Goal: Task Accomplishment & Management: Manage account settings

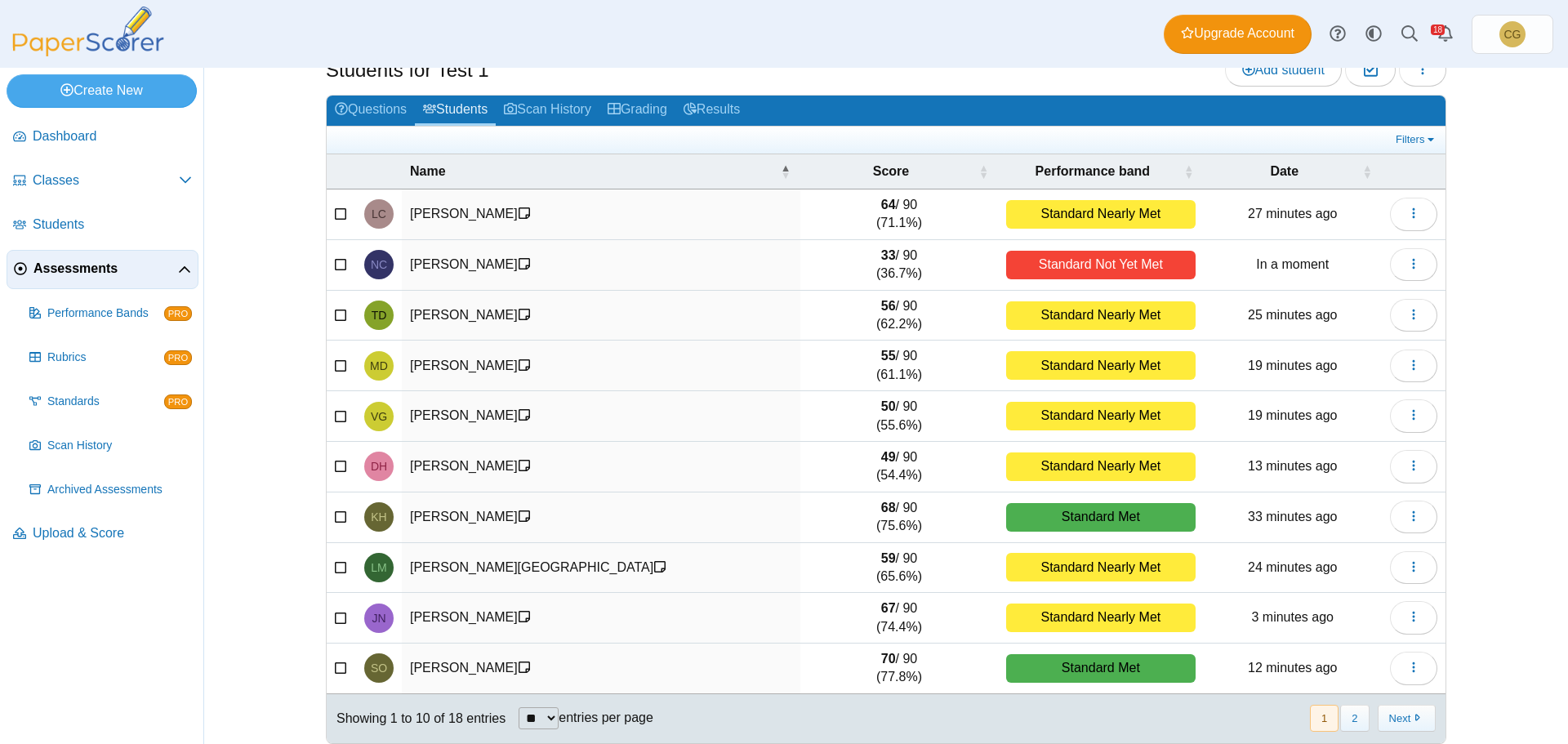
scroll to position [69, 0]
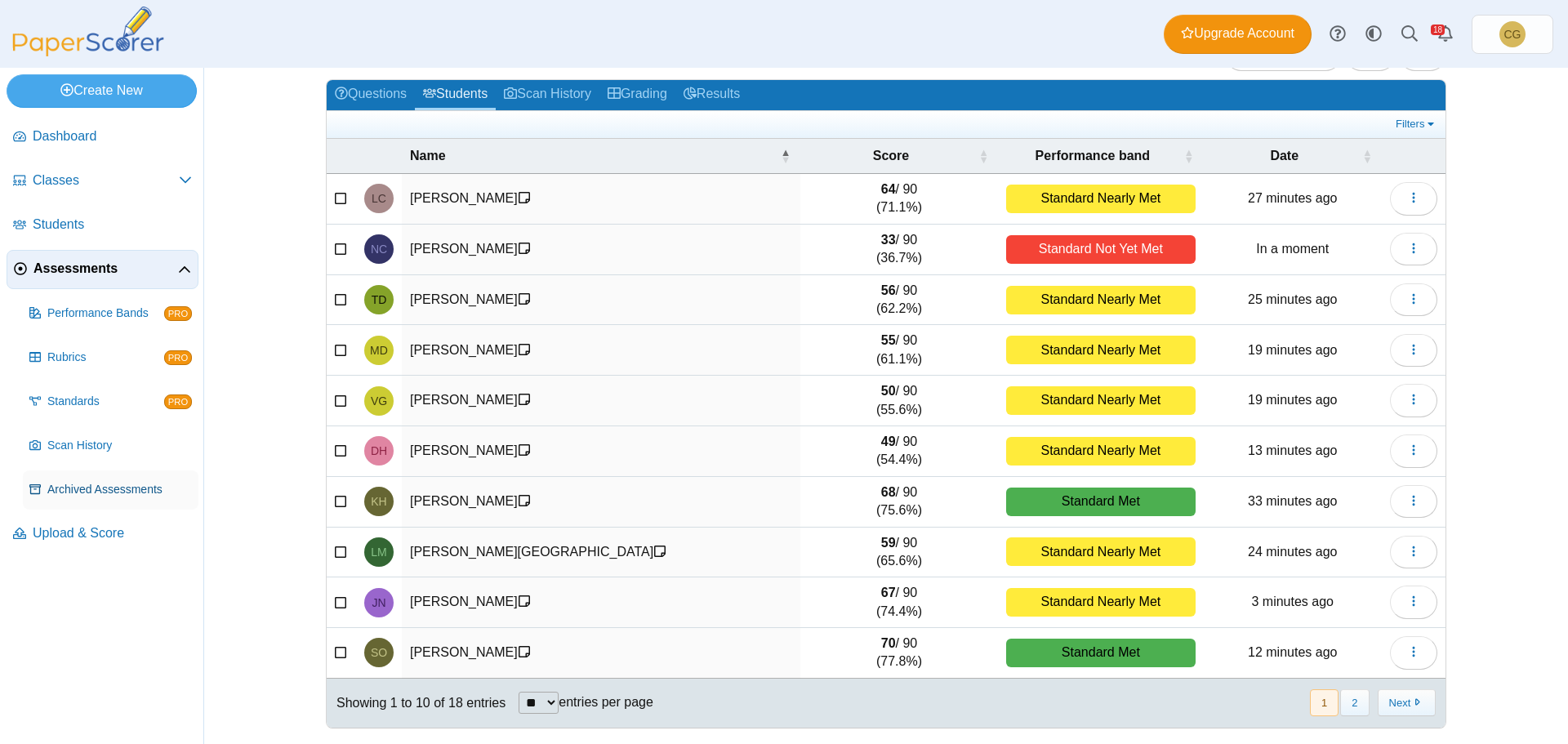
click at [97, 491] on span "Archived Assessments" at bounding box center [119, 490] width 145 height 16
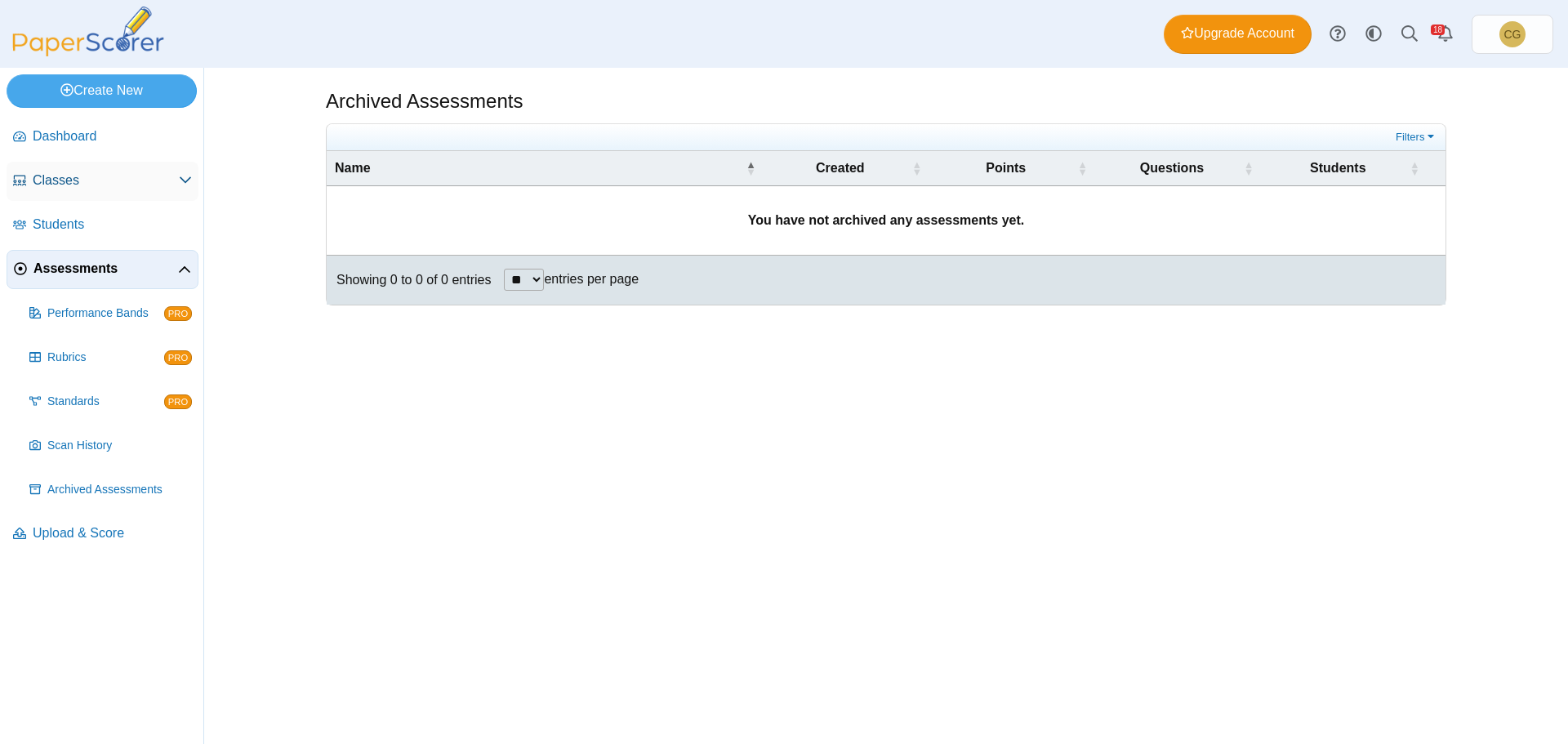
click at [186, 180] on icon at bounding box center [185, 179] width 13 height 13
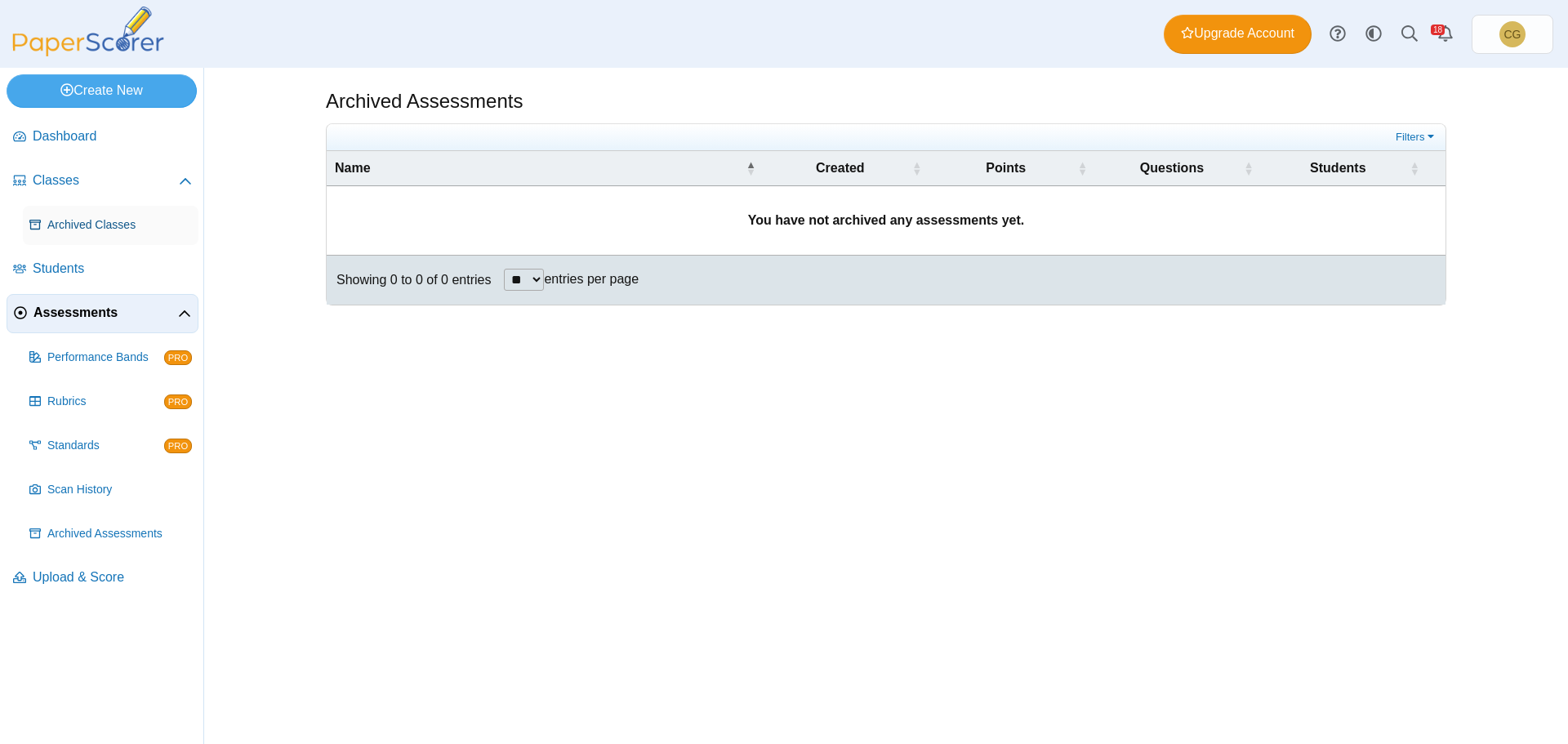
click at [115, 224] on span "Archived Classes" at bounding box center [119, 226] width 145 height 16
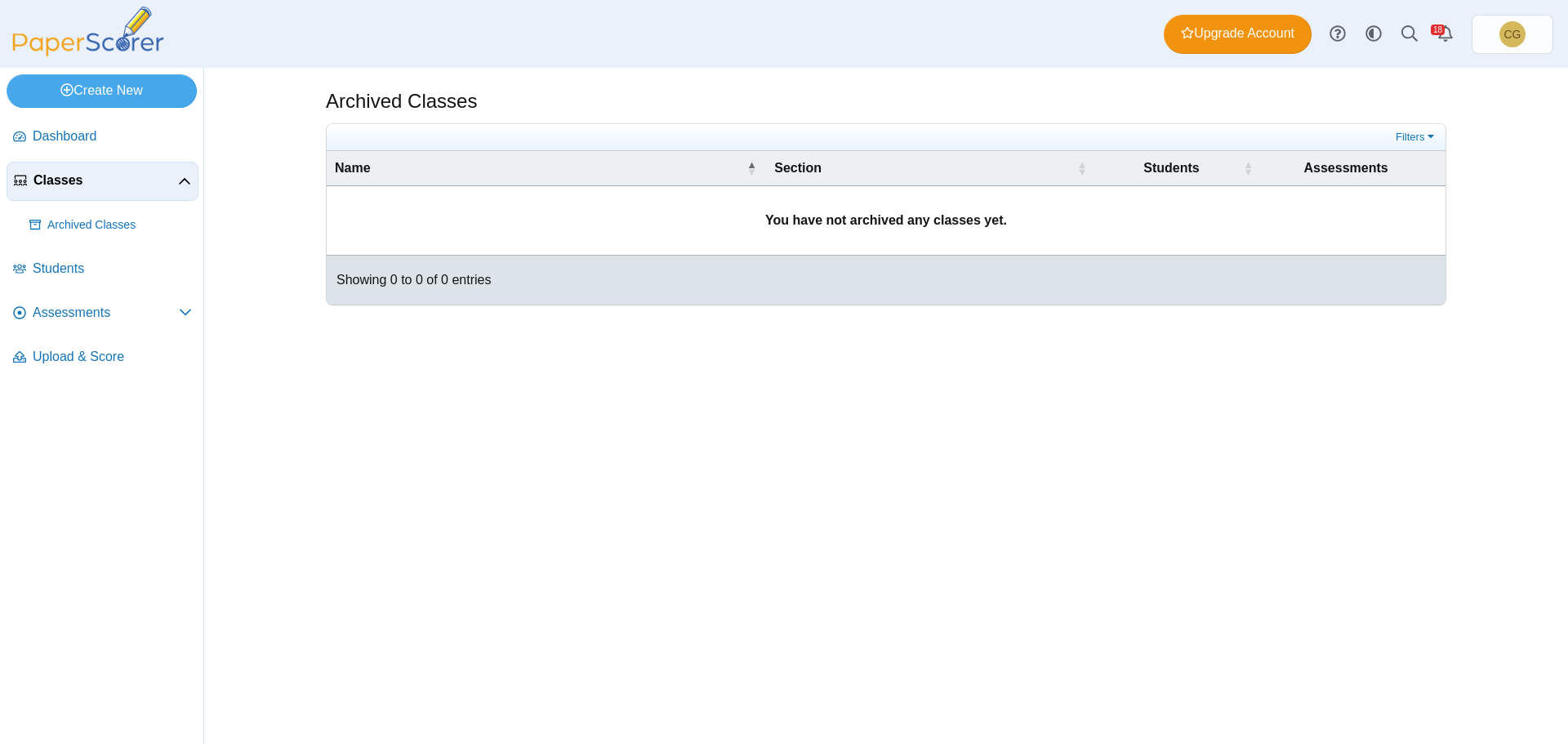
click at [70, 184] on span "Classes" at bounding box center [106, 180] width 145 height 18
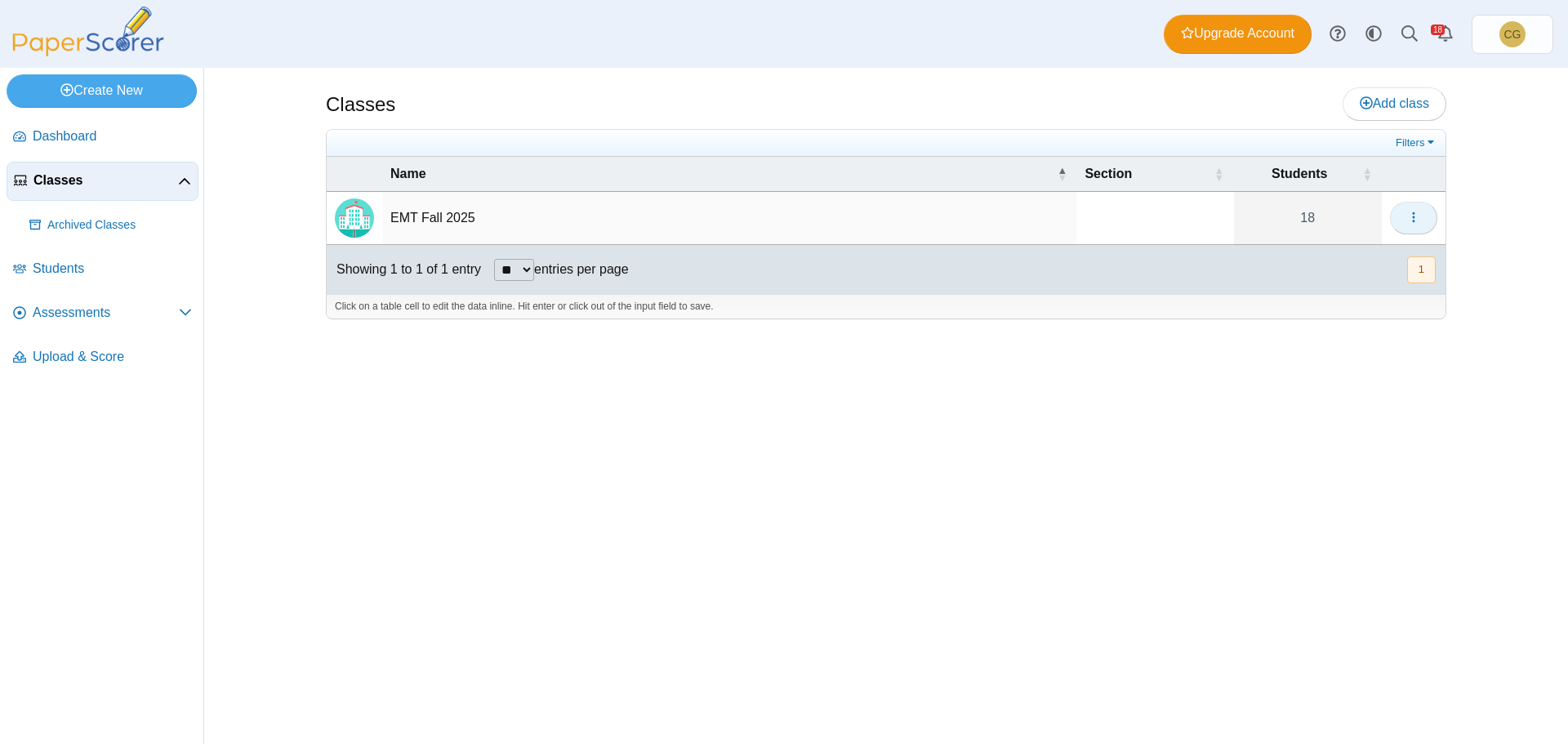
click at [1421, 221] on button "button" at bounding box center [1414, 218] width 47 height 33
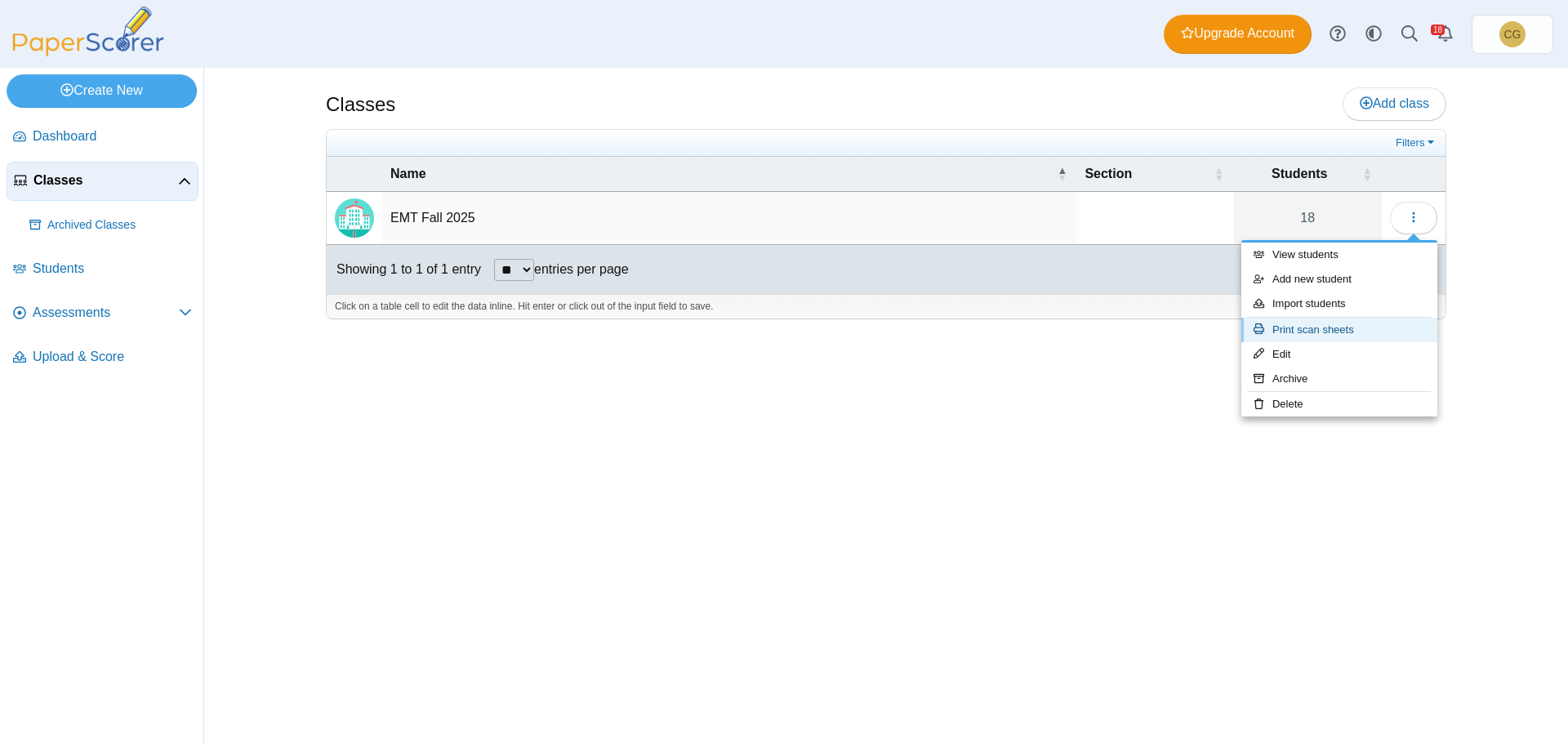
click at [1328, 331] on link "Print scan sheets" at bounding box center [1339, 330] width 196 height 25
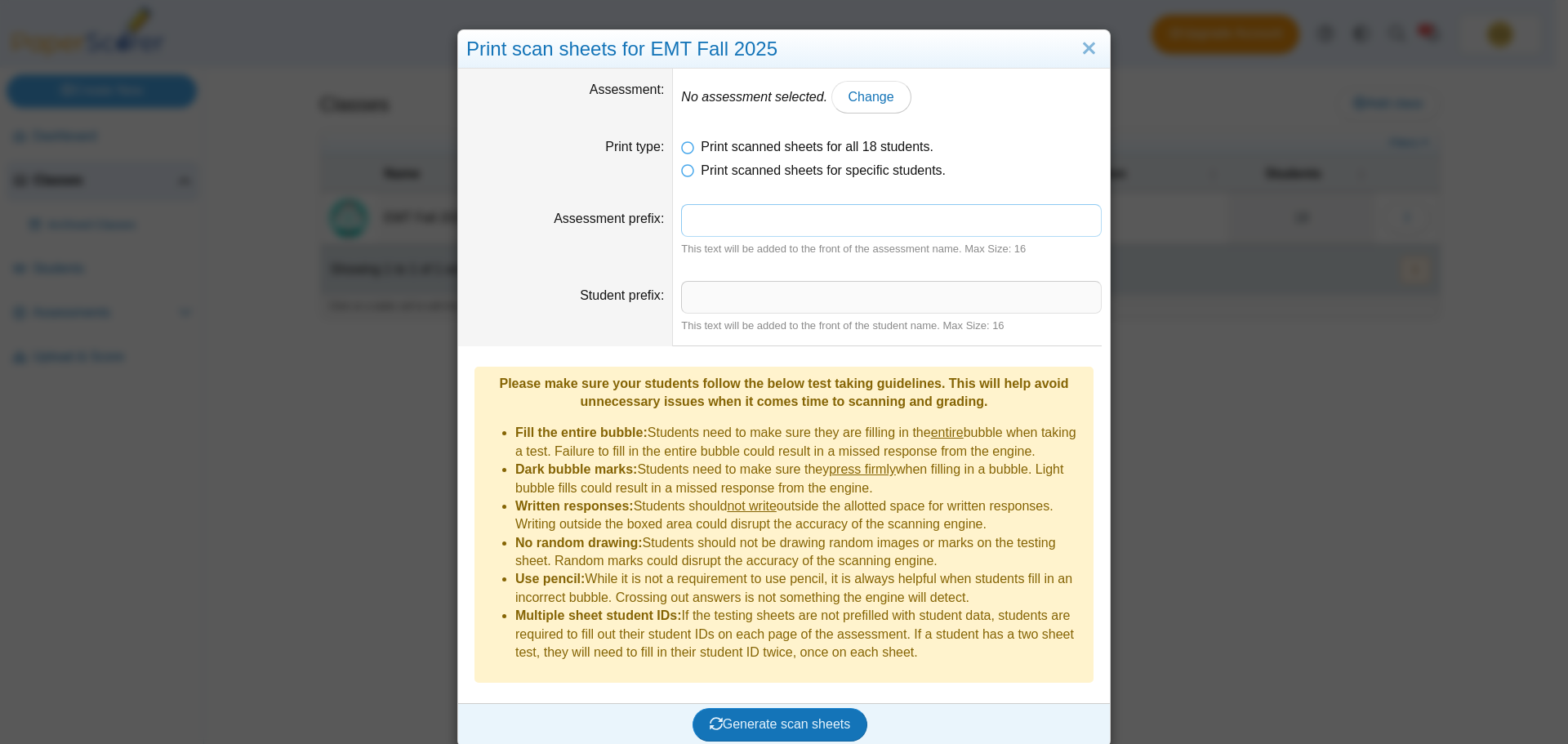
click at [739, 211] on input "Assessment prefix" at bounding box center [891, 220] width 421 height 33
click at [743, 297] on input "Student prefix" at bounding box center [891, 297] width 421 height 33
click at [849, 94] on span "Change" at bounding box center [872, 97] width 46 height 14
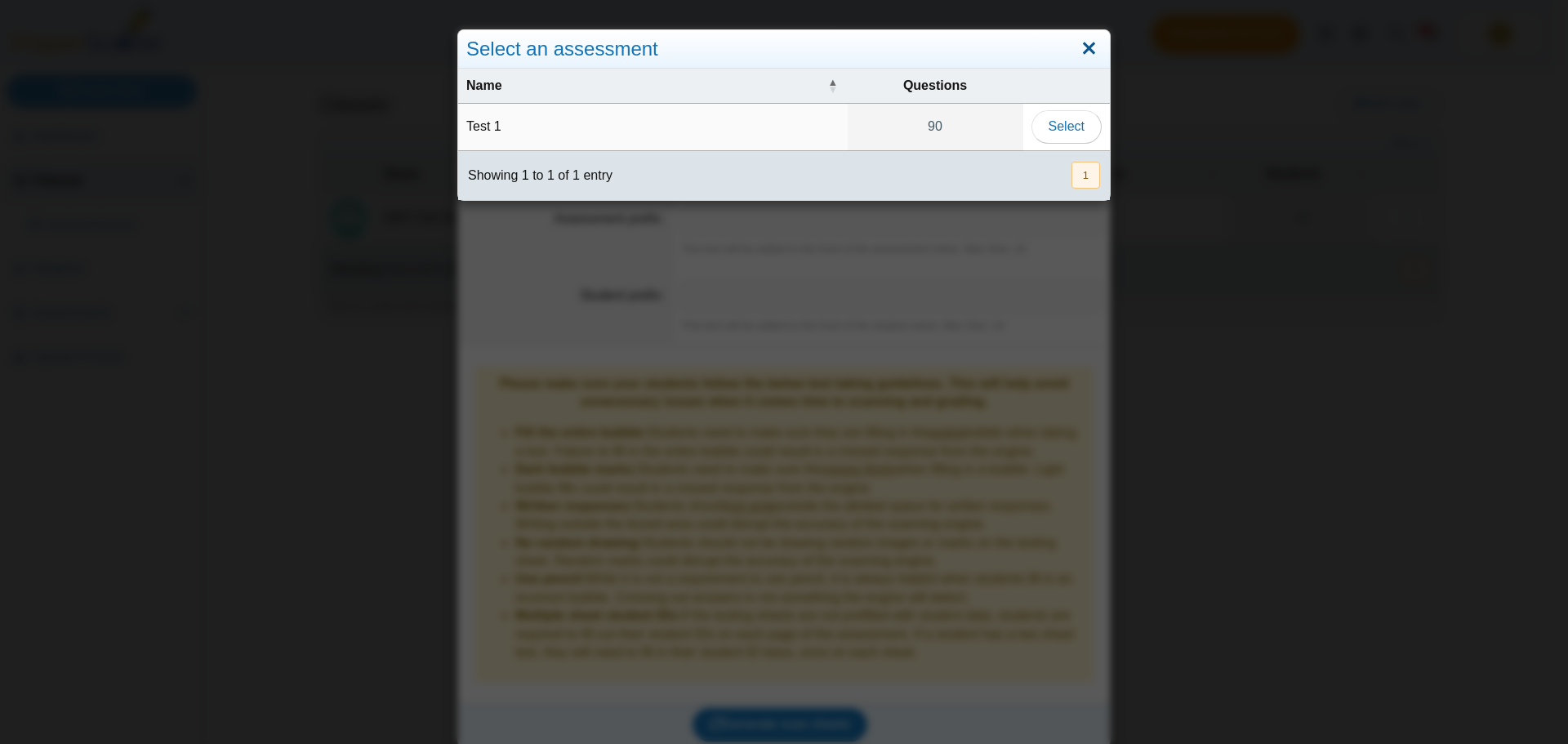
click at [1086, 42] on link "Close" at bounding box center [1089, 49] width 26 height 28
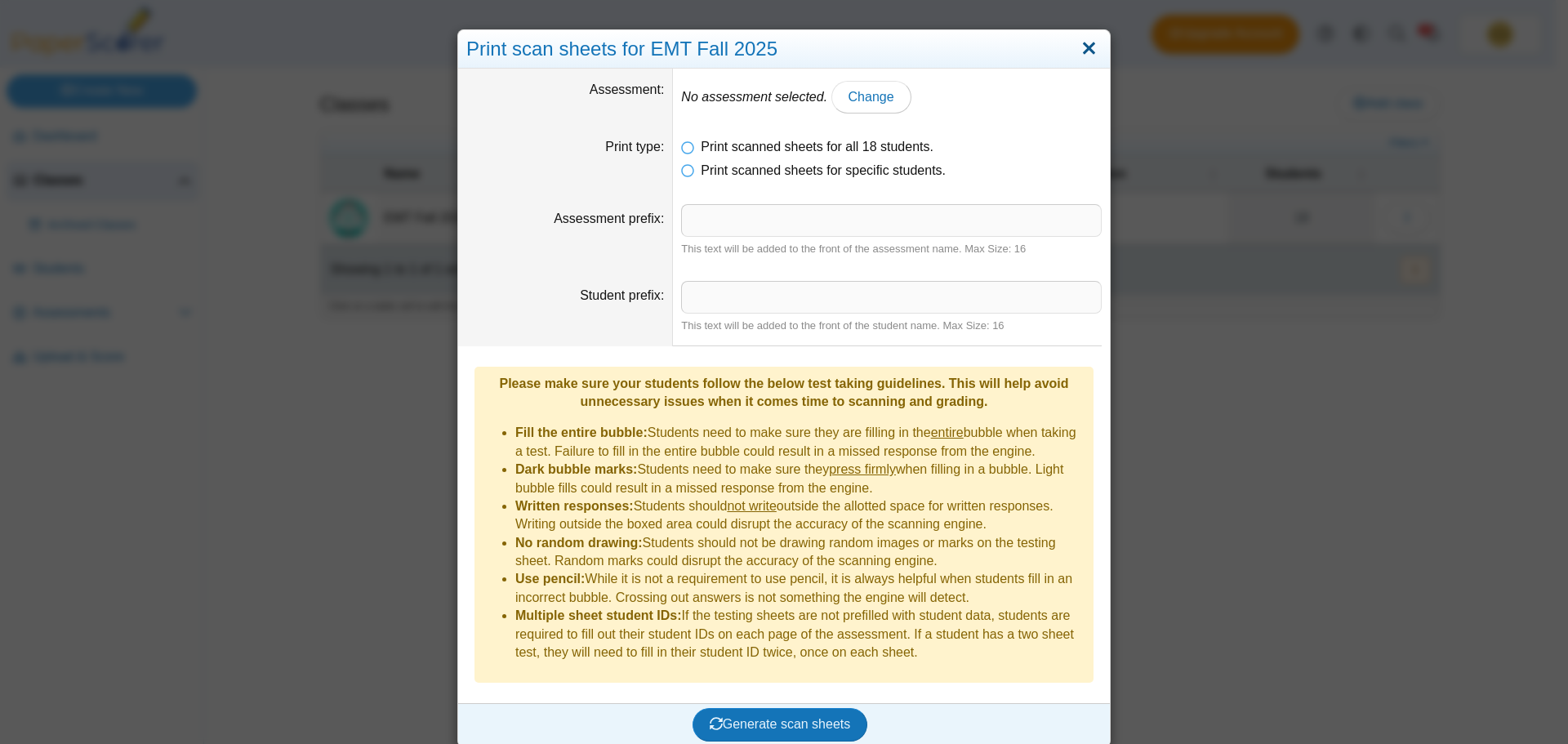
click at [1076, 46] on link "Close" at bounding box center [1089, 49] width 26 height 28
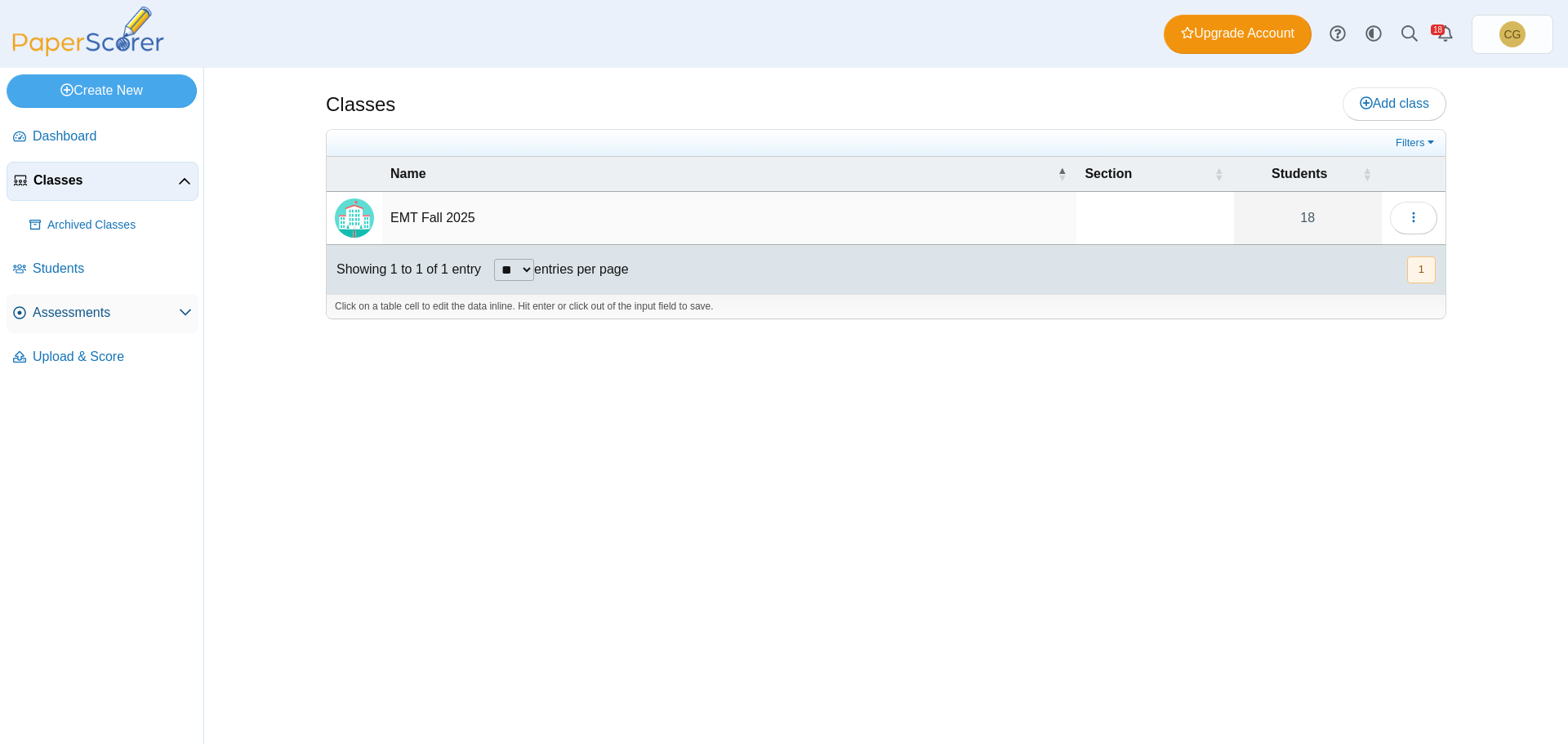
click at [182, 311] on use at bounding box center [185, 313] width 12 height 6
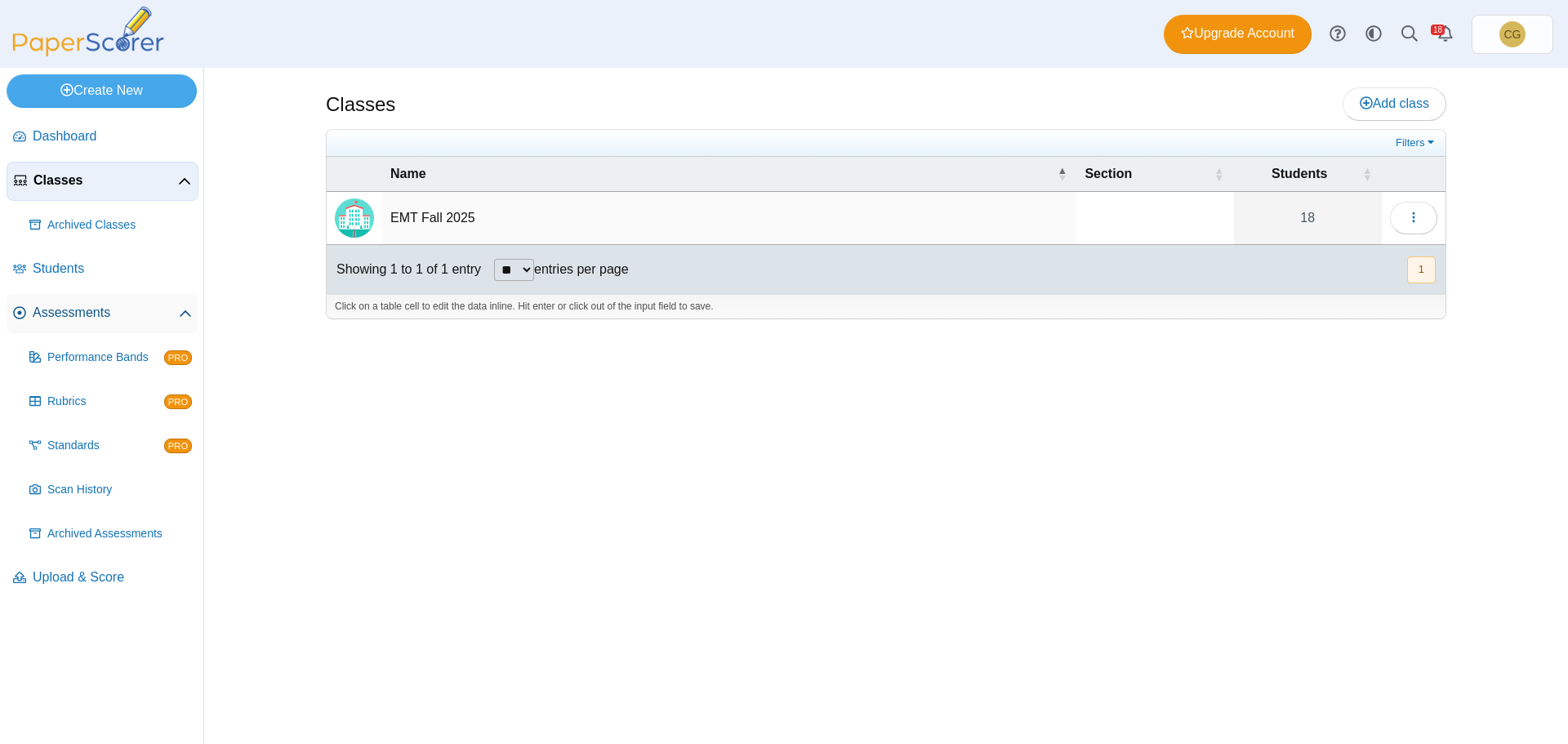
click at [76, 309] on span "Assessments" at bounding box center [106, 313] width 147 height 18
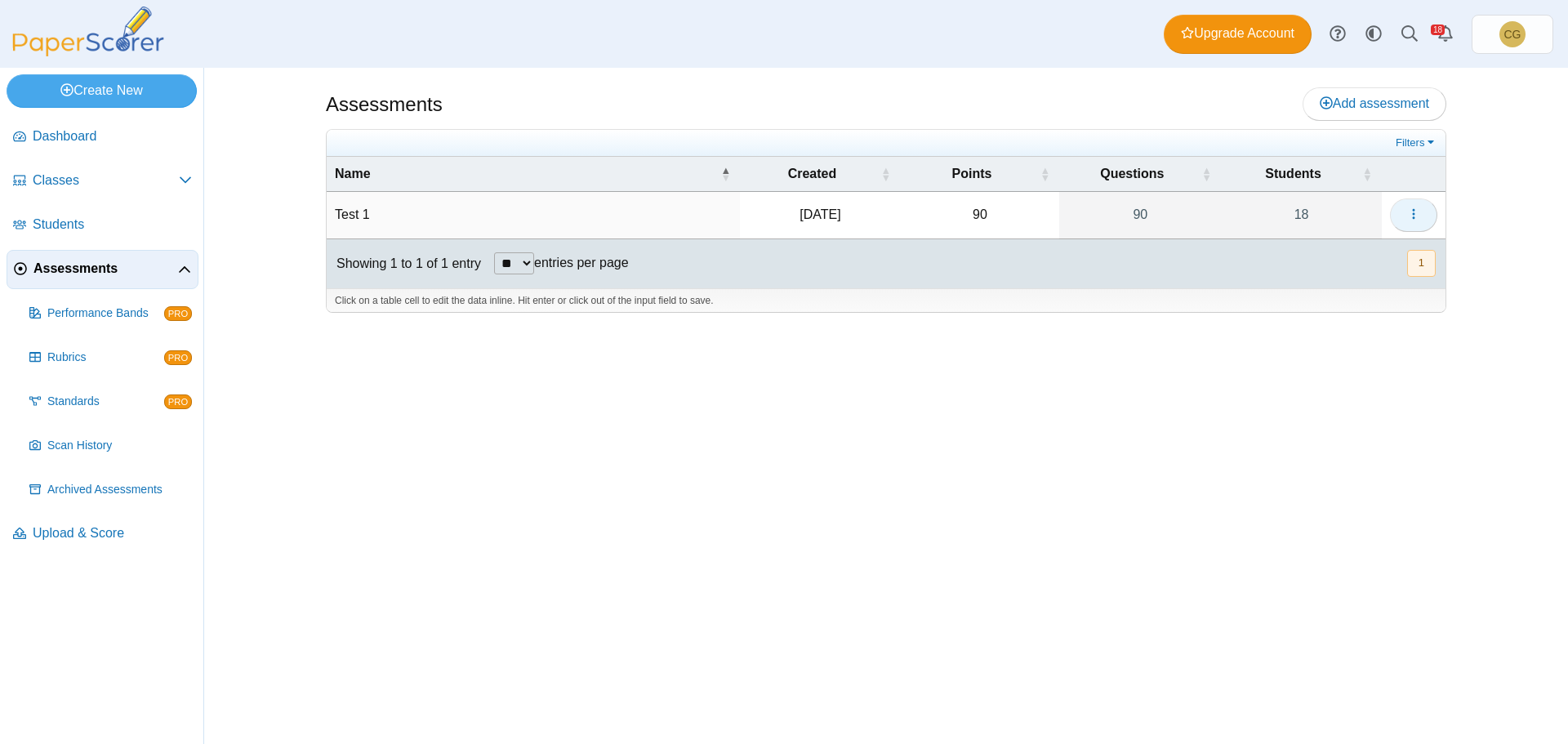
click at [1417, 210] on icon "button" at bounding box center [1414, 214] width 13 height 13
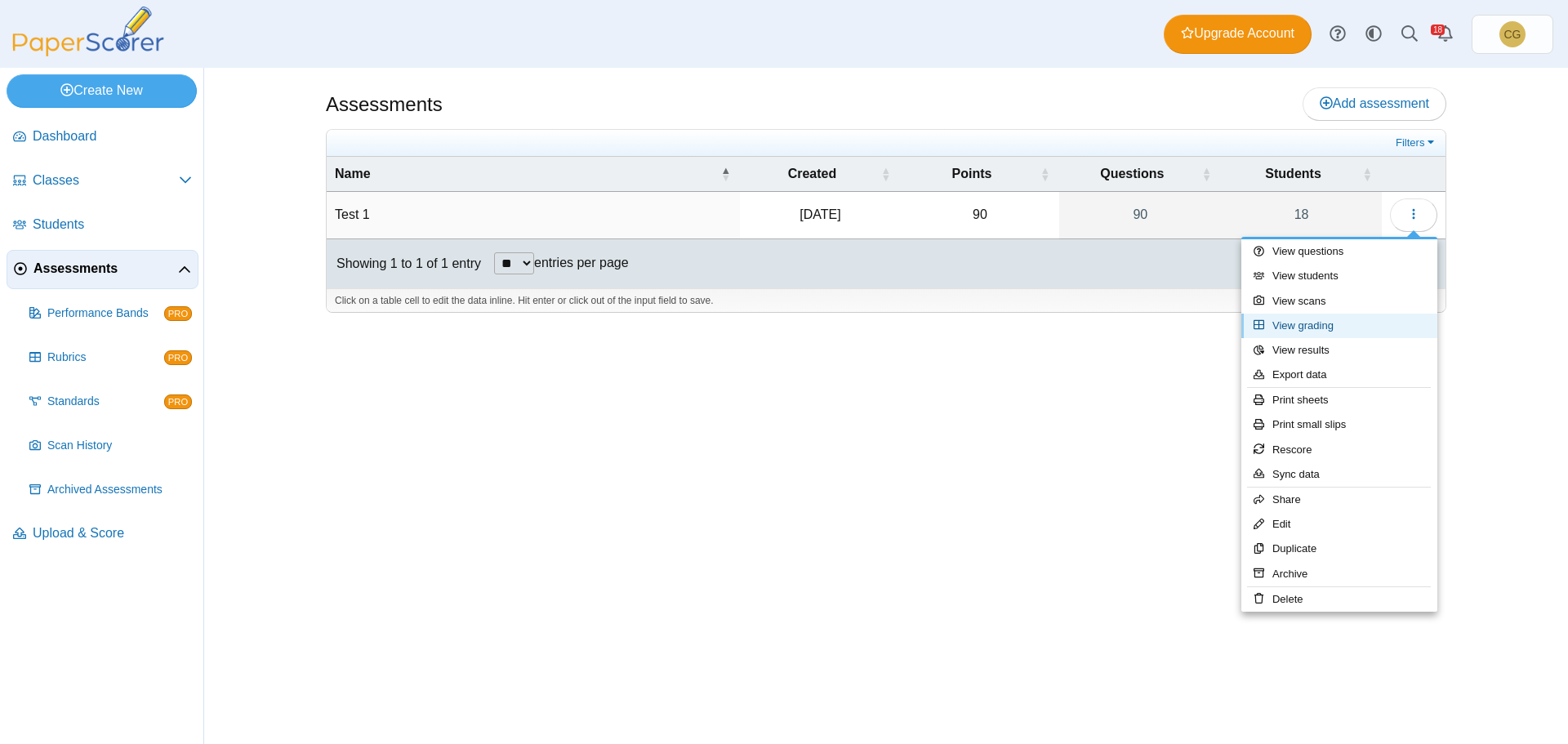
click at [1323, 329] on link "View grading" at bounding box center [1339, 326] width 196 height 25
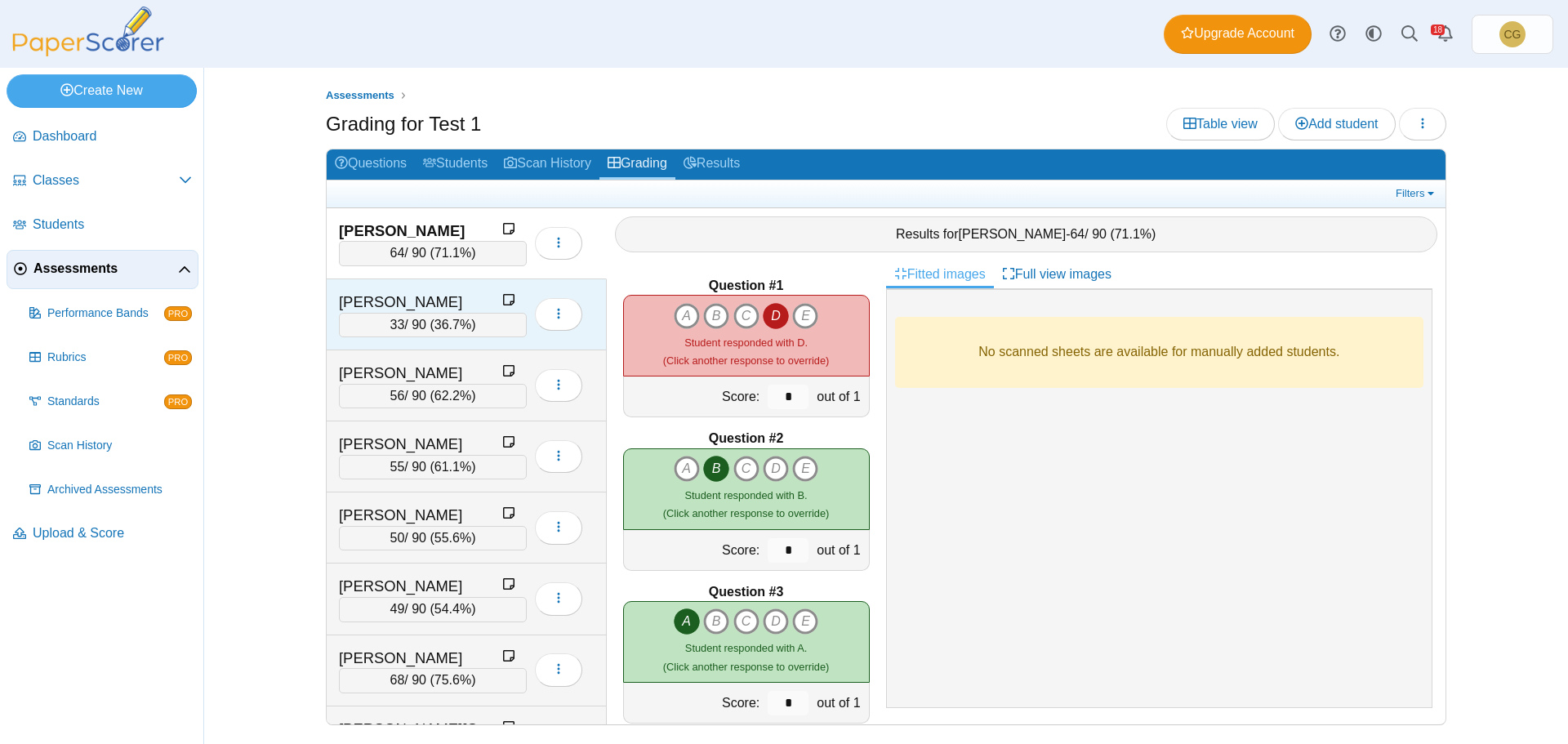
click at [433, 293] on div "Cox-Vassallo, Natalia" at bounding box center [421, 302] width 163 height 21
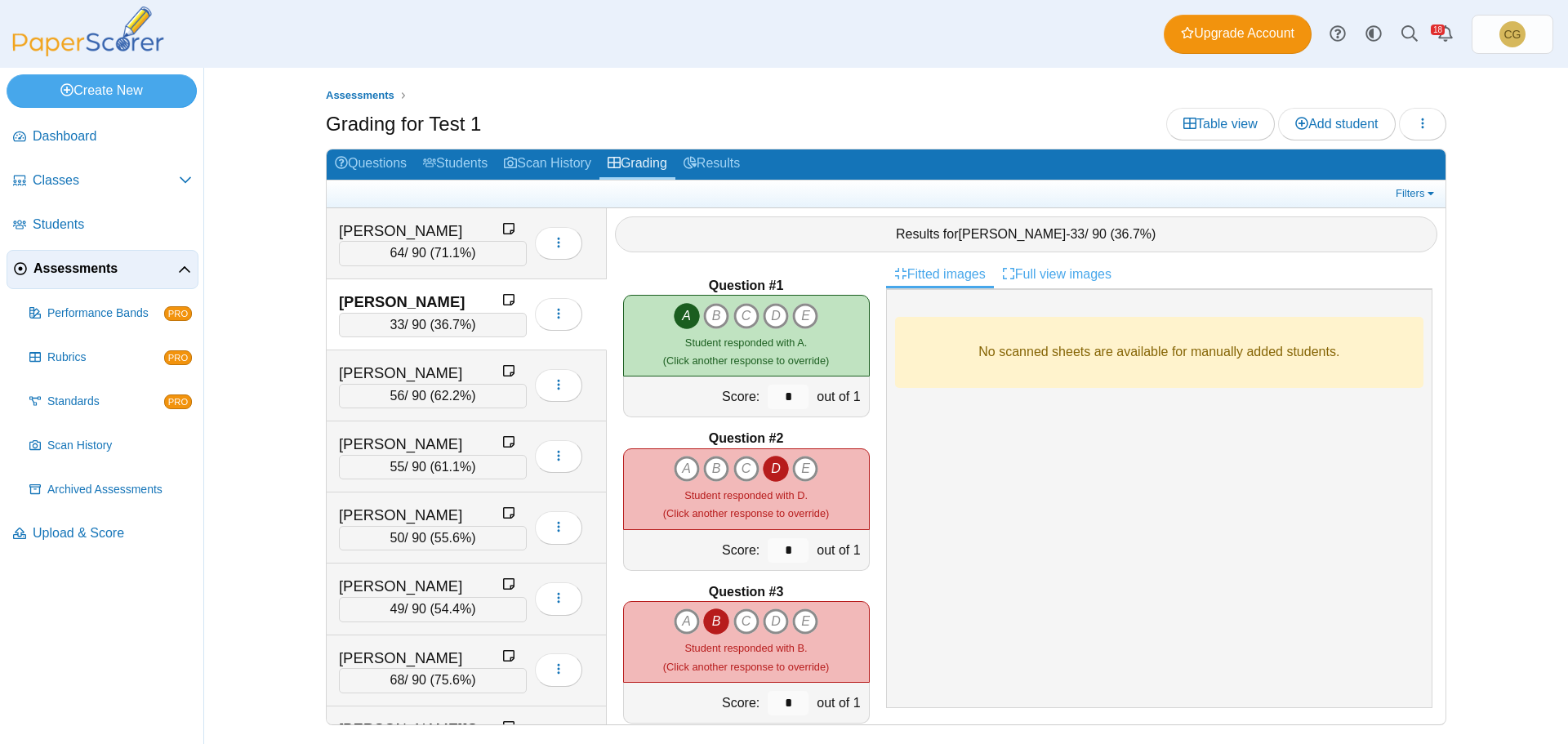
click at [1074, 274] on link "Full view images" at bounding box center [1057, 273] width 126 height 28
click at [946, 273] on link "Fitted images" at bounding box center [939, 273] width 107 height 28
click at [507, 297] on icon at bounding box center [509, 299] width 13 height 13
click at [446, 229] on div "Castleberry, Lucas" at bounding box center [421, 231] width 163 height 21
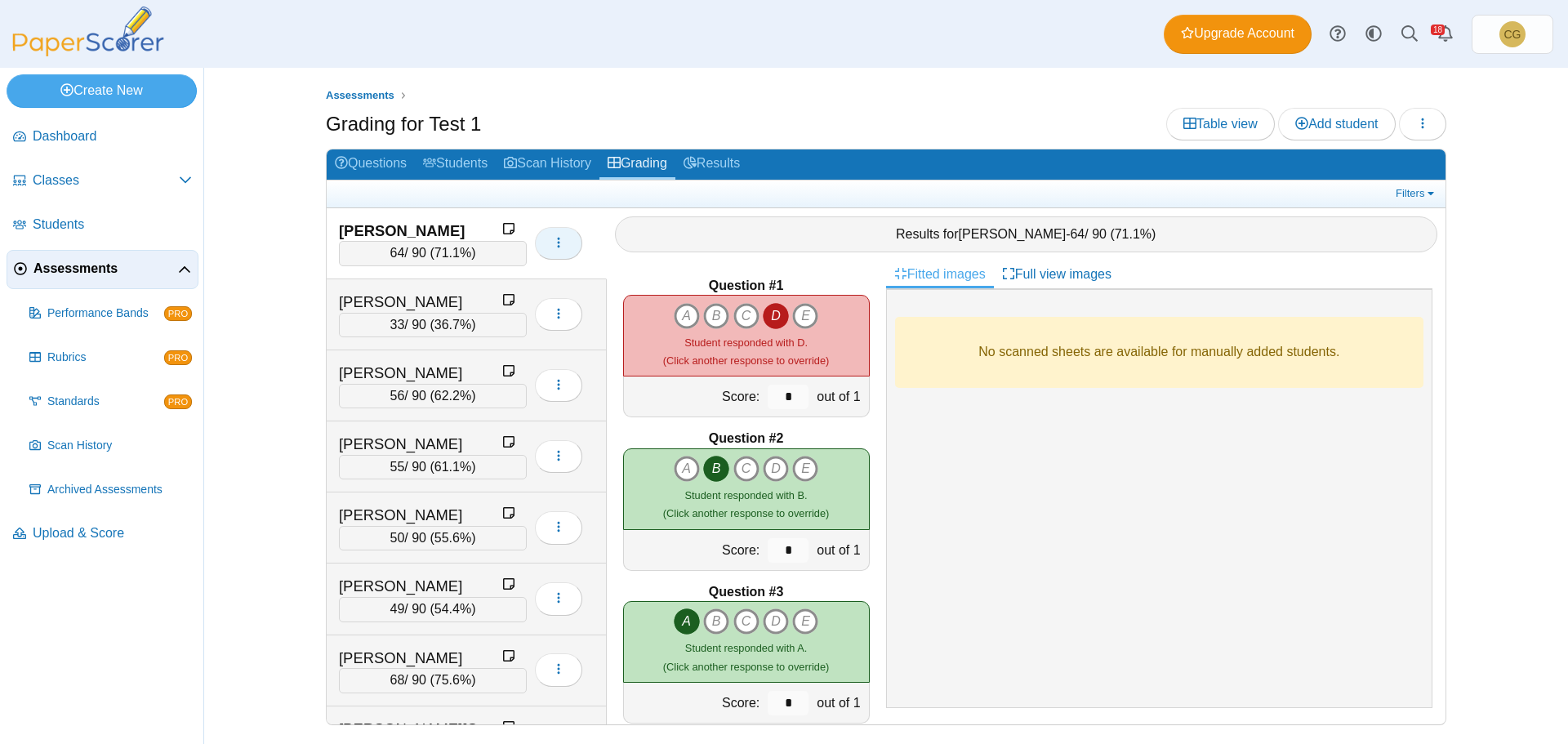
click at [563, 241] on icon "button" at bounding box center [558, 242] width 13 height 13
click at [595, 273] on link "View profile" at bounding box center [632, 281] width 196 height 25
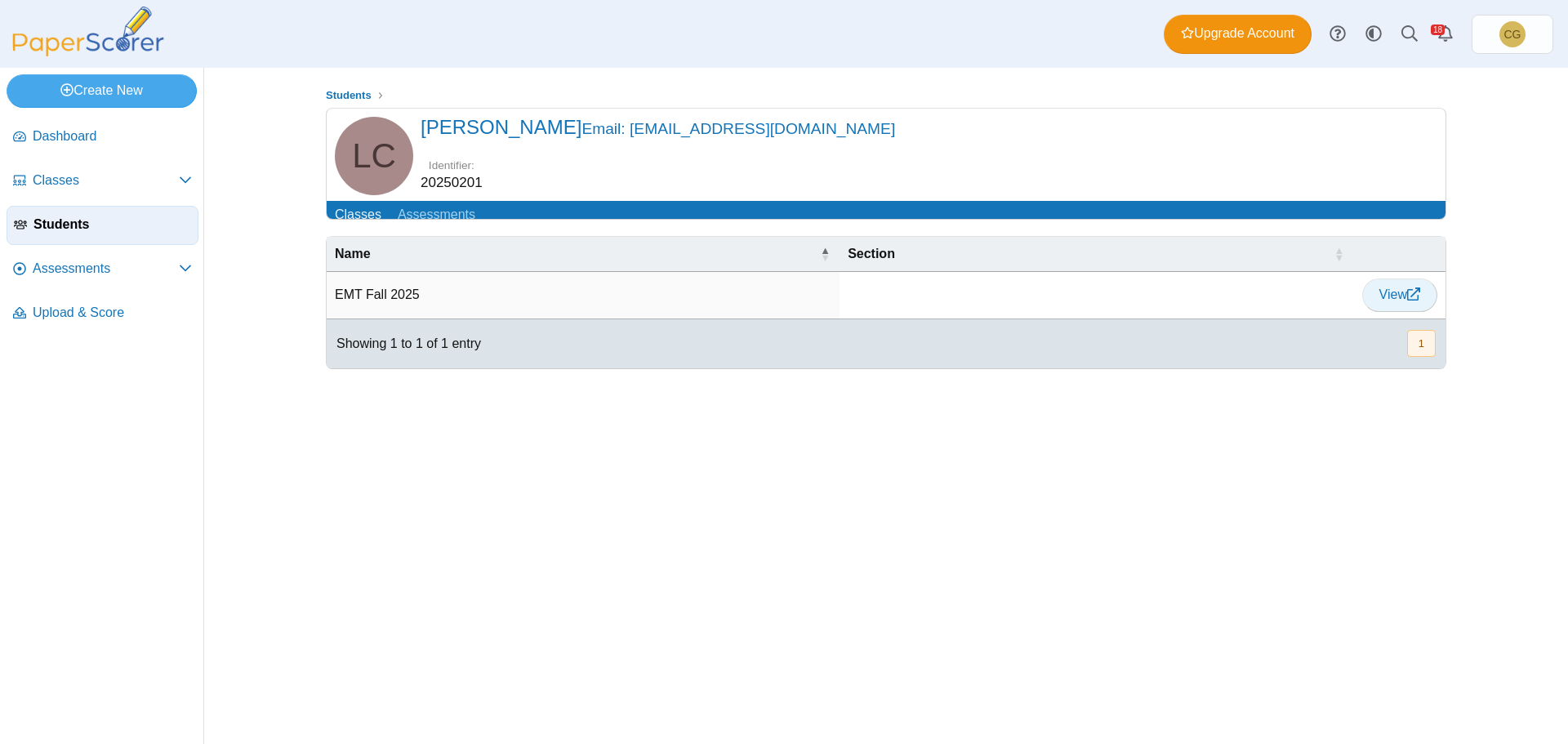
click at [1396, 301] on span "View" at bounding box center [1400, 295] width 41 height 14
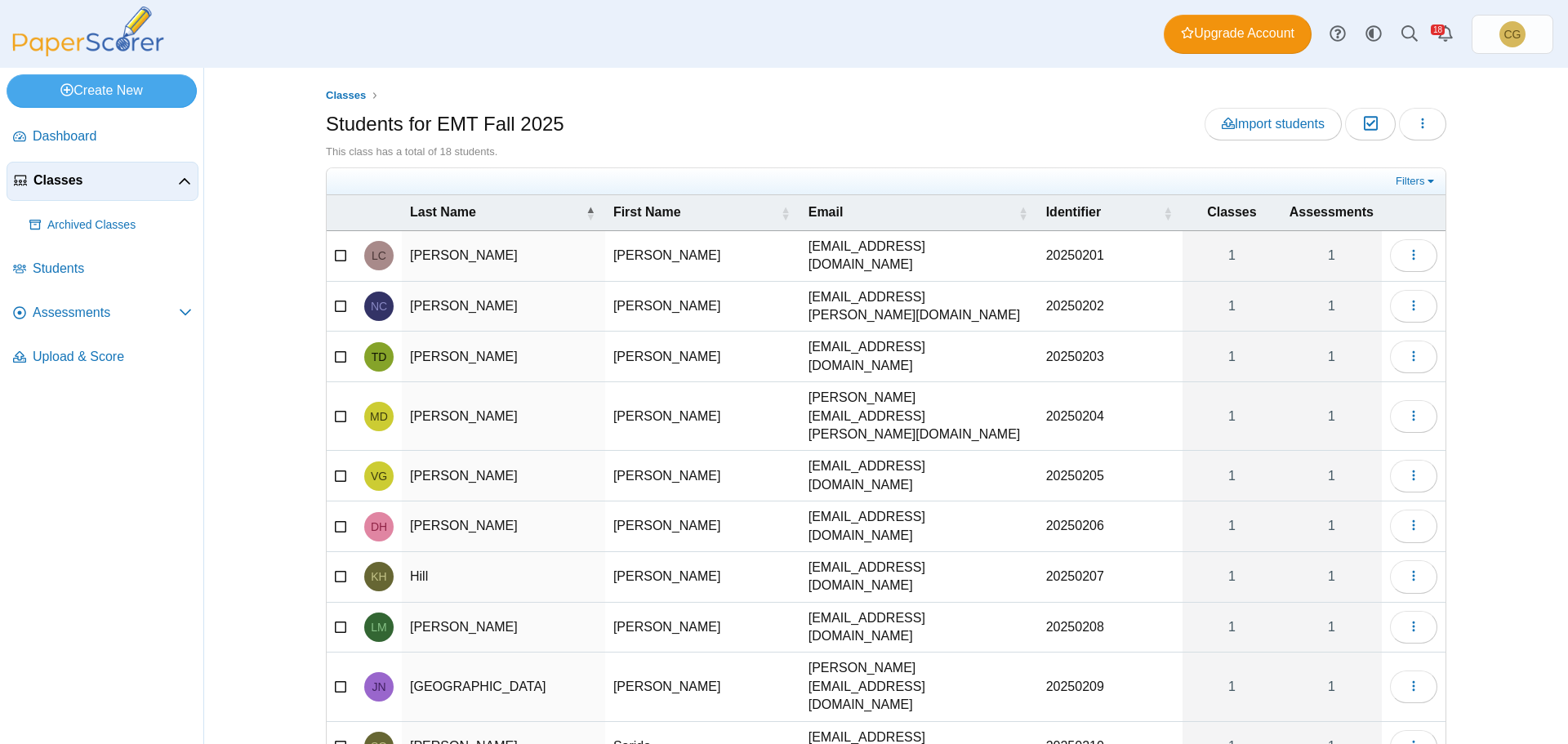
click at [518, 245] on td "Castleberry" at bounding box center [503, 256] width 203 height 51
click at [635, 261] on td "Lucas" at bounding box center [703, 256] width 195 height 51
click at [1408, 250] on icon "button" at bounding box center [1414, 255] width 13 height 13
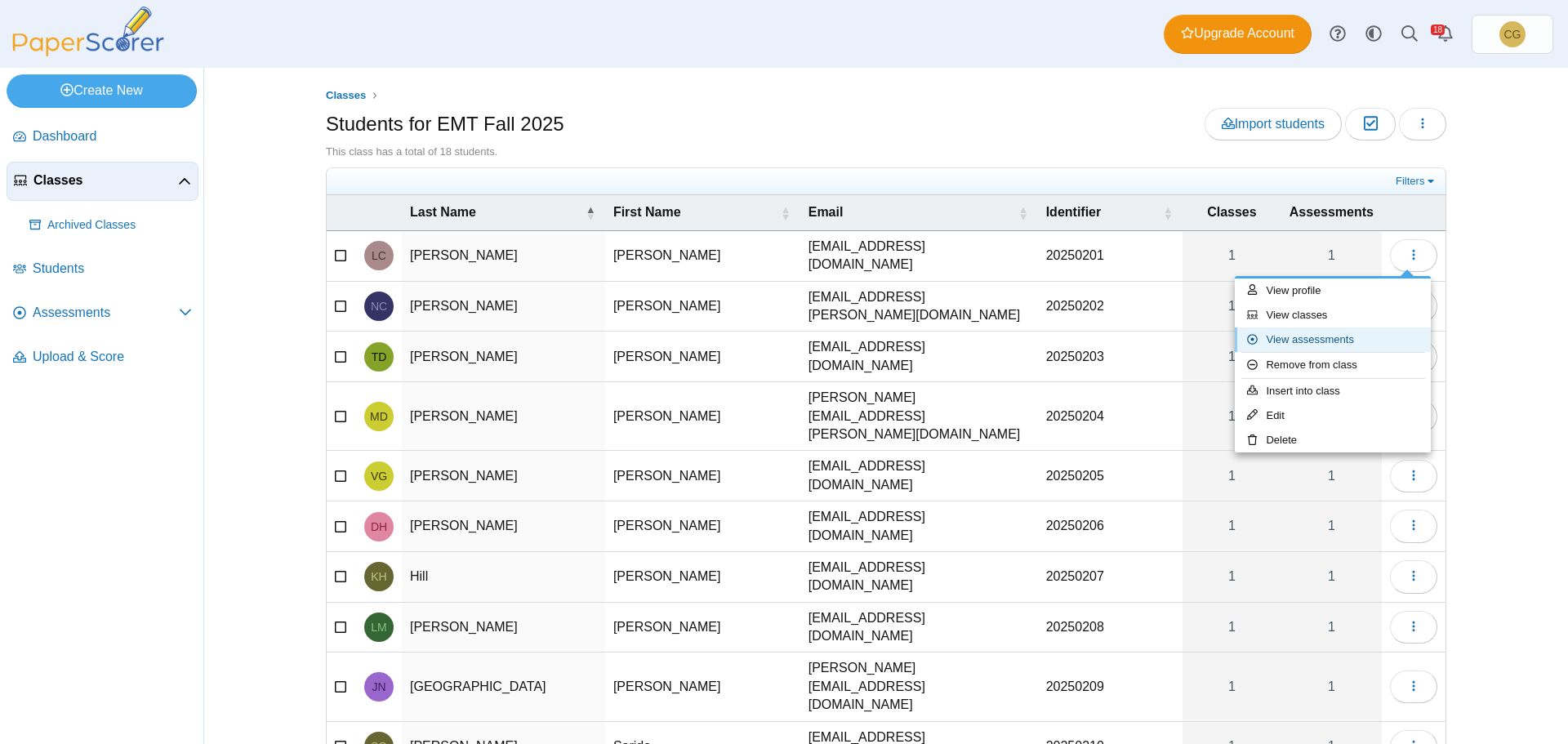
click at [1300, 343] on link "View assessments" at bounding box center [1333, 340] width 196 height 25
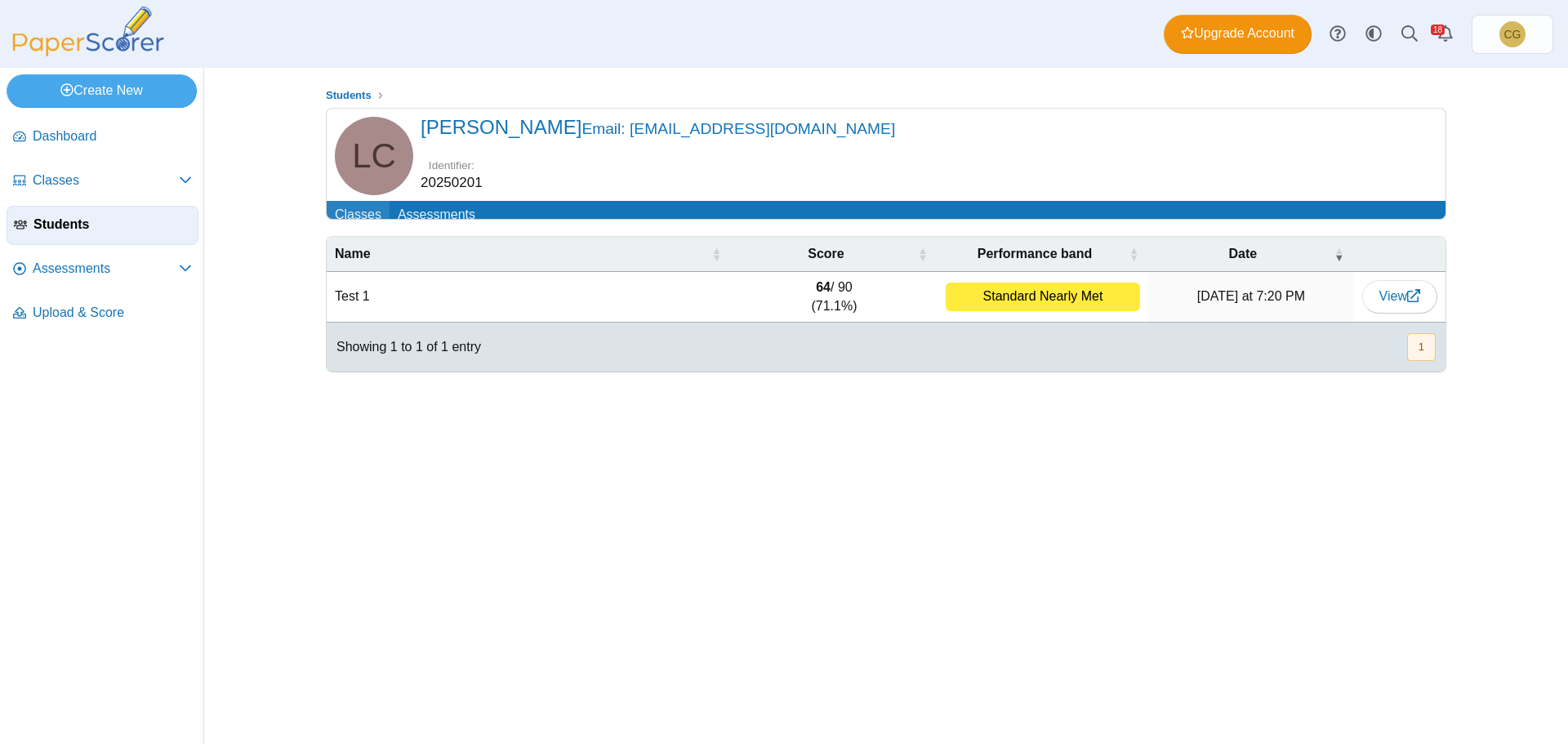
click at [360, 215] on link "Classes" at bounding box center [358, 216] width 63 height 30
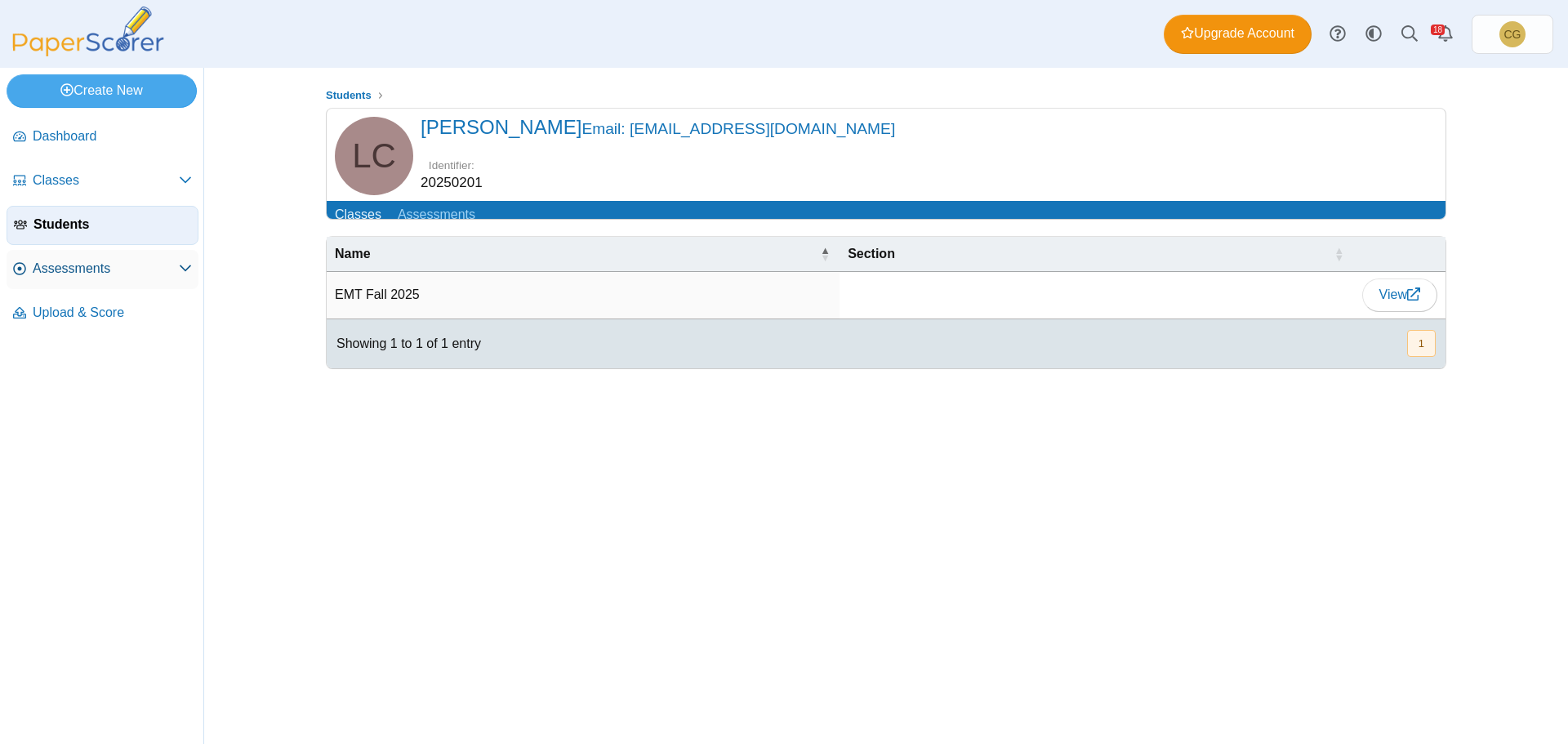
click at [62, 269] on span "Assessments" at bounding box center [106, 269] width 147 height 18
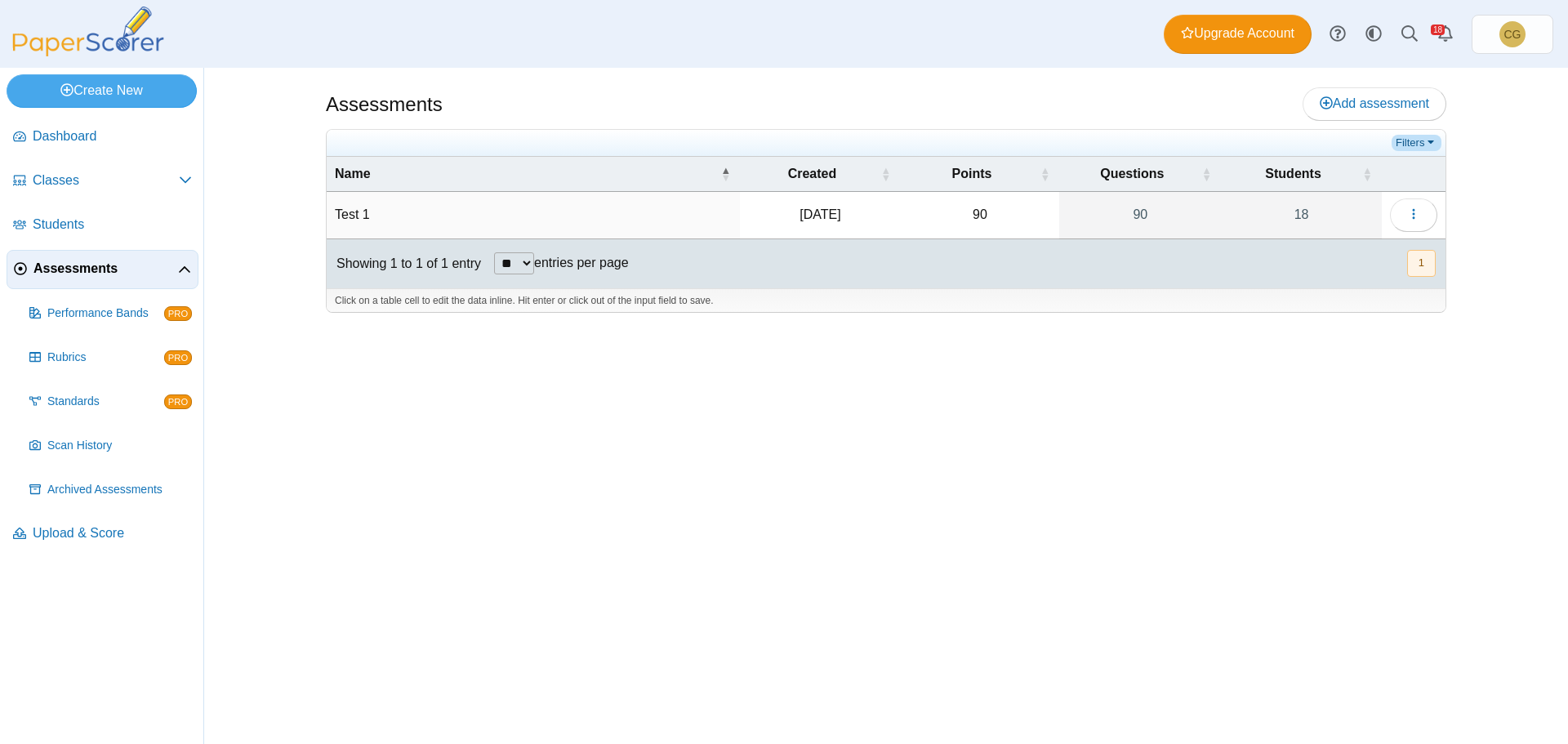
click at [1433, 143] on link "Filters" at bounding box center [1416, 143] width 50 height 16
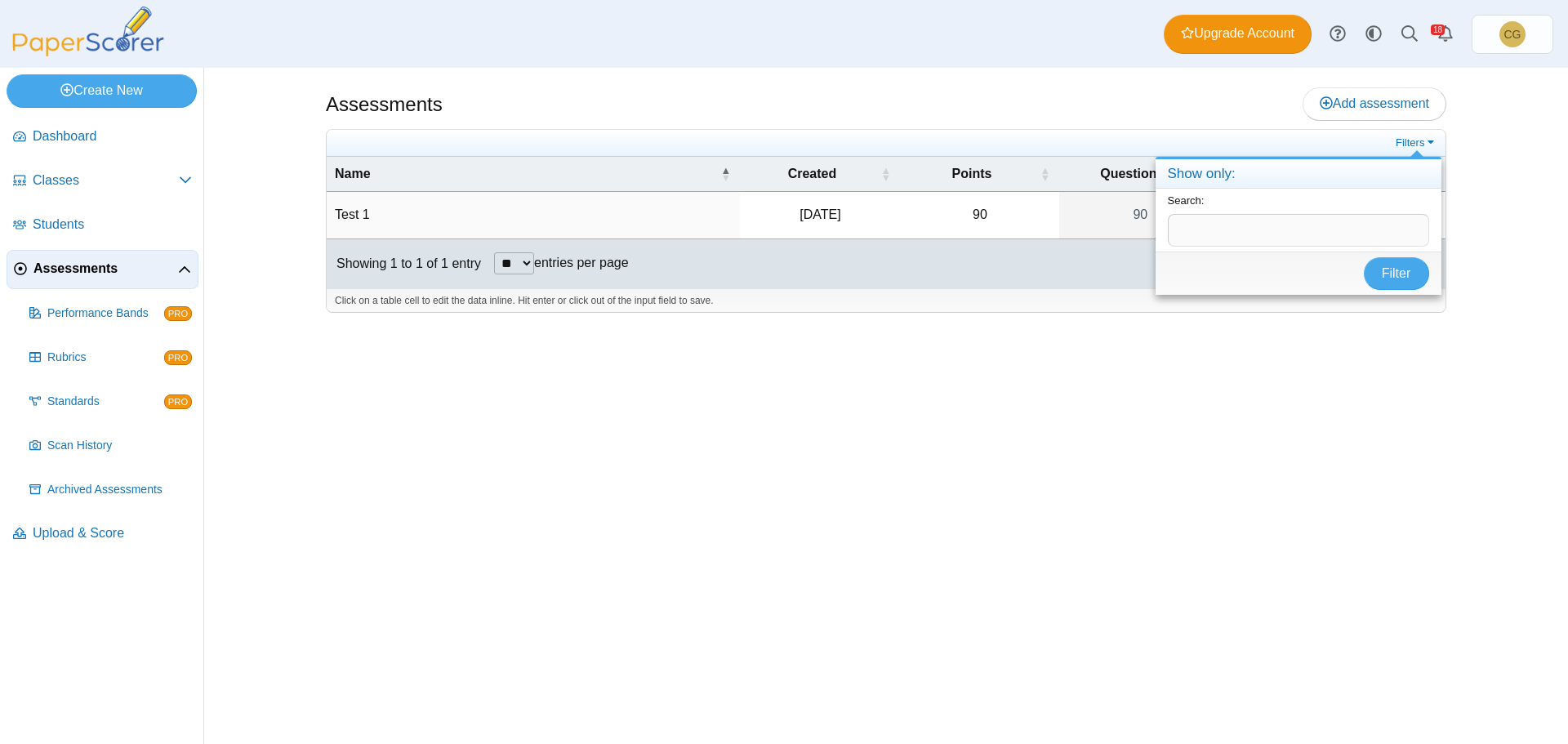
click at [1474, 181] on div "Assessments Add assessment 90" at bounding box center [886, 406] width 1225 height 677
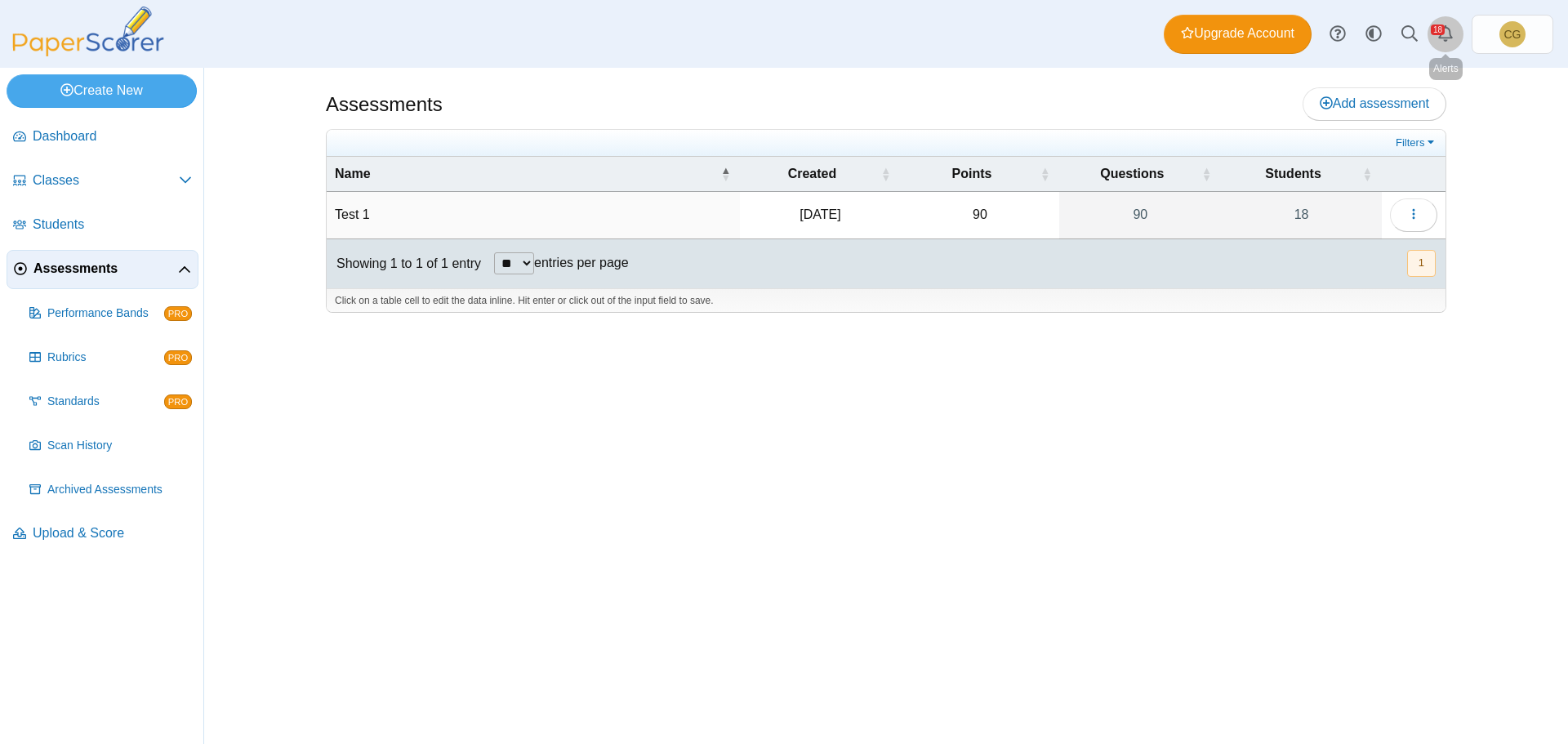
click at [1450, 34] on use "Alerts" at bounding box center [1445, 34] width 15 height 16
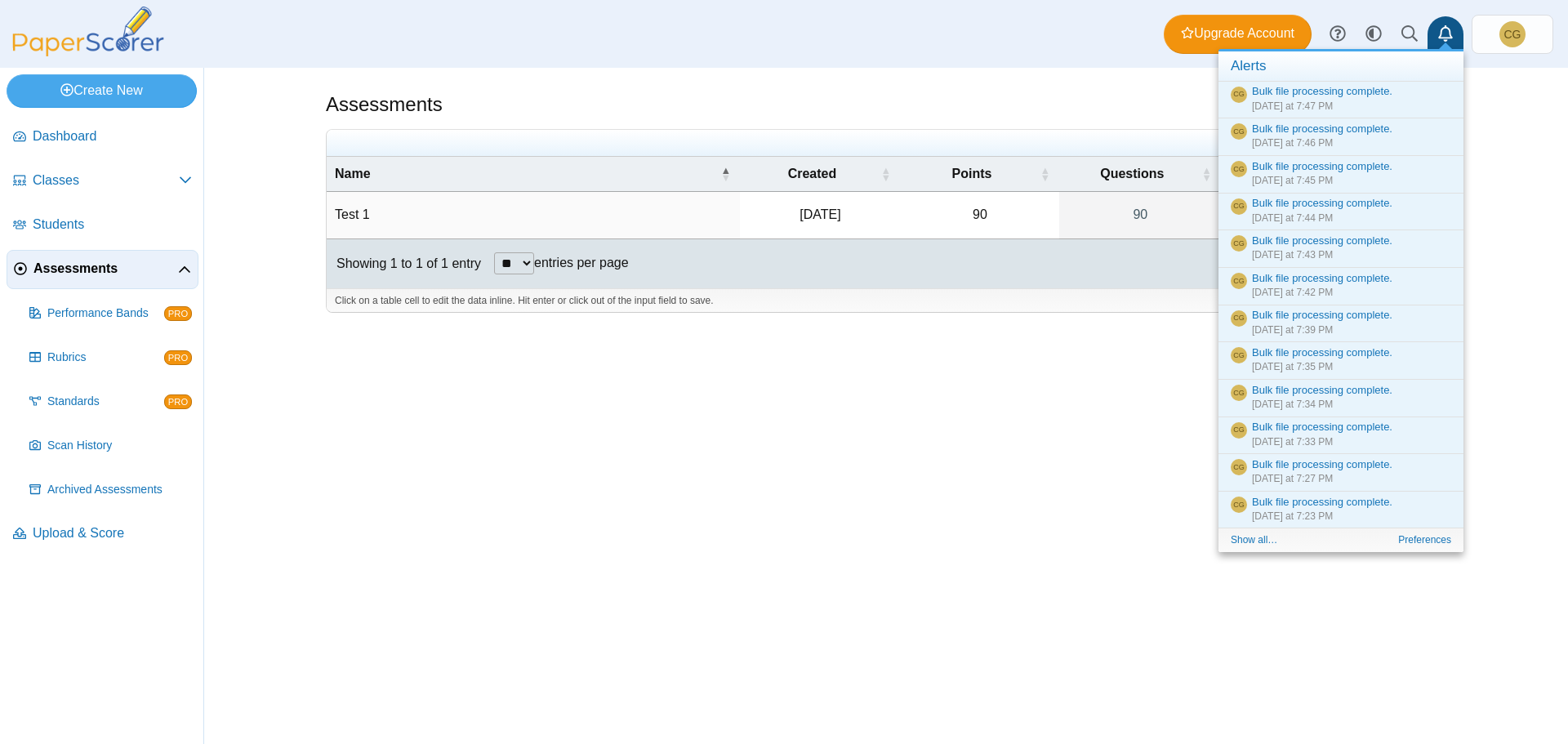
click at [1551, 124] on div "Assessments Add assessment Filters" at bounding box center [886, 406] width 1364 height 677
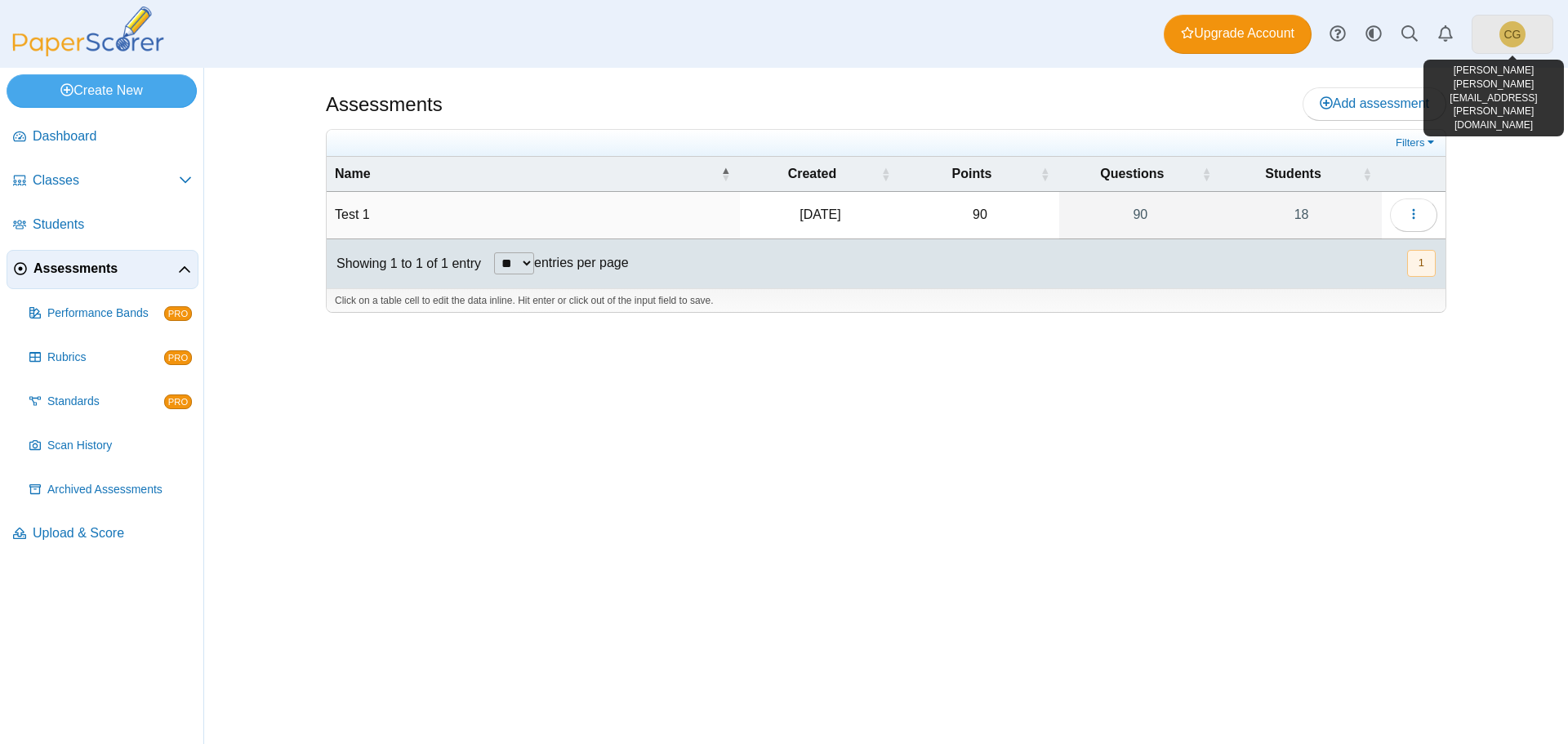
click at [1517, 36] on span "CG" at bounding box center [1512, 34] width 17 height 12
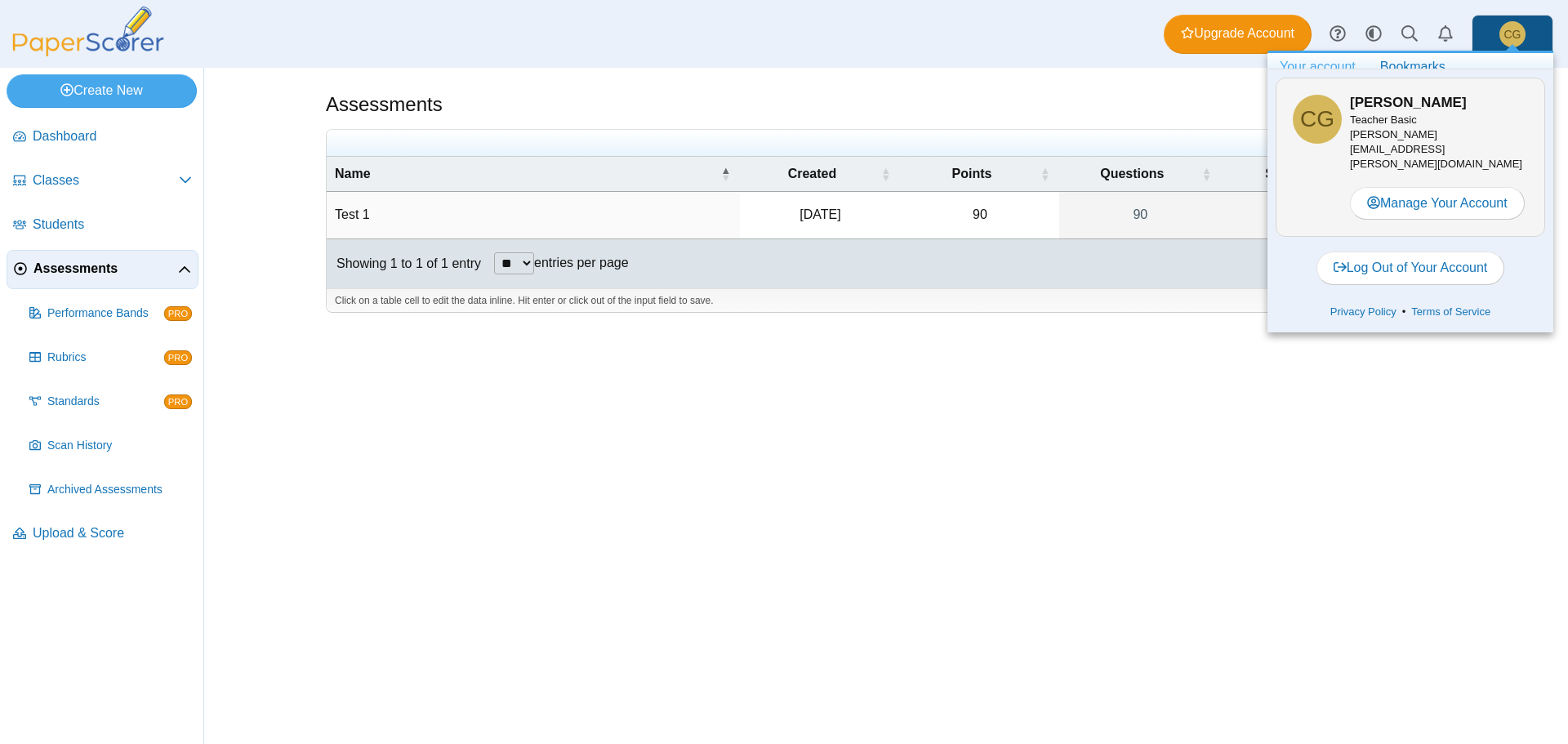
click at [1234, 378] on div "Assessments Add assessment 90" at bounding box center [886, 406] width 1225 height 677
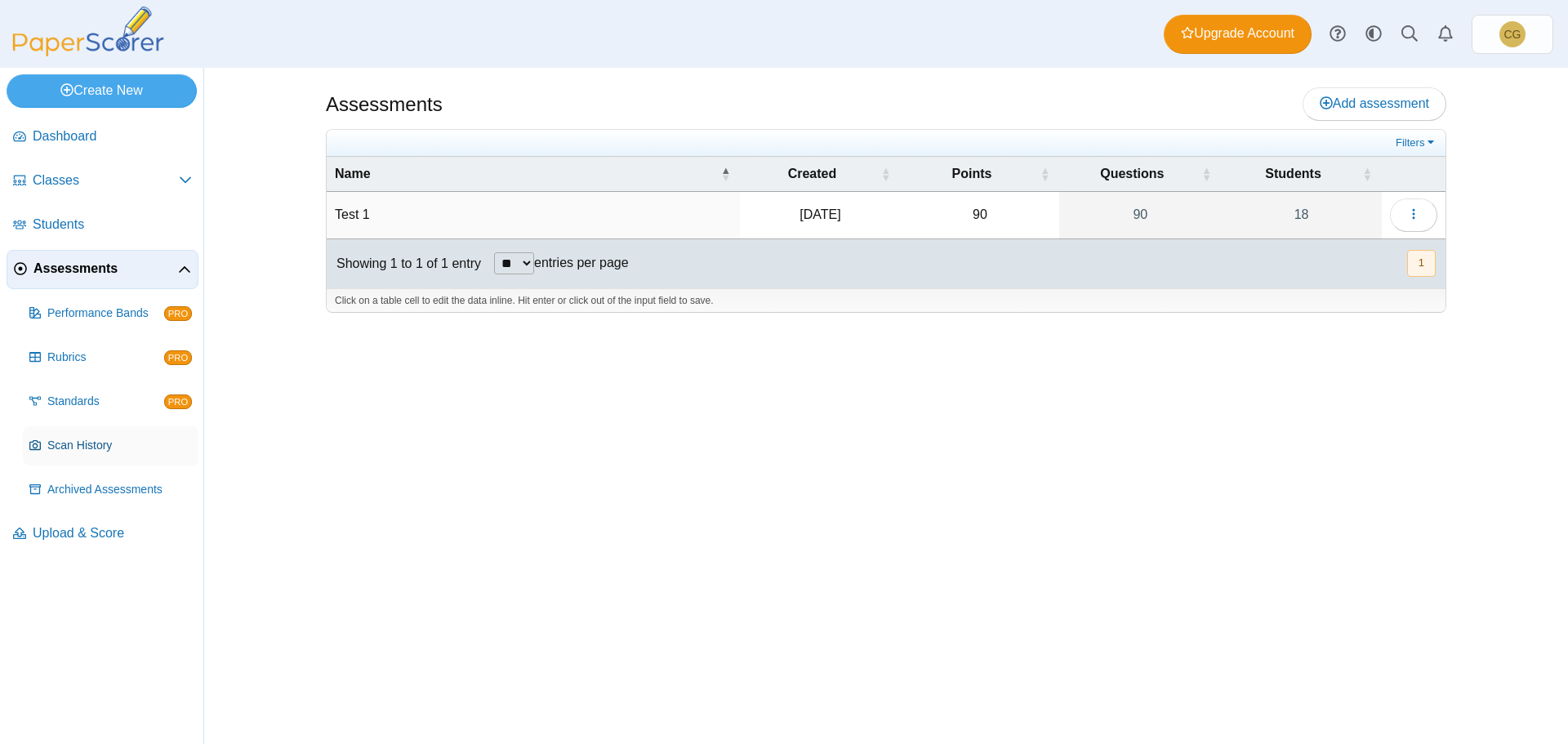
click at [73, 443] on span "Scan History" at bounding box center [119, 446] width 145 height 16
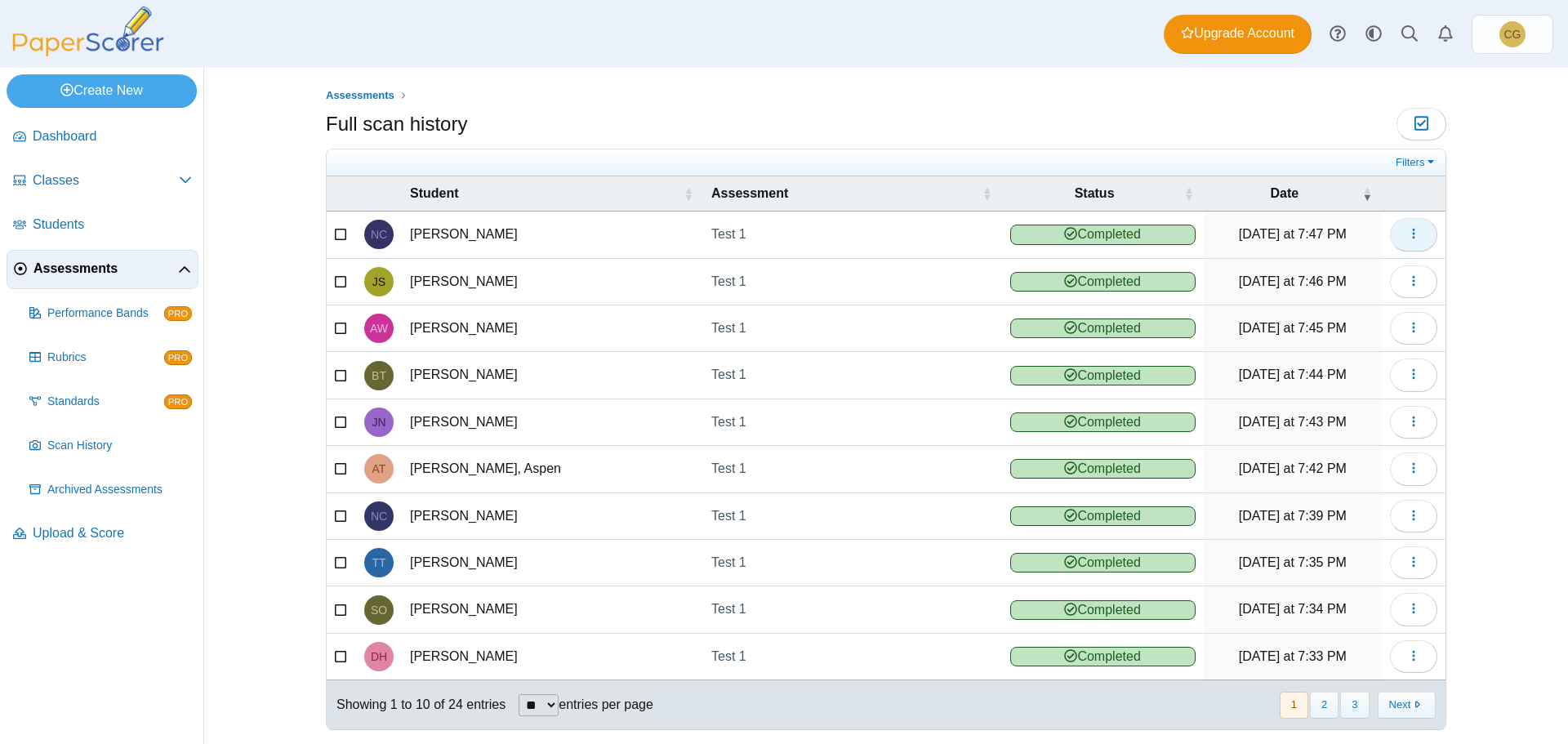
click at [1398, 233] on button "button" at bounding box center [1414, 234] width 47 height 33
click at [1318, 266] on link "View scanned test" at bounding box center [1333, 272] width 196 height 25
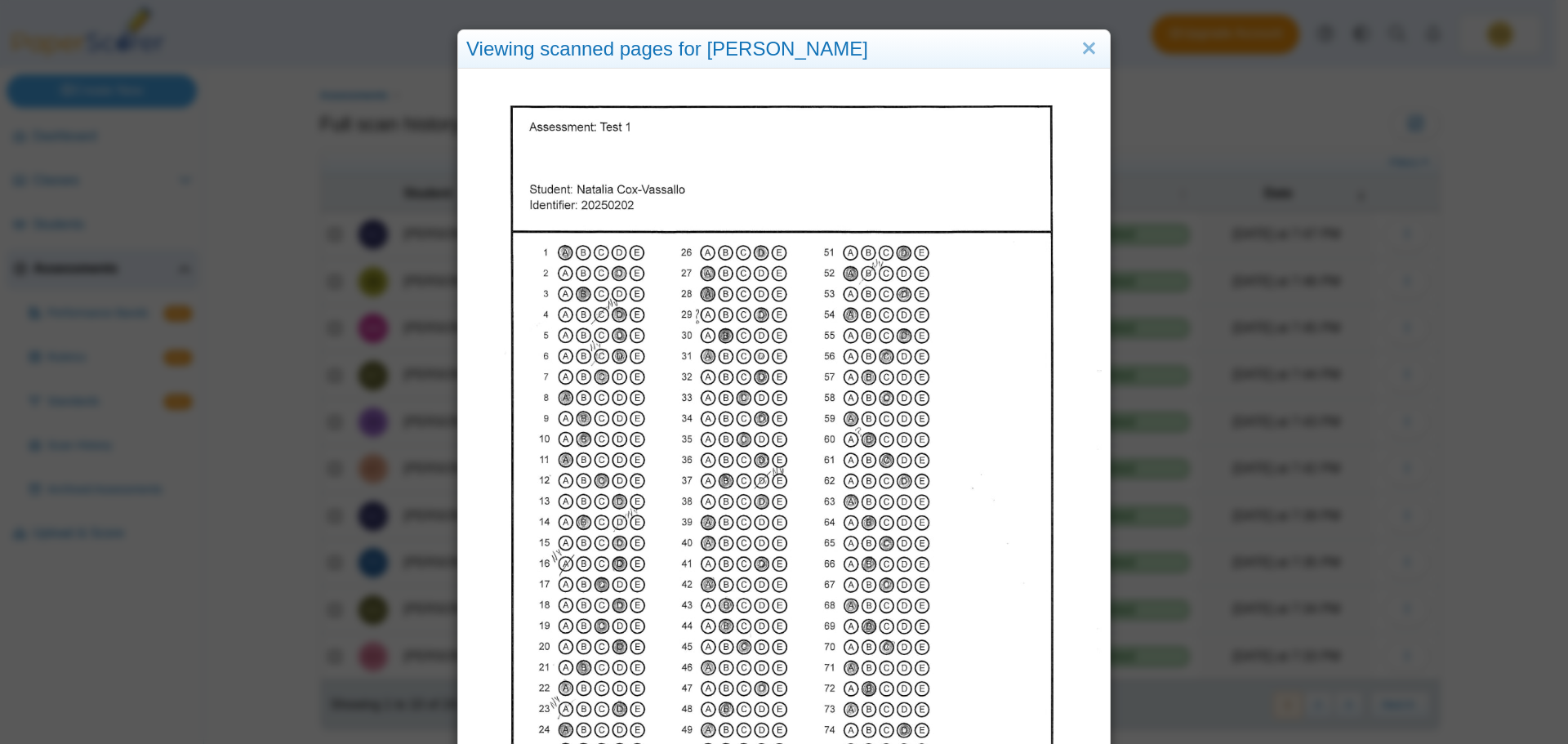
click at [466, 82] on img at bounding box center [784, 485] width 636 height 822
click at [1086, 49] on link "Close" at bounding box center [1089, 49] width 26 height 28
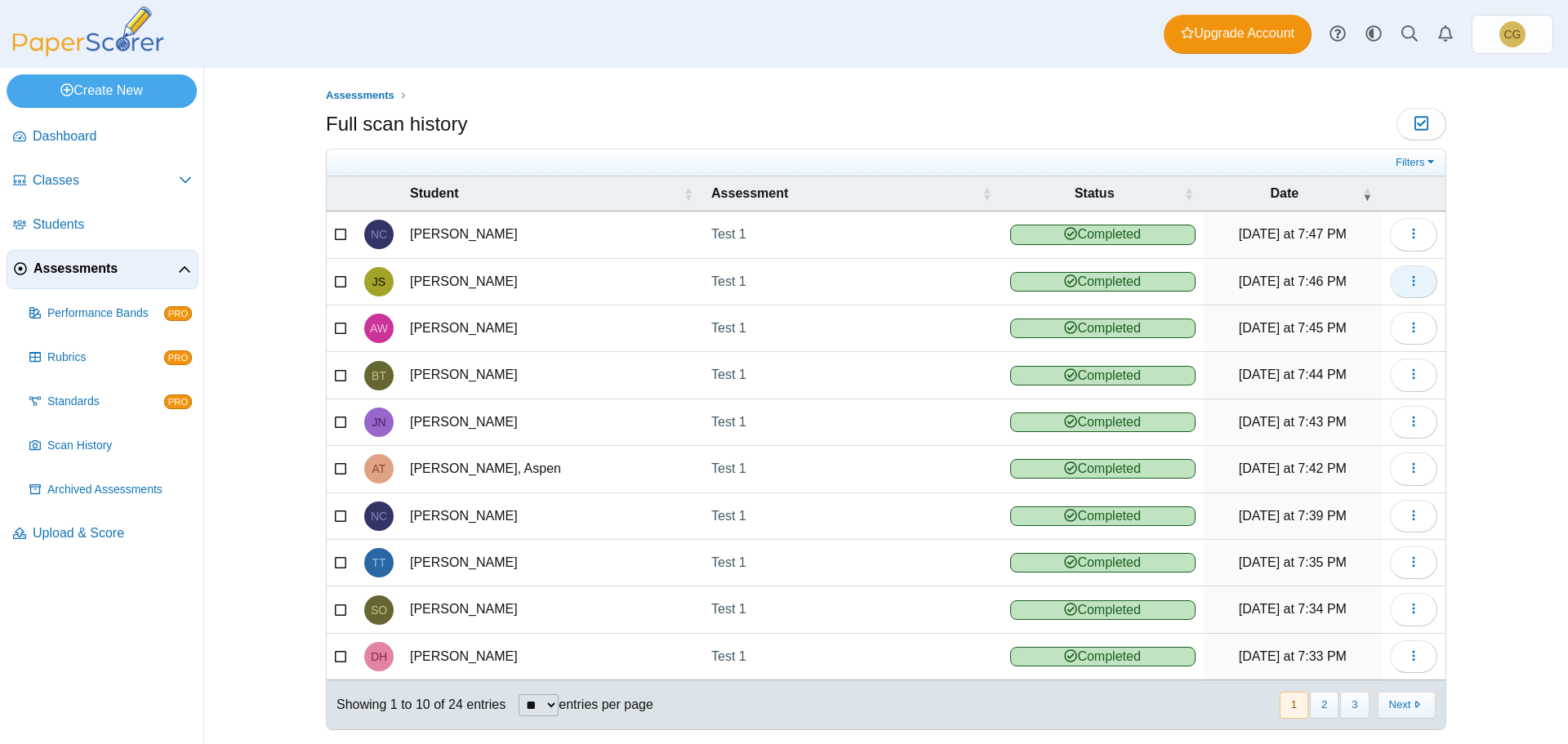
click at [1411, 285] on icon "button" at bounding box center [1414, 281] width 13 height 13
click at [1340, 314] on link "View scanned test" at bounding box center [1333, 319] width 196 height 25
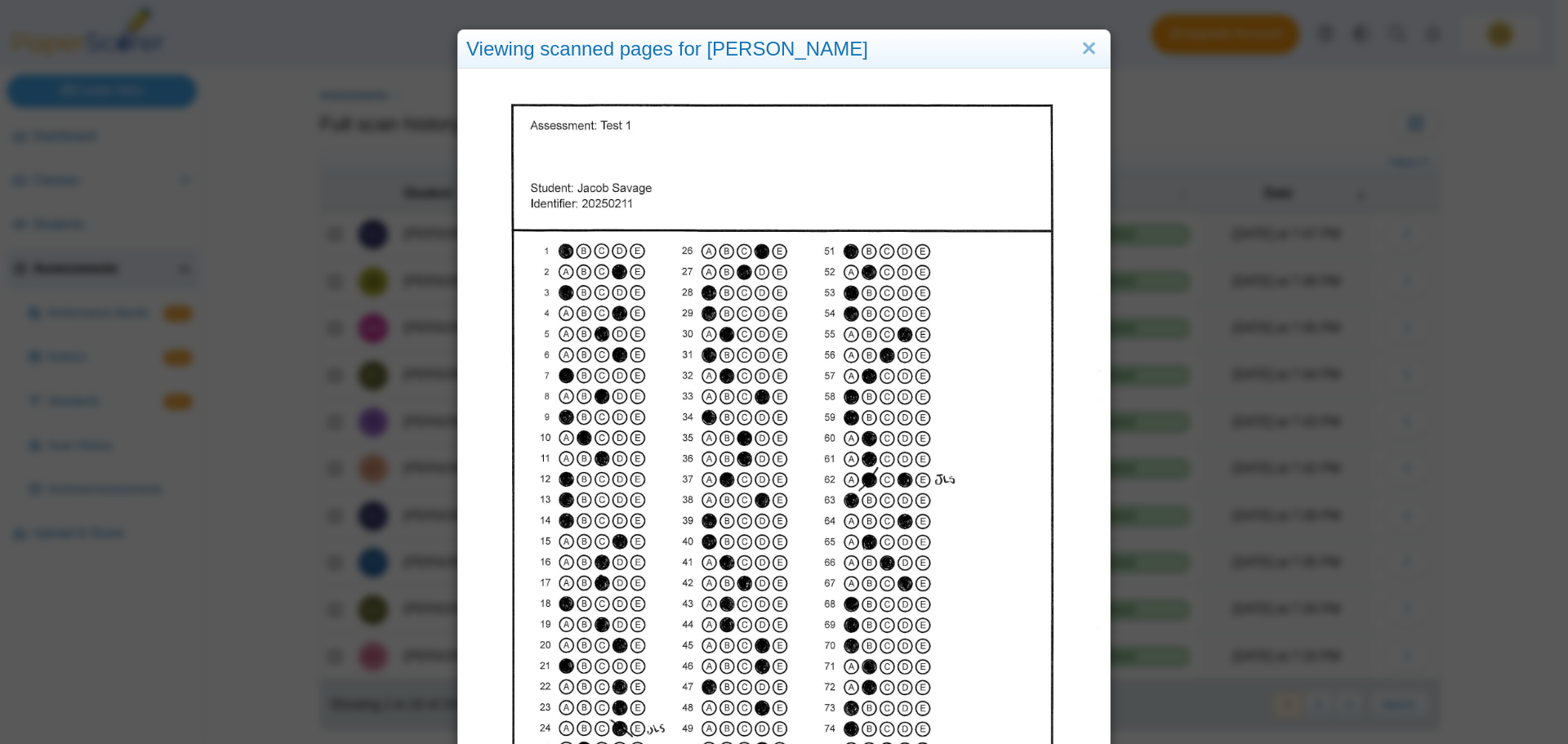
click at [449, 76] on div "Viewing scanned pages for Jacob Savage" at bounding box center [784, 372] width 1568 height 744
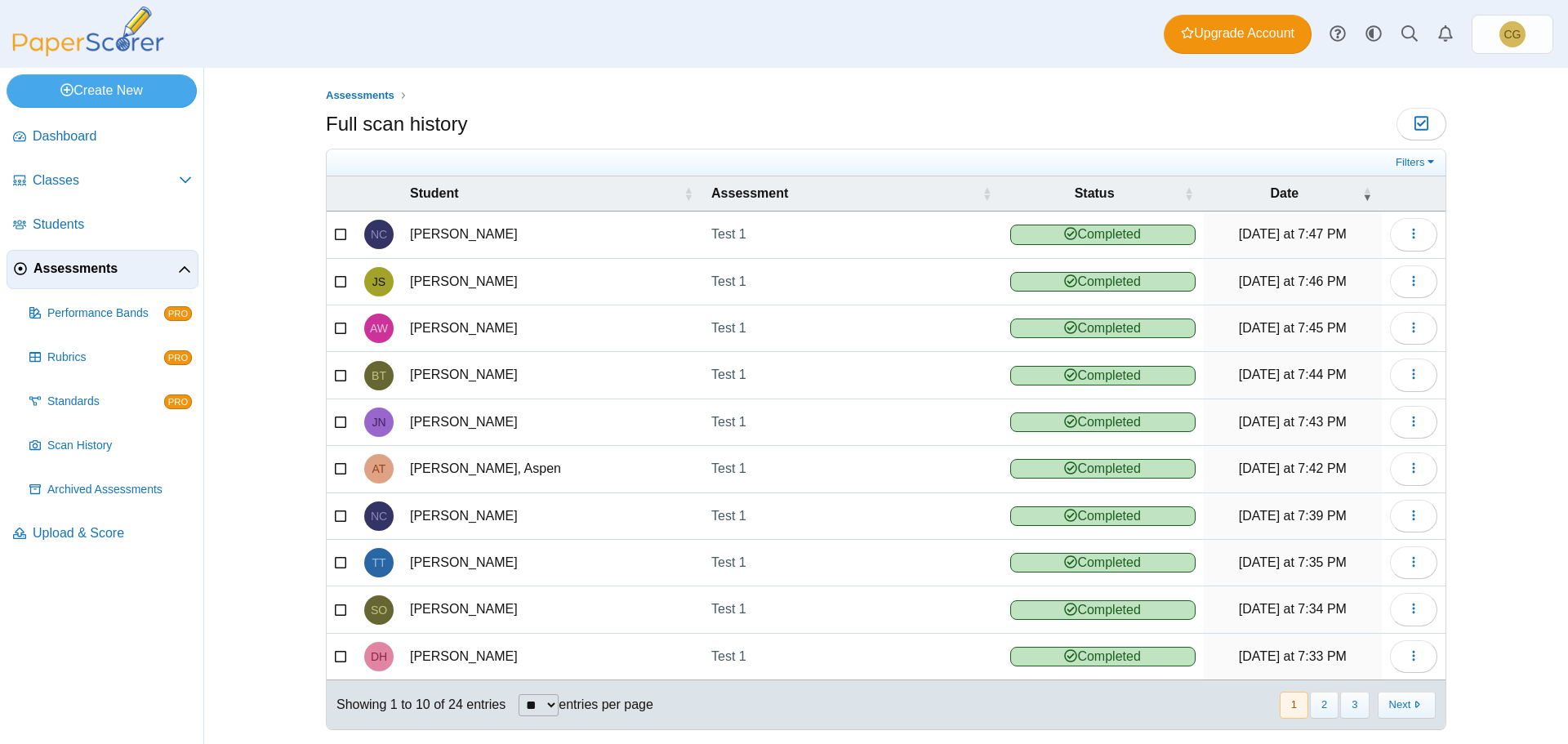
click at [710, 125] on div "Full scan history Moderation 0" at bounding box center [886, 125] width 1121 height 36
click at [356, 94] on span "Assessments" at bounding box center [360, 95] width 68 height 12
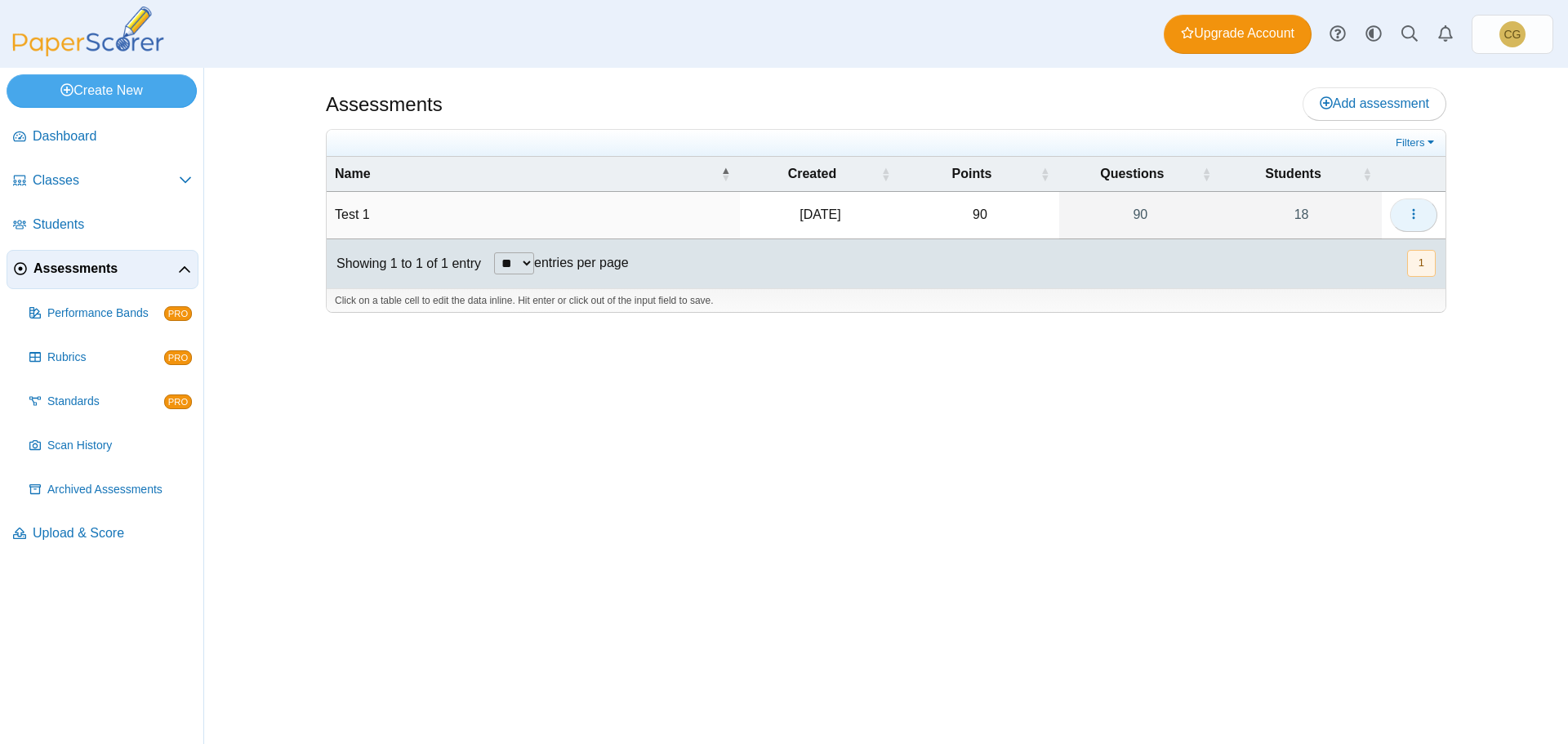
click at [1421, 214] on button "button" at bounding box center [1414, 215] width 47 height 33
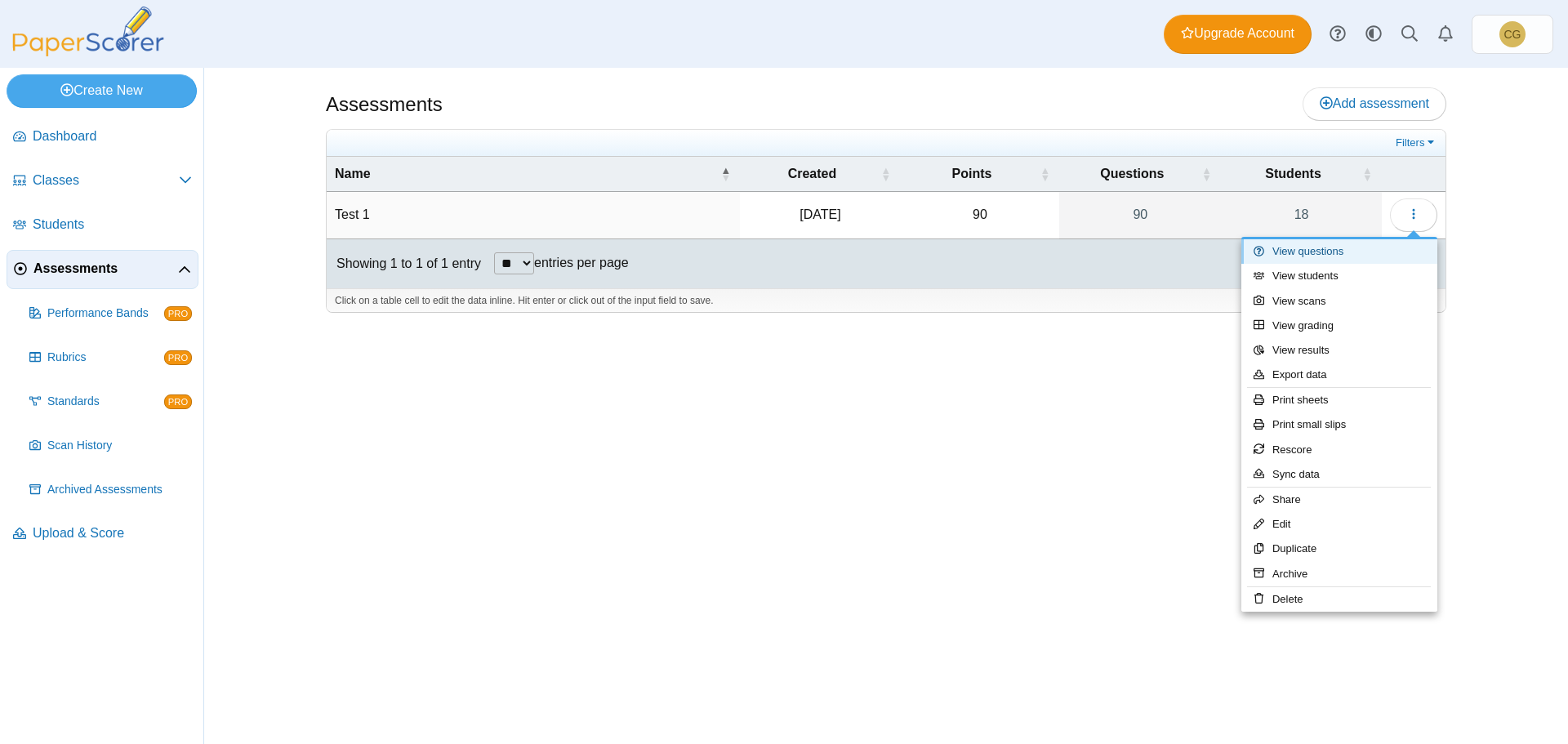
click at [1363, 252] on link "View questions" at bounding box center [1339, 252] width 196 height 25
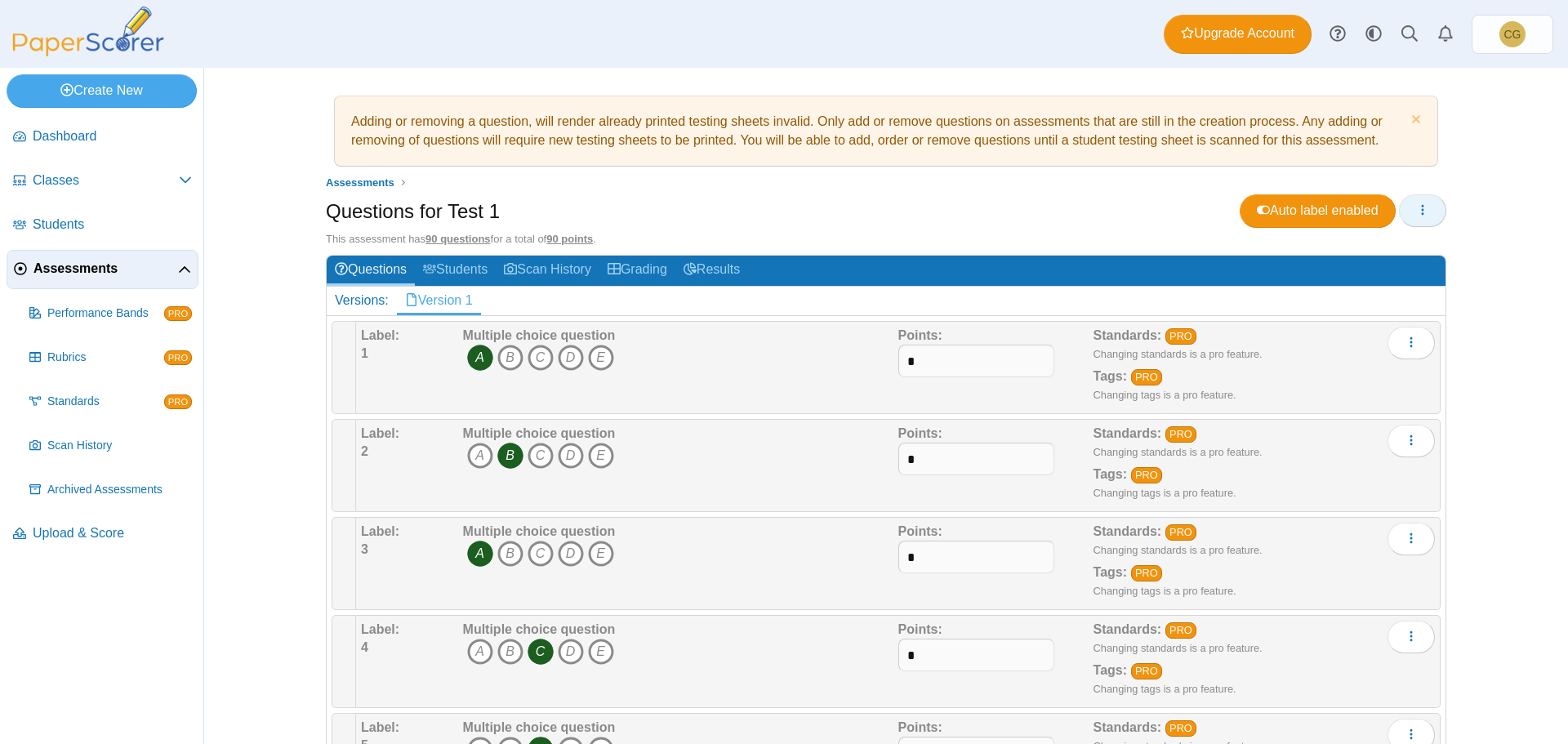
click at [1416, 213] on icon "button" at bounding box center [1422, 210] width 13 height 13
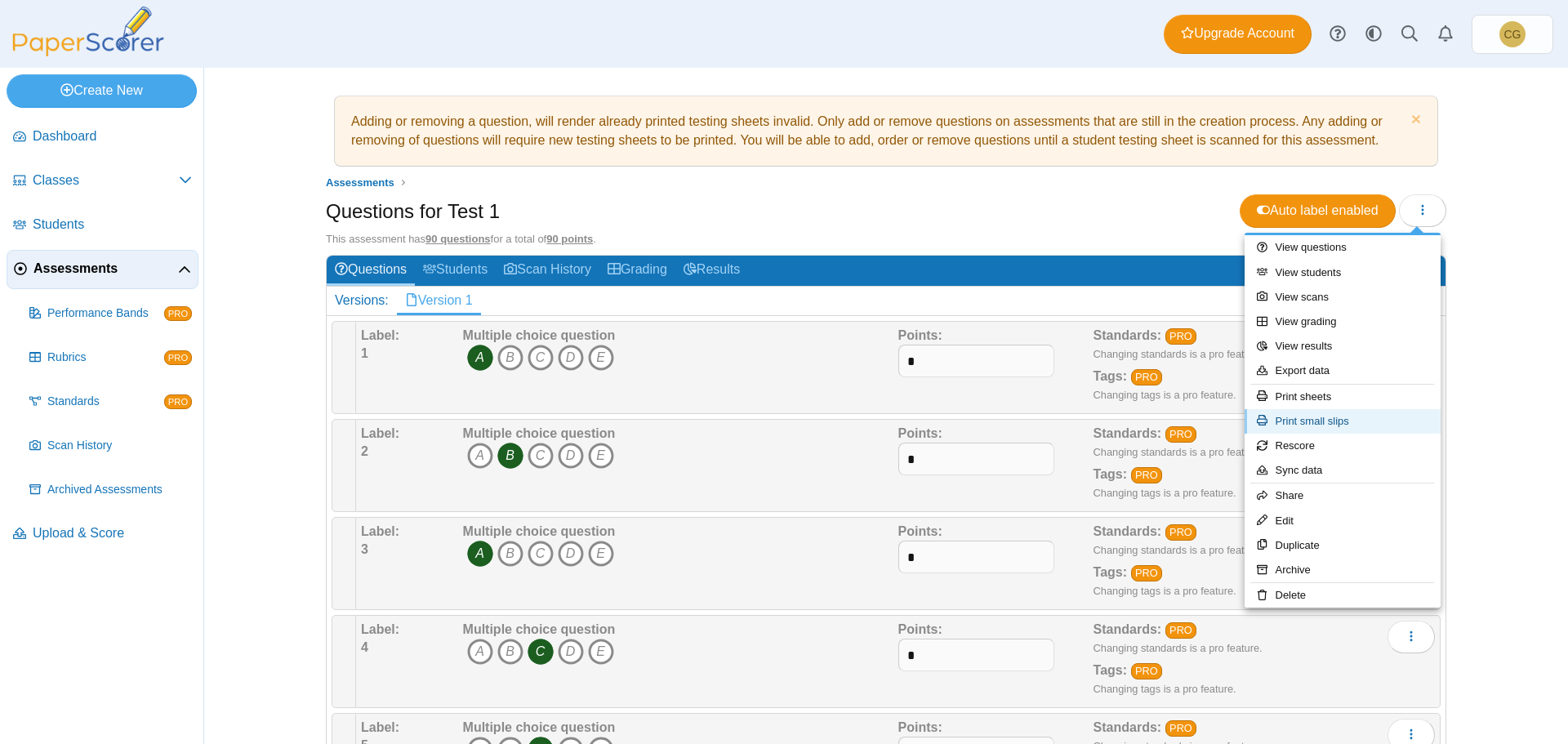
click at [1319, 417] on link "Print small slips" at bounding box center [1342, 422] width 196 height 25
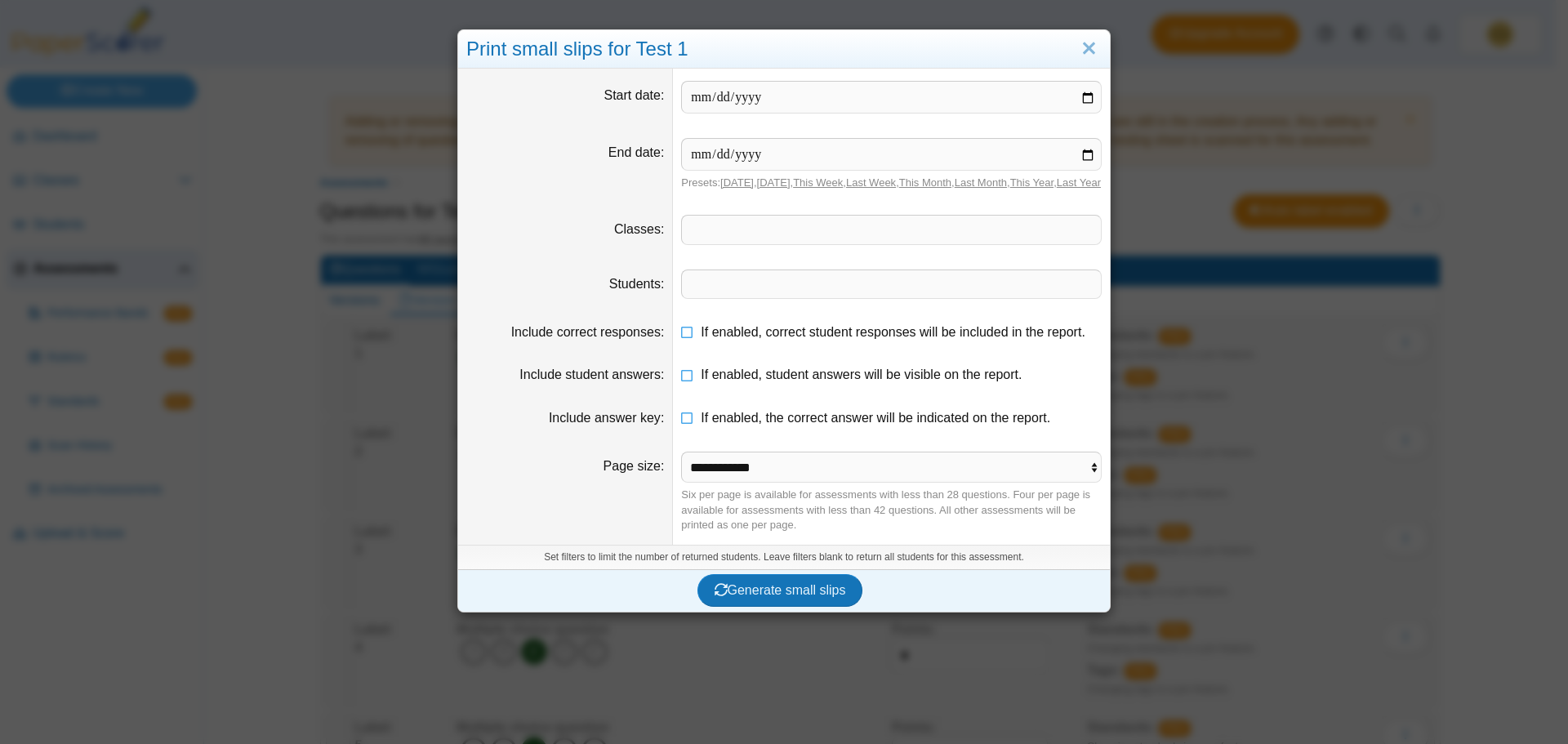
click at [724, 183] on link "[DATE]" at bounding box center [737, 183] width 34 height 12
type input "**********"
click at [728, 243] on span at bounding box center [891, 229] width 419 height 28
click at [717, 290] on span at bounding box center [891, 283] width 419 height 28
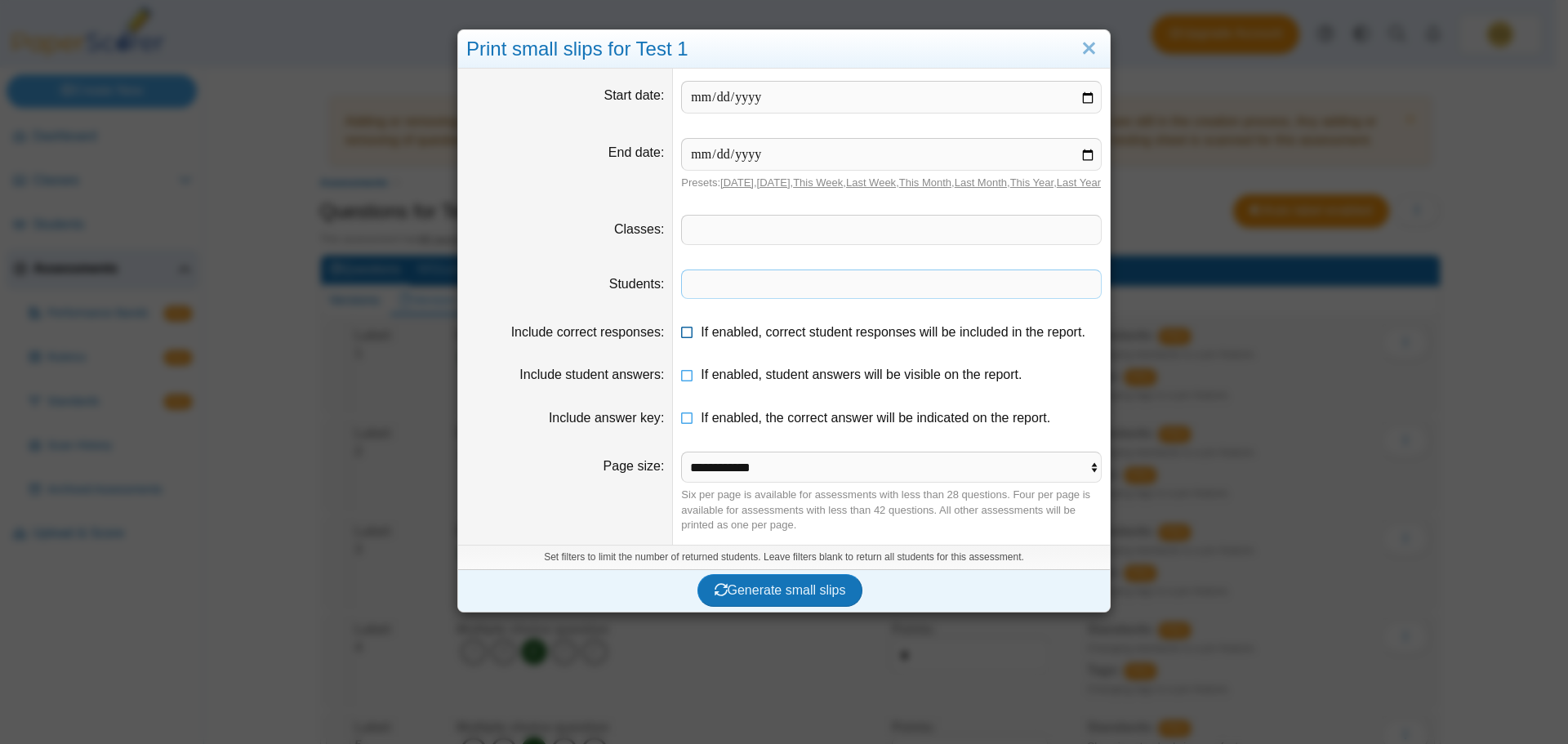
click at [682, 335] on icon at bounding box center [687, 328] width 13 height 12
click at [681, 377] on icon at bounding box center [687, 371] width 13 height 12
click at [858, 483] on select "**********" at bounding box center [891, 467] width 421 height 31
click at [780, 597] on span "Generate small slips" at bounding box center [780, 590] width 131 height 14
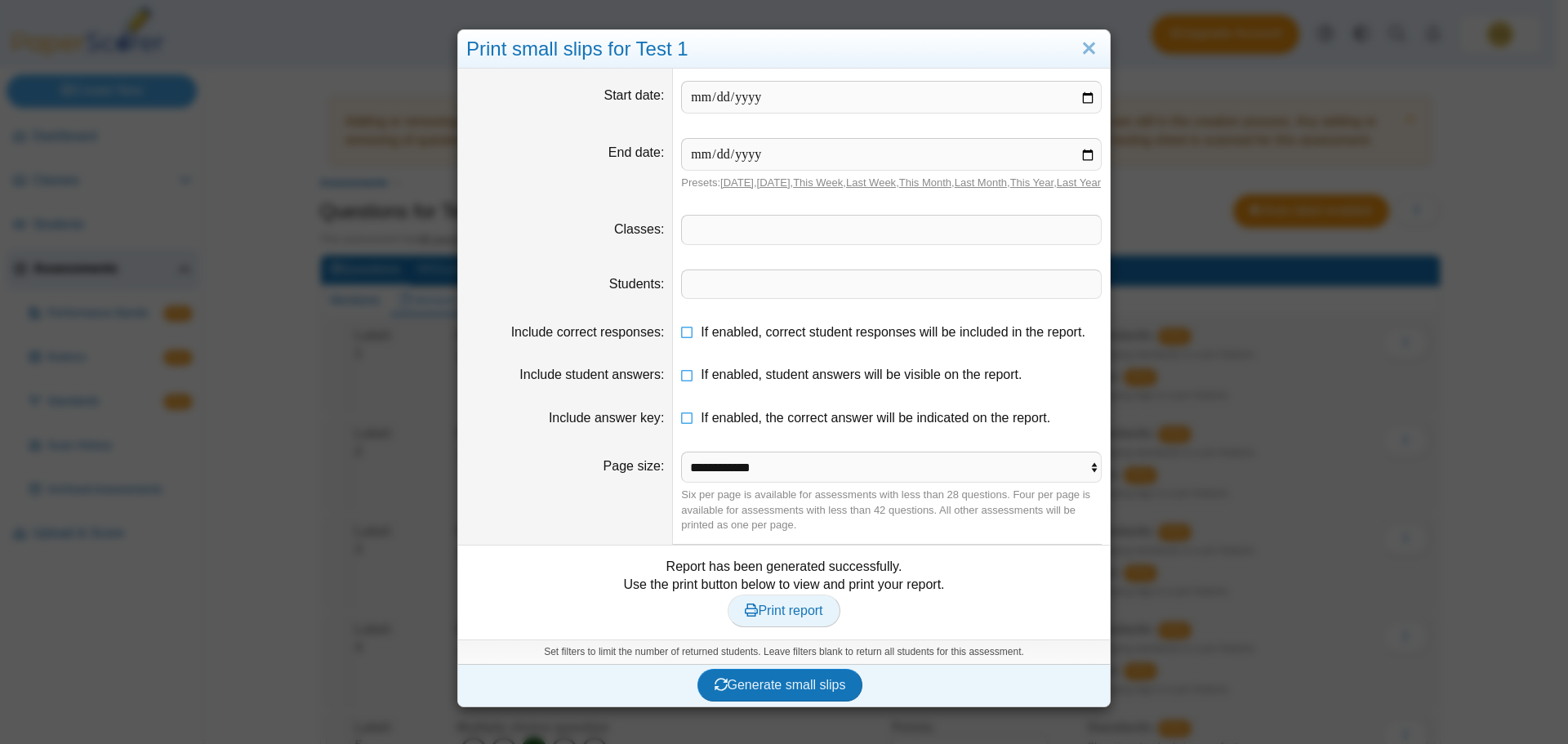
click at [779, 617] on span "Print report" at bounding box center [783, 611] width 77 height 14
click at [681, 335] on icon at bounding box center [687, 328] width 13 height 12
click at [681, 377] on icon at bounding box center [687, 371] width 13 height 12
click at [794, 692] on span "Generate small slips" at bounding box center [780, 685] width 131 height 14
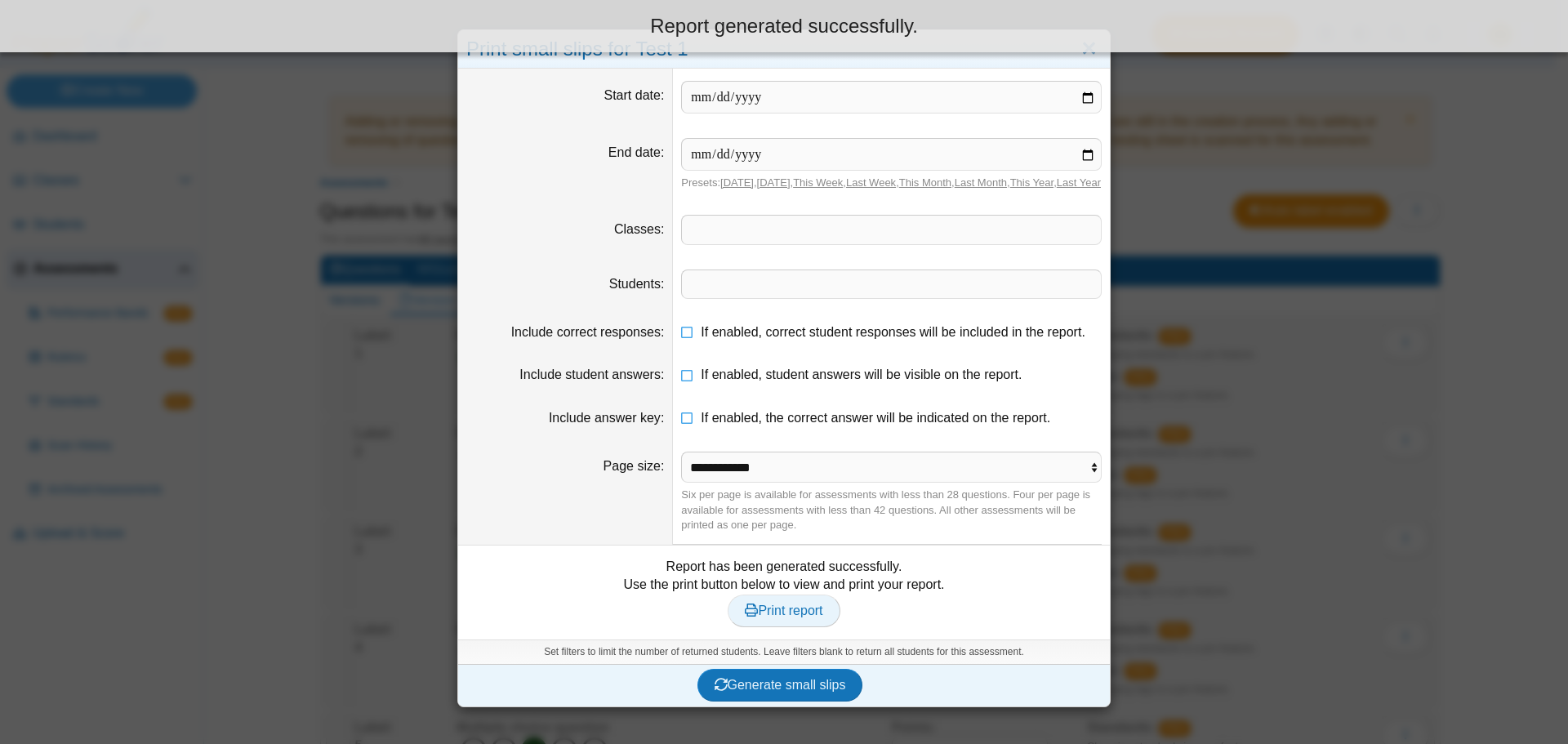
click at [799, 617] on span "Print report" at bounding box center [783, 611] width 77 height 14
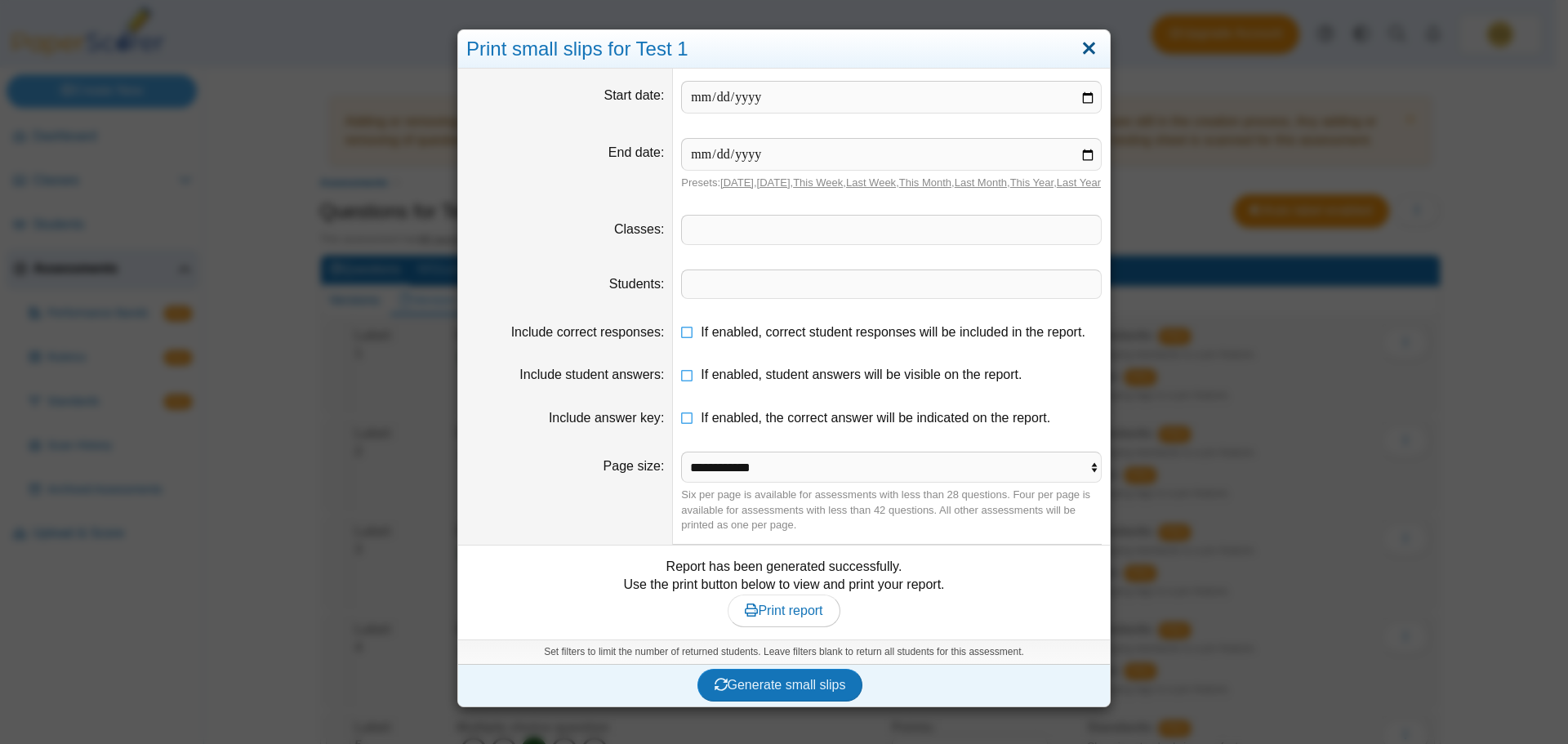
click at [1076, 44] on link "Close" at bounding box center [1089, 49] width 26 height 28
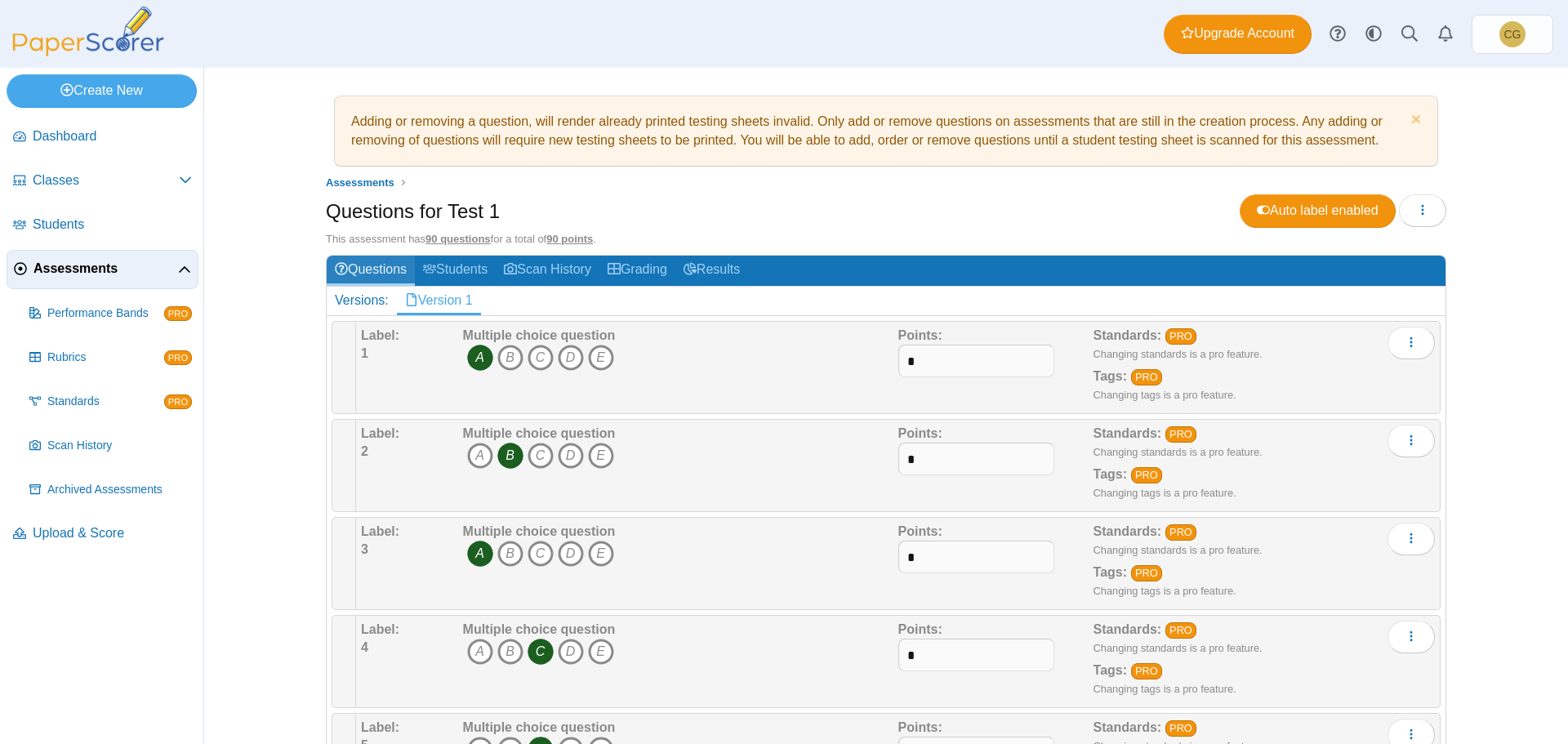
click at [369, 271] on link "Questions" at bounding box center [370, 271] width 88 height 30
click at [1417, 218] on span "button" at bounding box center [1422, 210] width 13 height 14
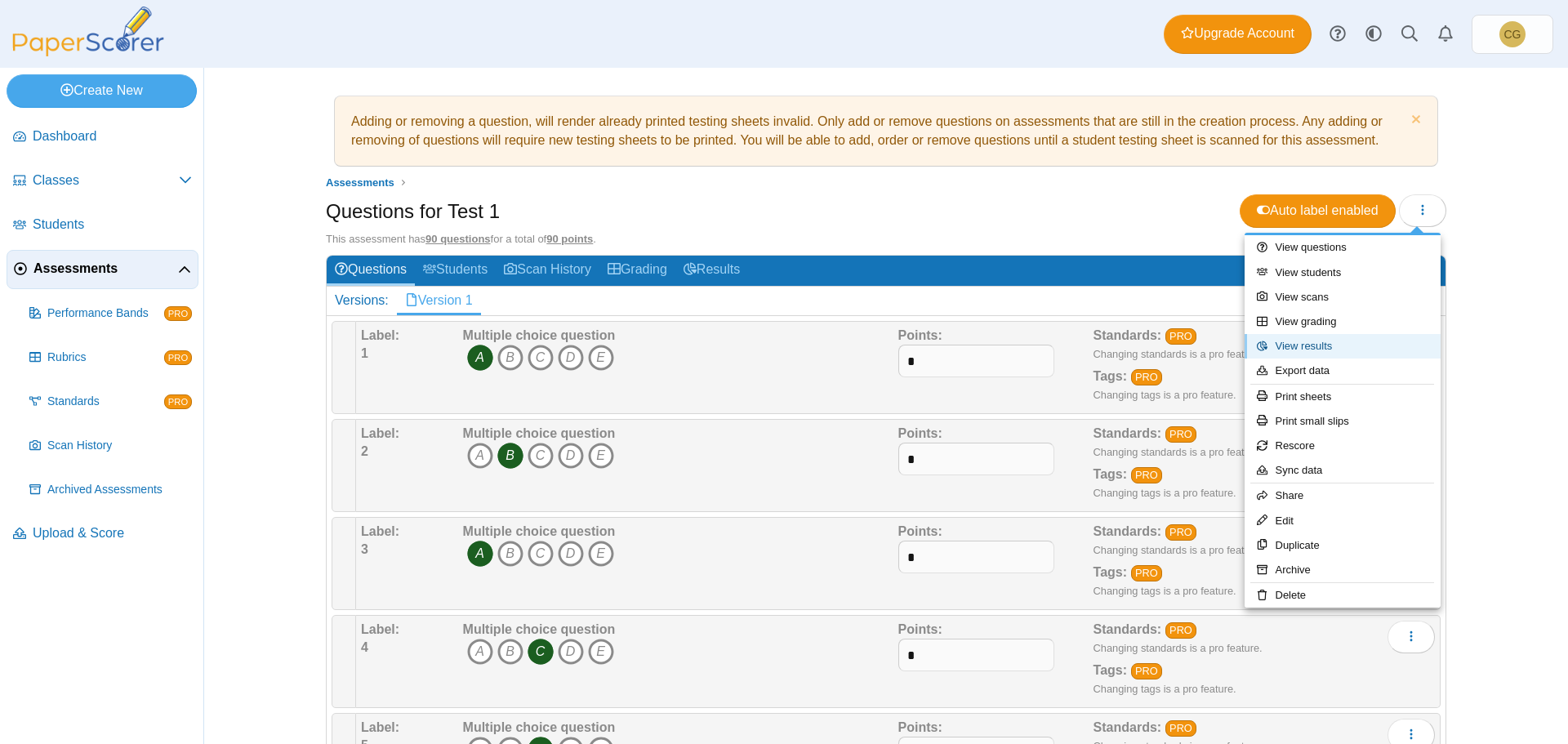
click at [1310, 344] on link "View results" at bounding box center [1342, 346] width 196 height 25
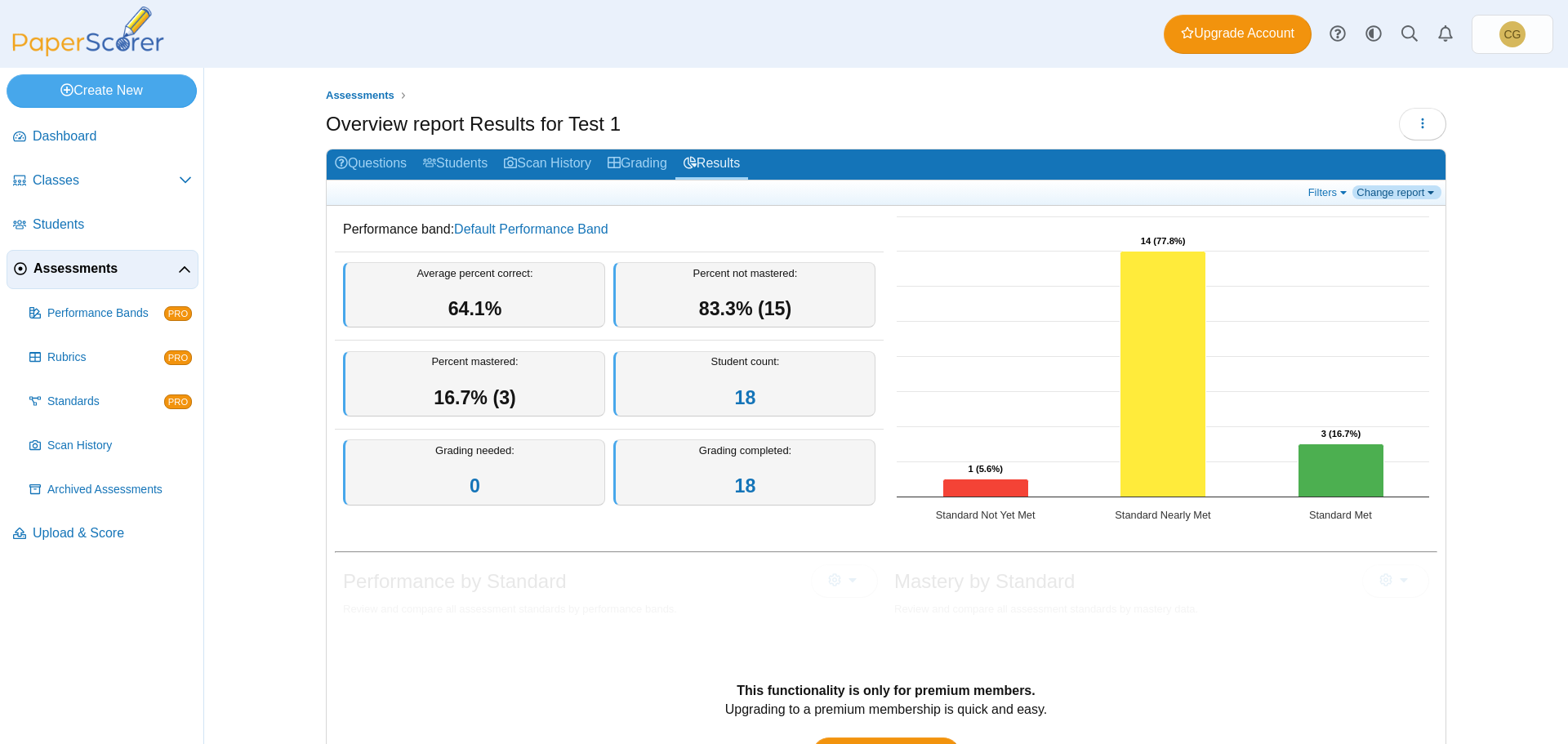
click at [1414, 191] on link "Change report" at bounding box center [1397, 193] width 89 height 14
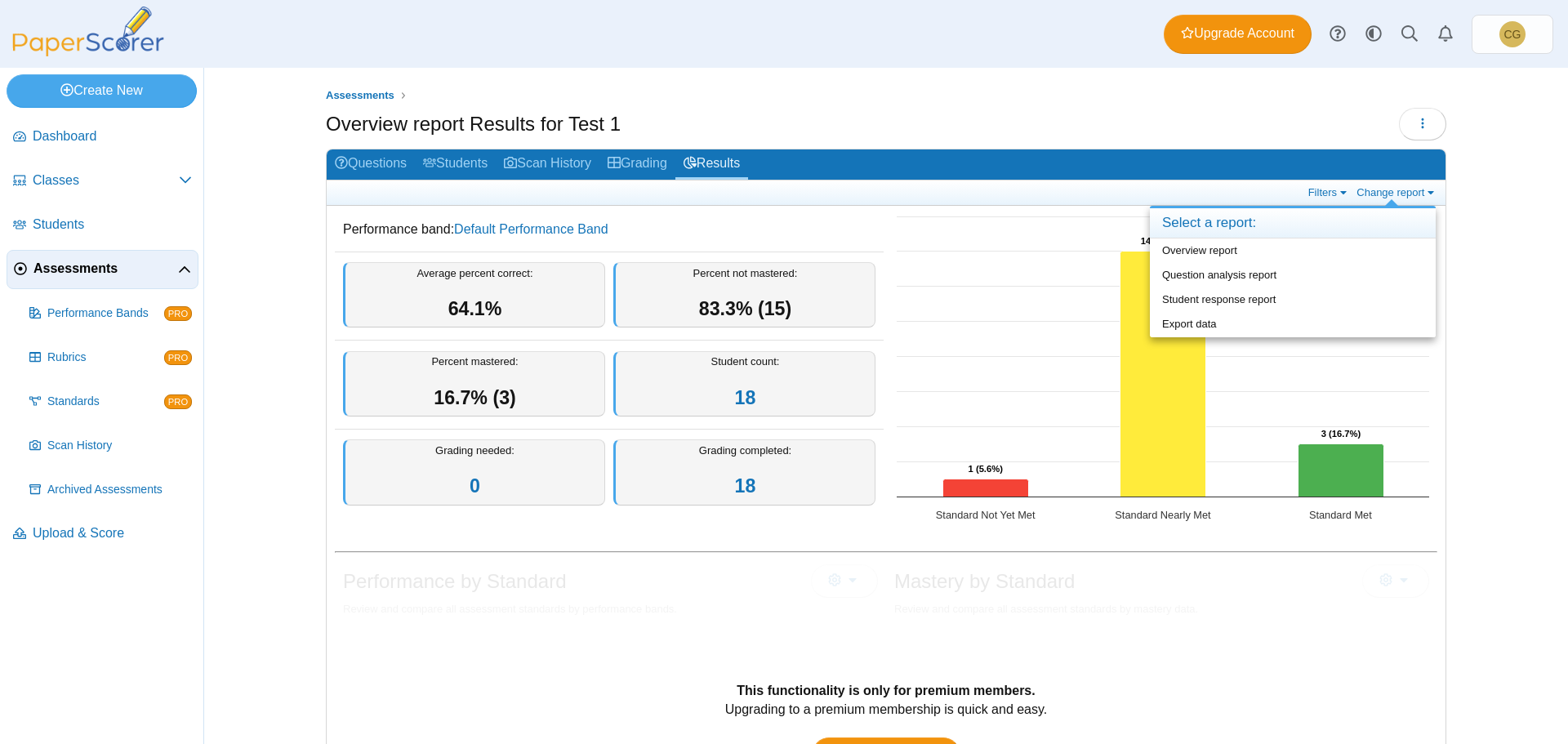
click at [1483, 313] on div "Assessments Overview report Results for Test 1 Loading… 18" at bounding box center [886, 406] width 1225 height 677
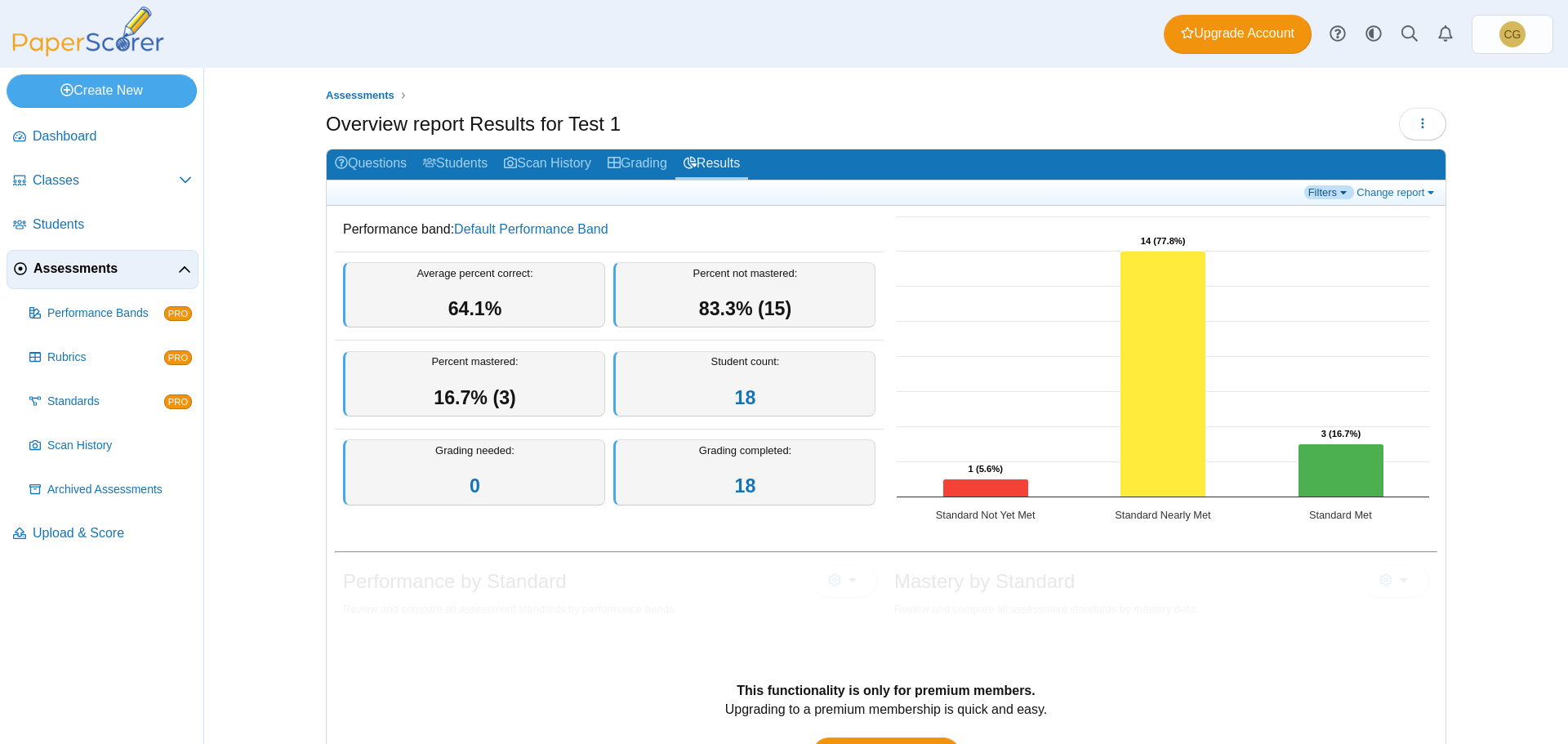
click at [1326, 193] on link "Filters" at bounding box center [1329, 193] width 50 height 14
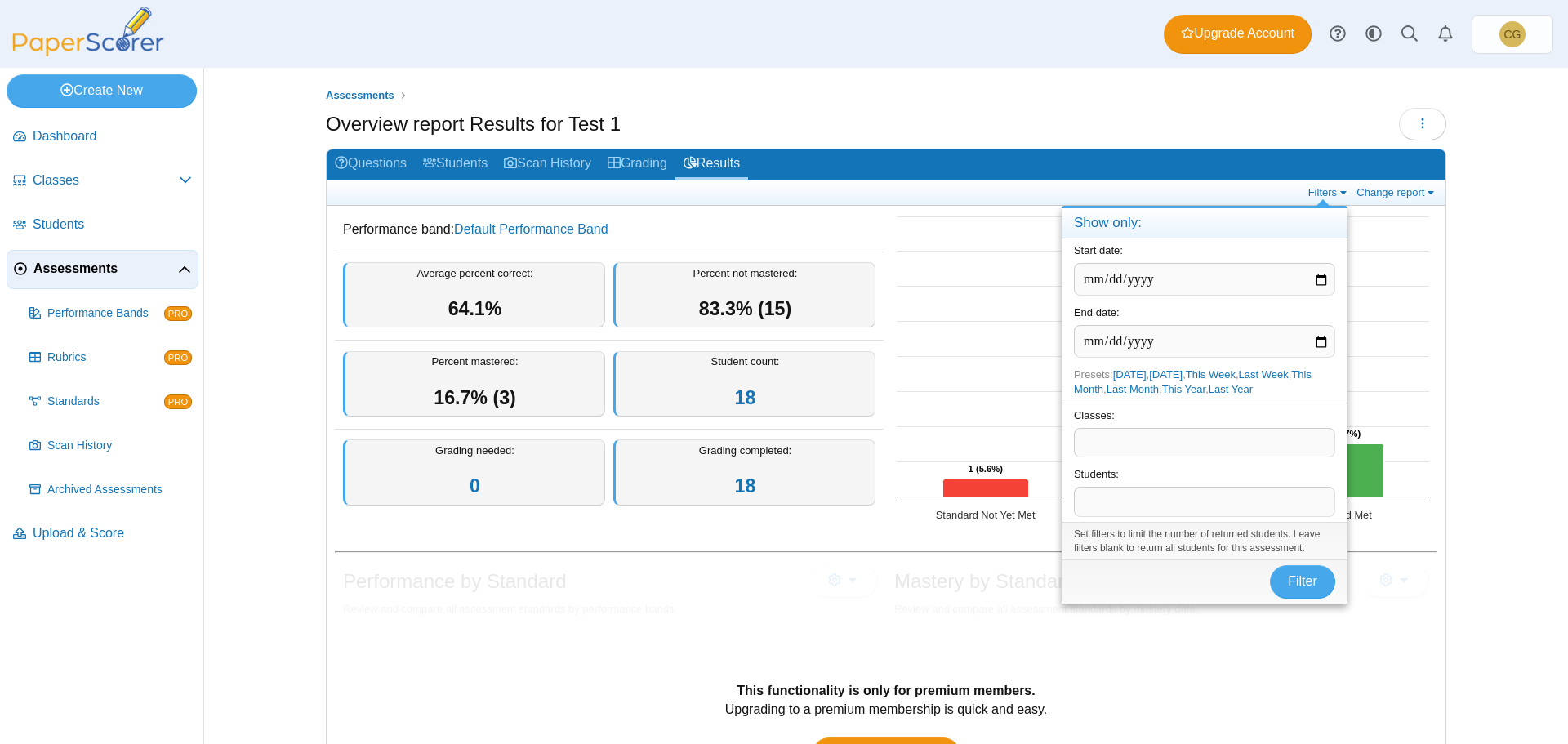
click at [1214, 149] on h2 "Questions Students Scan History Grading Results" at bounding box center [886, 164] width 1119 height 31
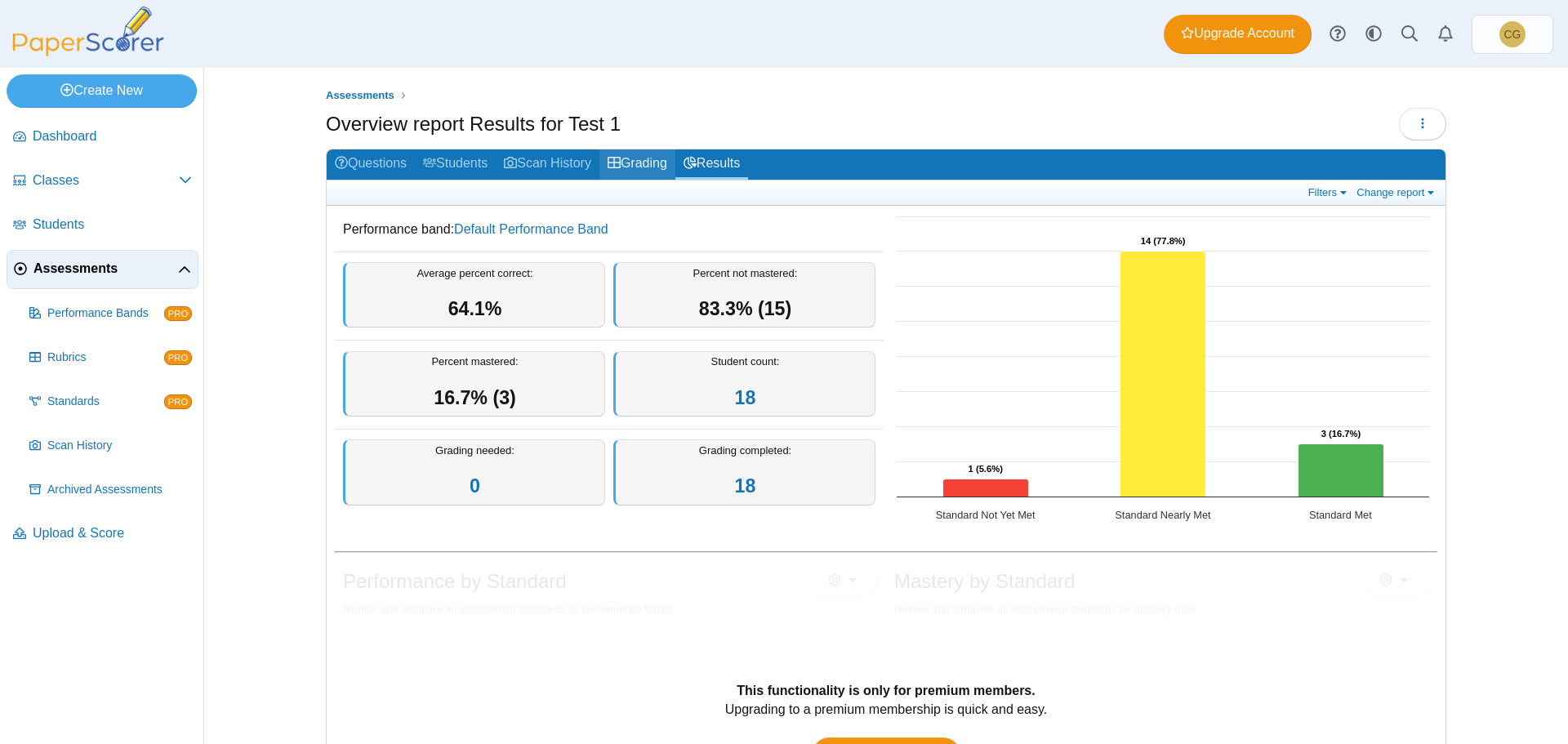
click at [651, 162] on link "Grading" at bounding box center [637, 164] width 76 height 30
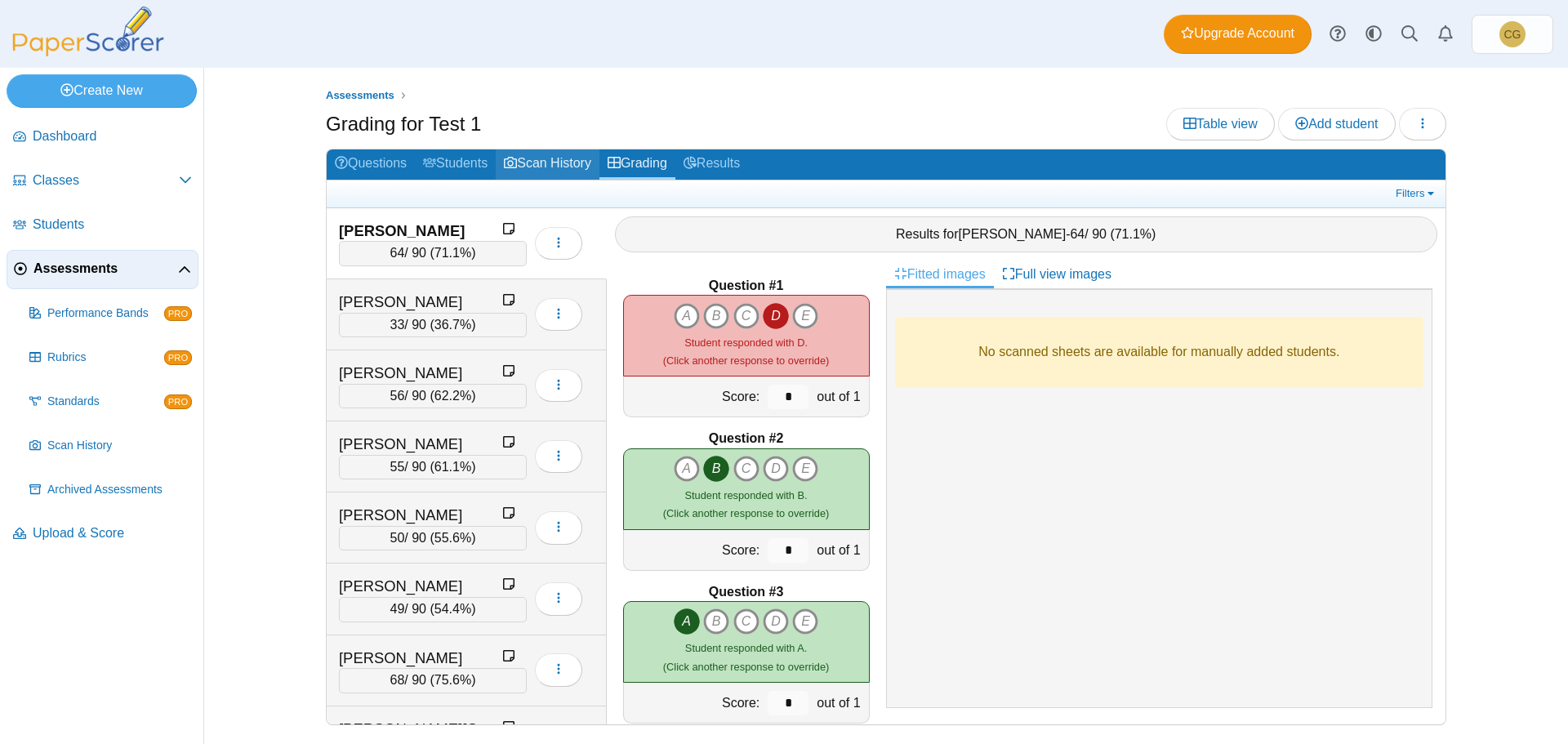
click at [568, 162] on link "Scan History" at bounding box center [547, 164] width 104 height 30
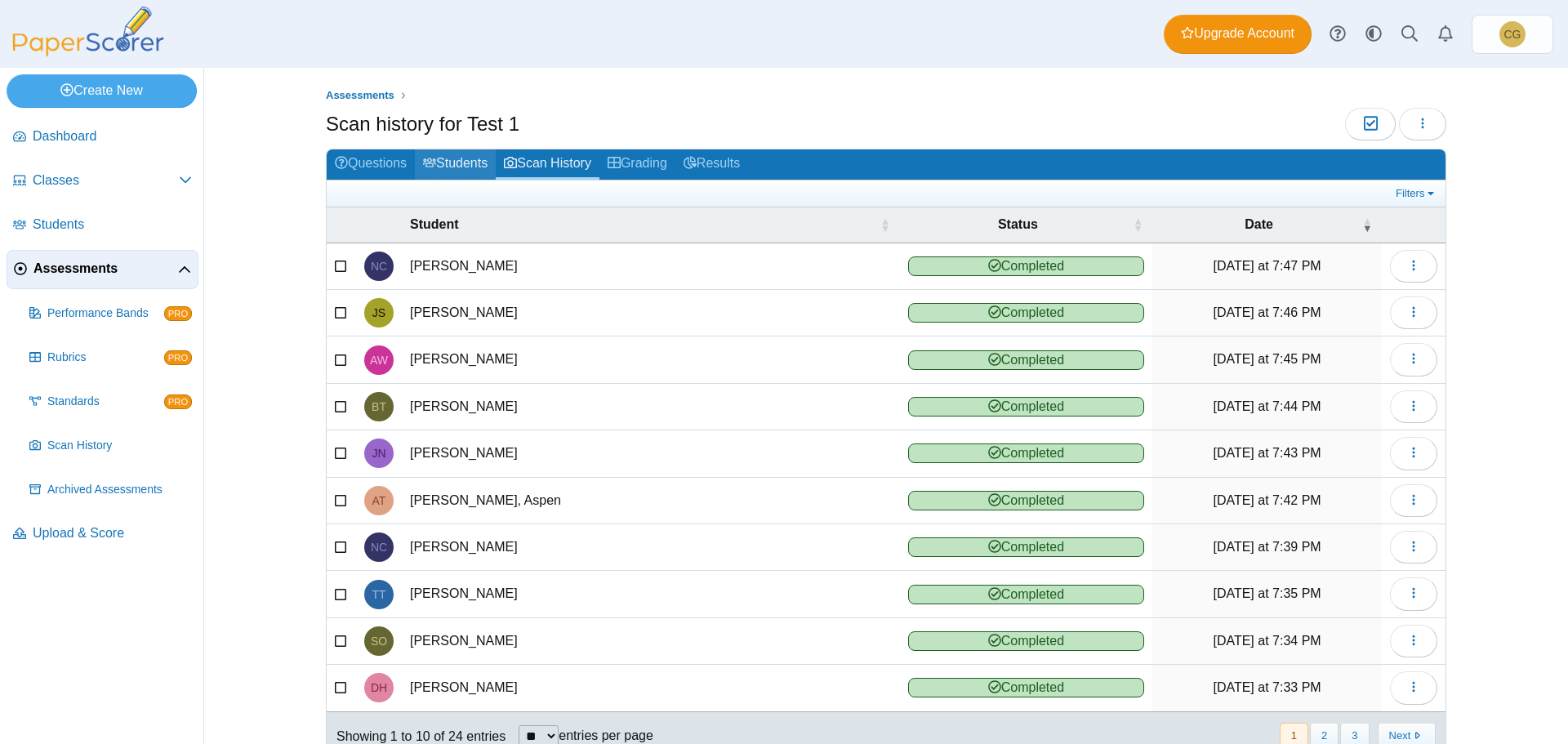
click at [463, 160] on link "Students" at bounding box center [455, 164] width 81 height 30
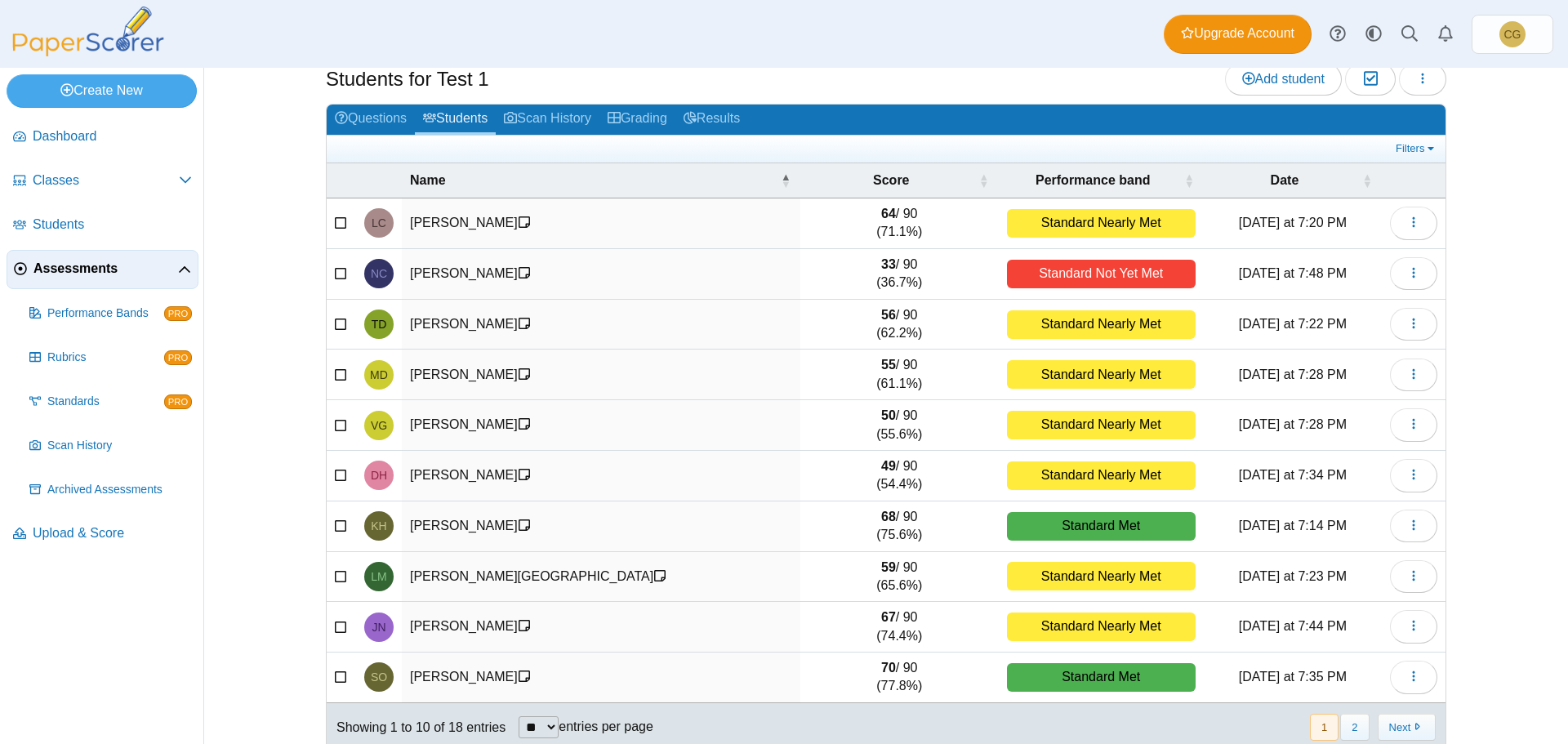
scroll to position [69, 0]
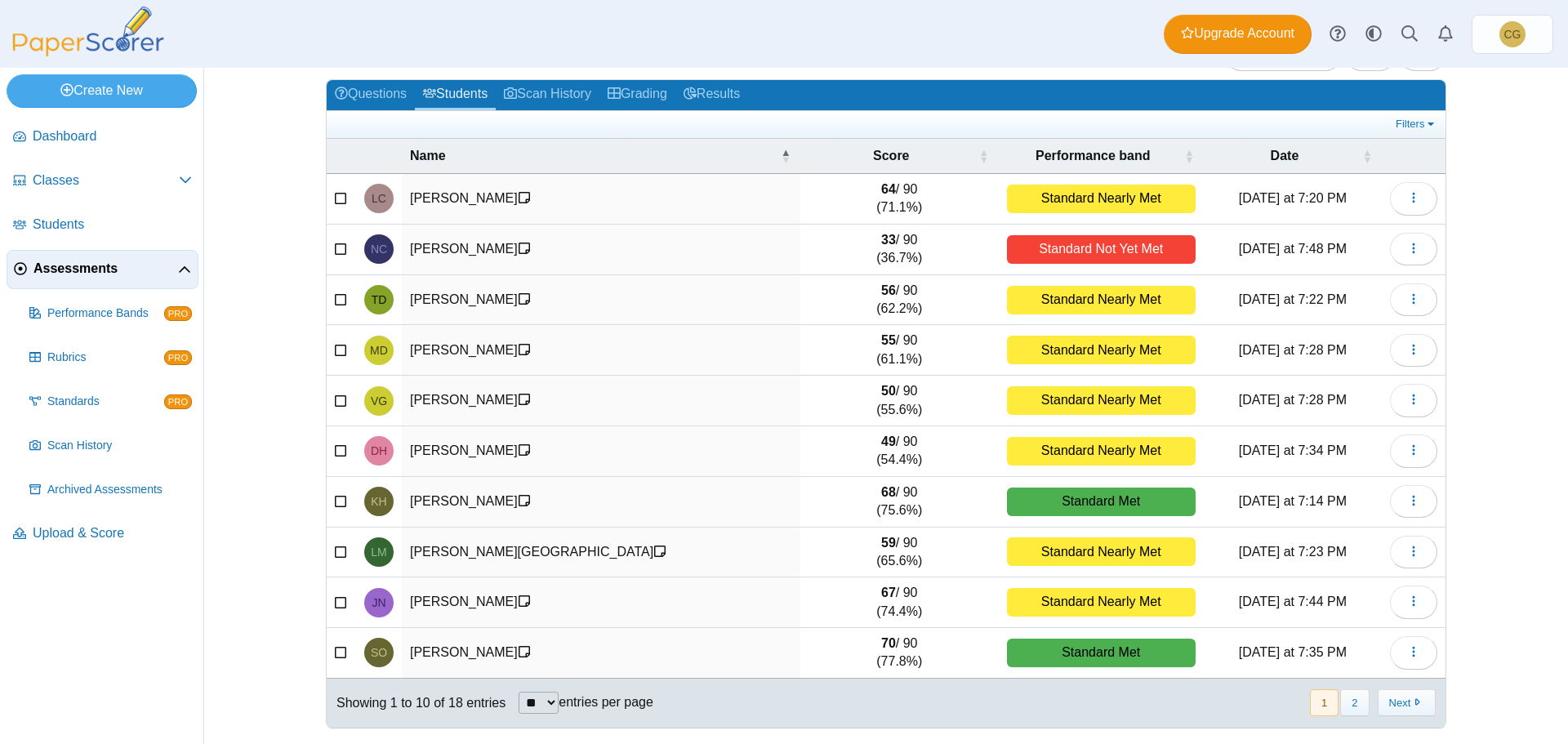
click at [536, 702] on select "** ** ** ***" at bounding box center [538, 702] width 40 height 22
select select "**"
click at [519, 692] on select "** ** ** ***" at bounding box center [538, 702] width 40 height 22
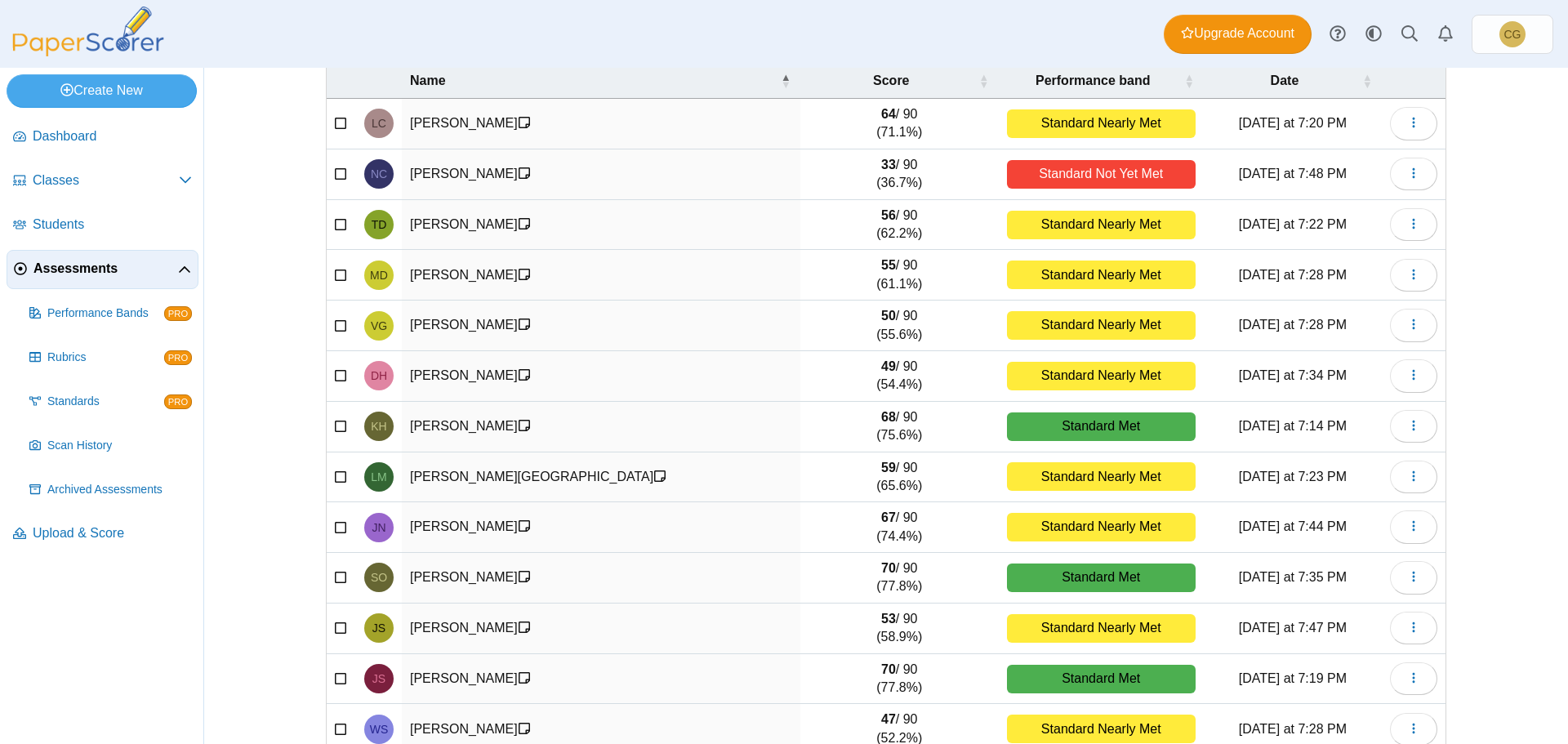
scroll to position [0, 0]
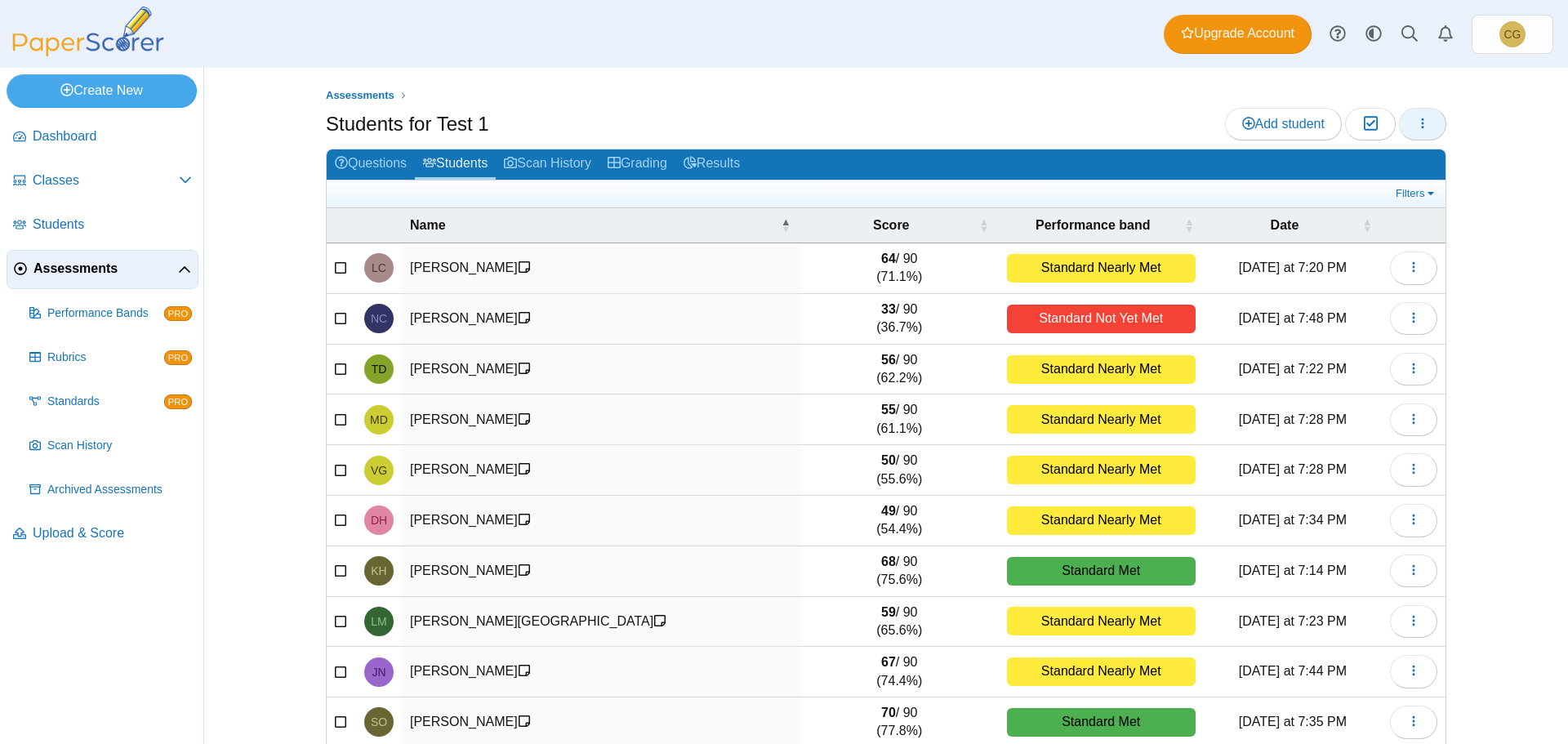
click at [1421, 126] on icon "button" at bounding box center [1422, 123] width 13 height 13
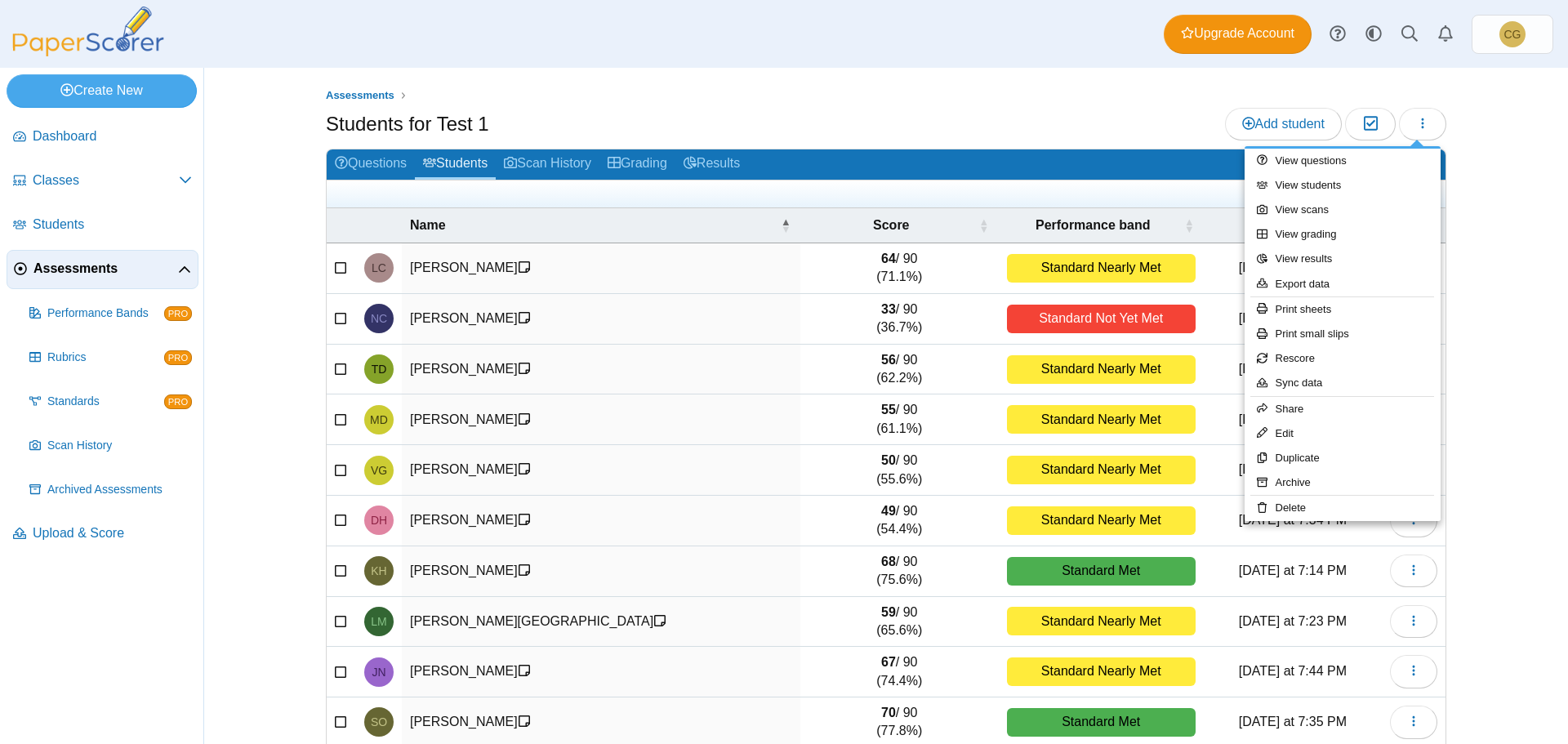
click at [1463, 161] on div "Assessments Students for Test 1 Add student Moderation 0" at bounding box center [886, 406] width 1225 height 677
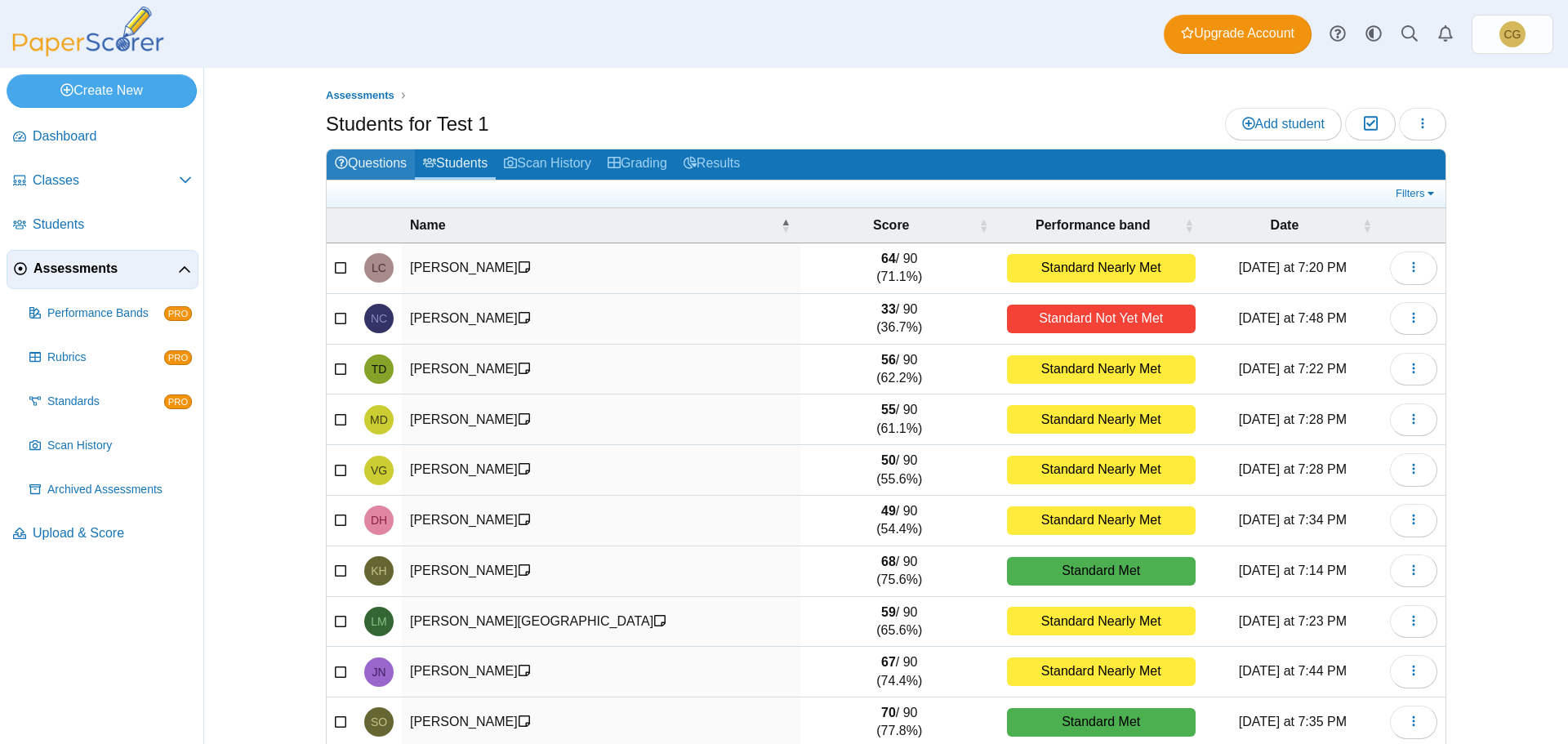
click at [367, 168] on link "Questions" at bounding box center [370, 164] width 88 height 30
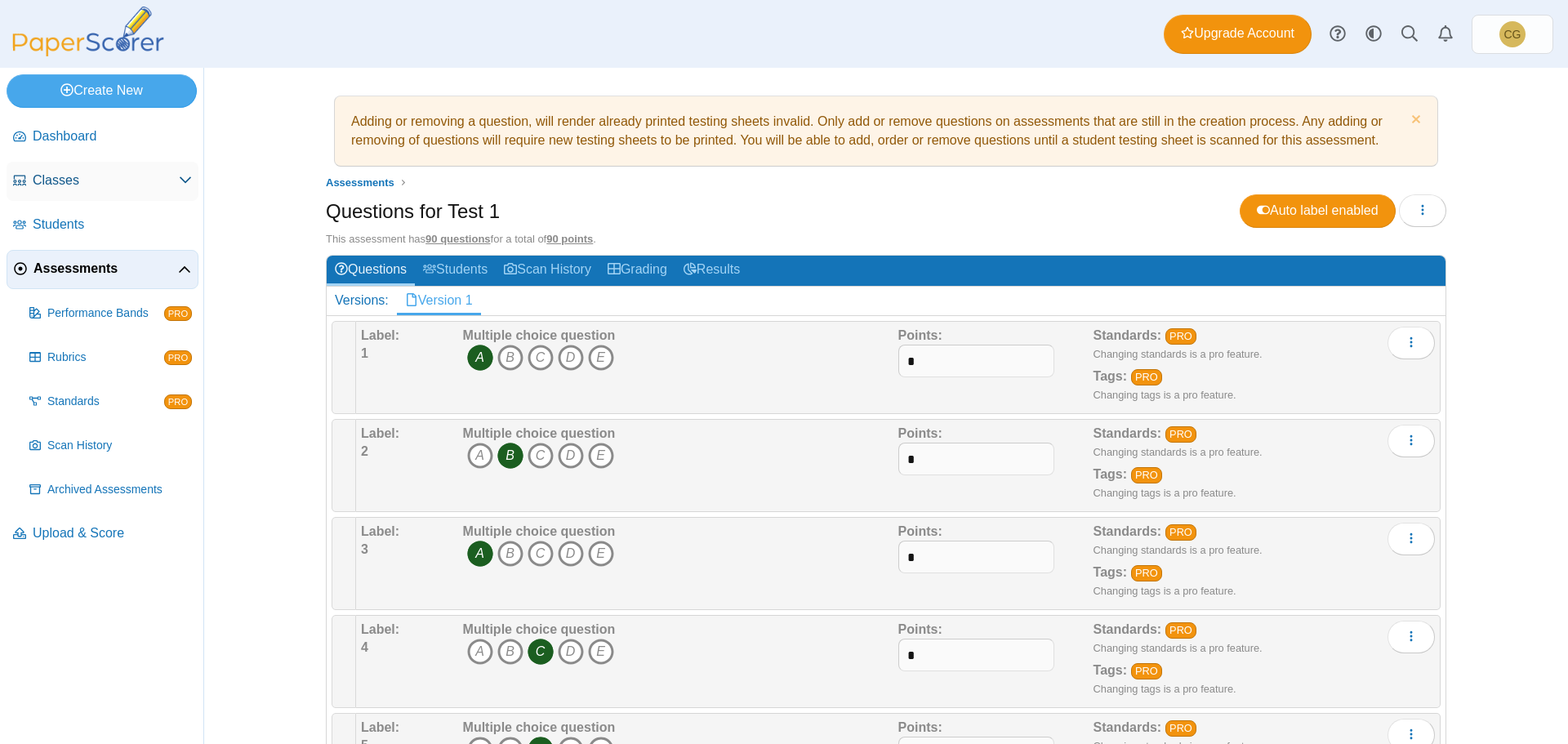
click at [67, 184] on span "Classes" at bounding box center [106, 180] width 147 height 18
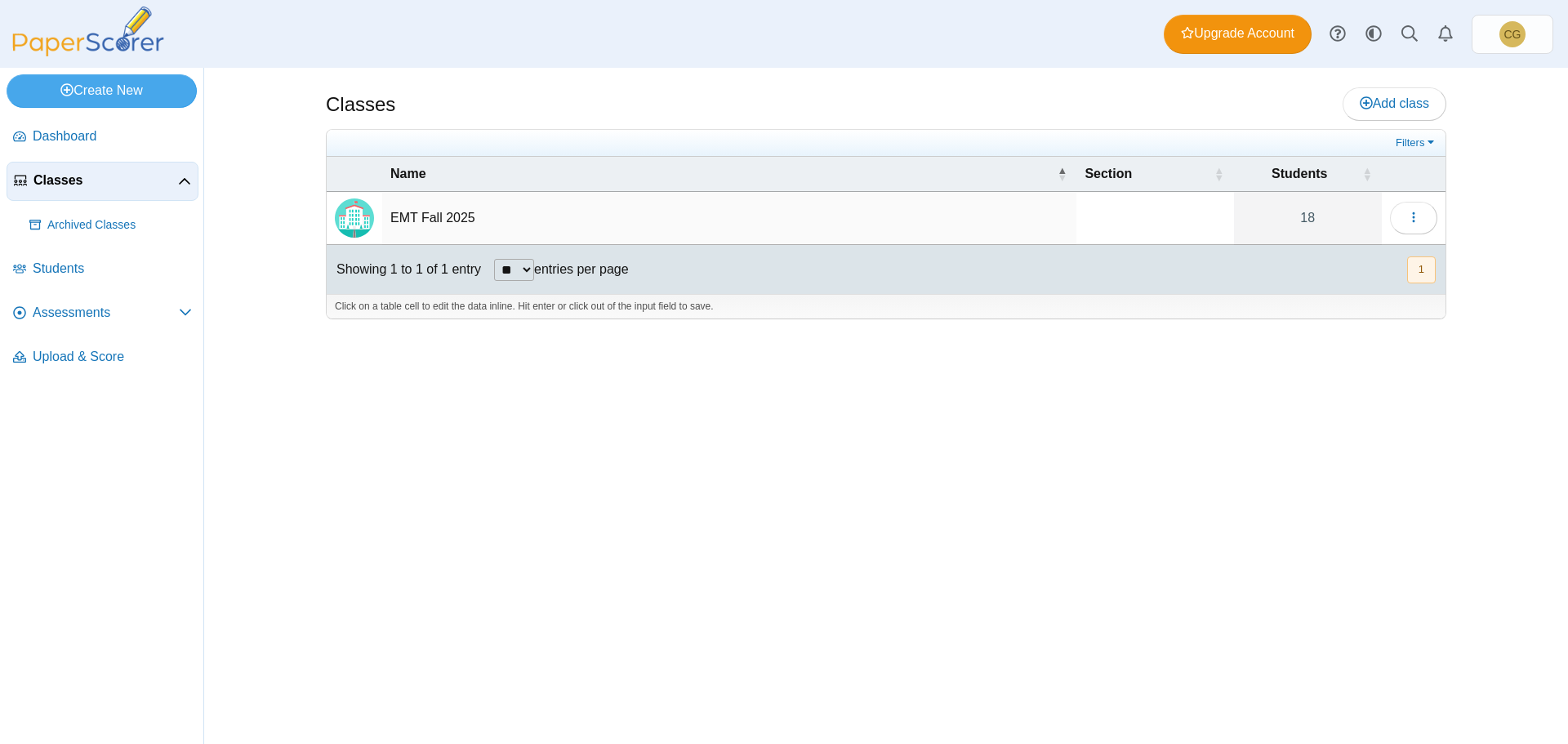
click at [1136, 206] on td at bounding box center [1154, 218] width 157 height 53
click at [982, 219] on td "EMT Fall 2025" at bounding box center [729, 218] width 694 height 53
click at [1263, 218] on link "18" at bounding box center [1308, 218] width 147 height 52
click at [1410, 215] on icon "button" at bounding box center [1414, 217] width 13 height 13
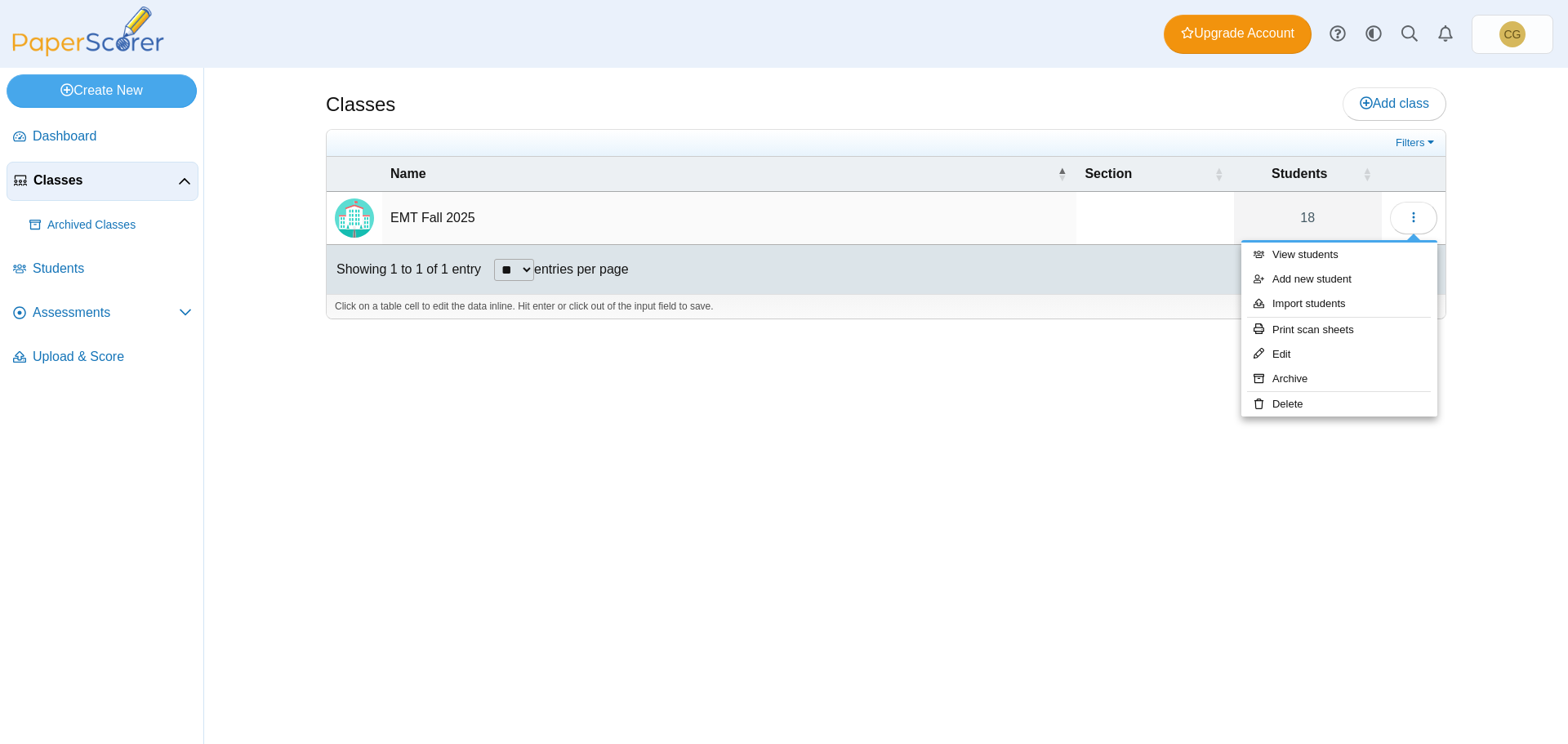
click at [829, 419] on div "Classes Add class Filters 18" at bounding box center [886, 406] width 1225 height 677
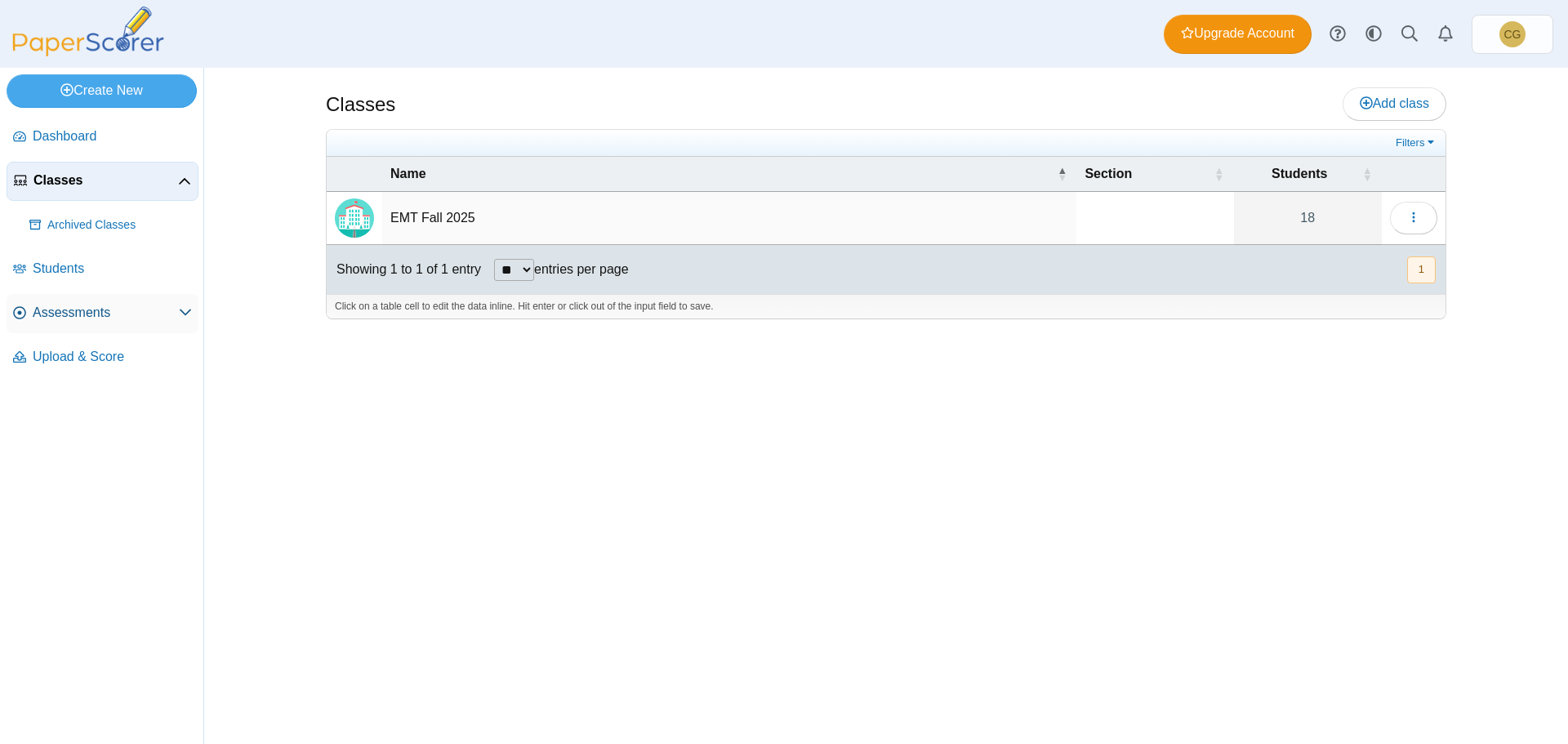
click at [183, 313] on icon at bounding box center [185, 312] width 13 height 13
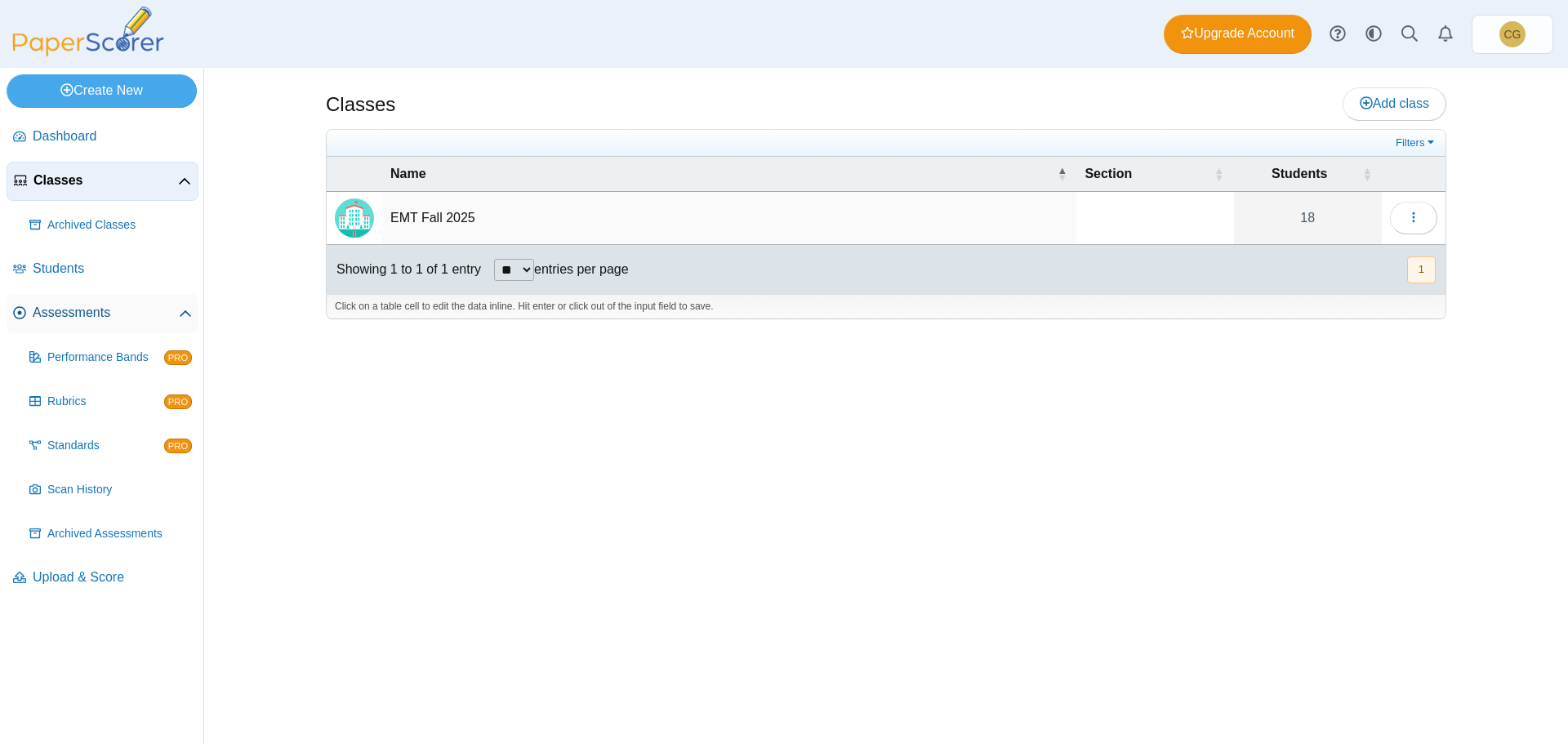
click at [67, 311] on span "Assessments" at bounding box center [106, 313] width 147 height 18
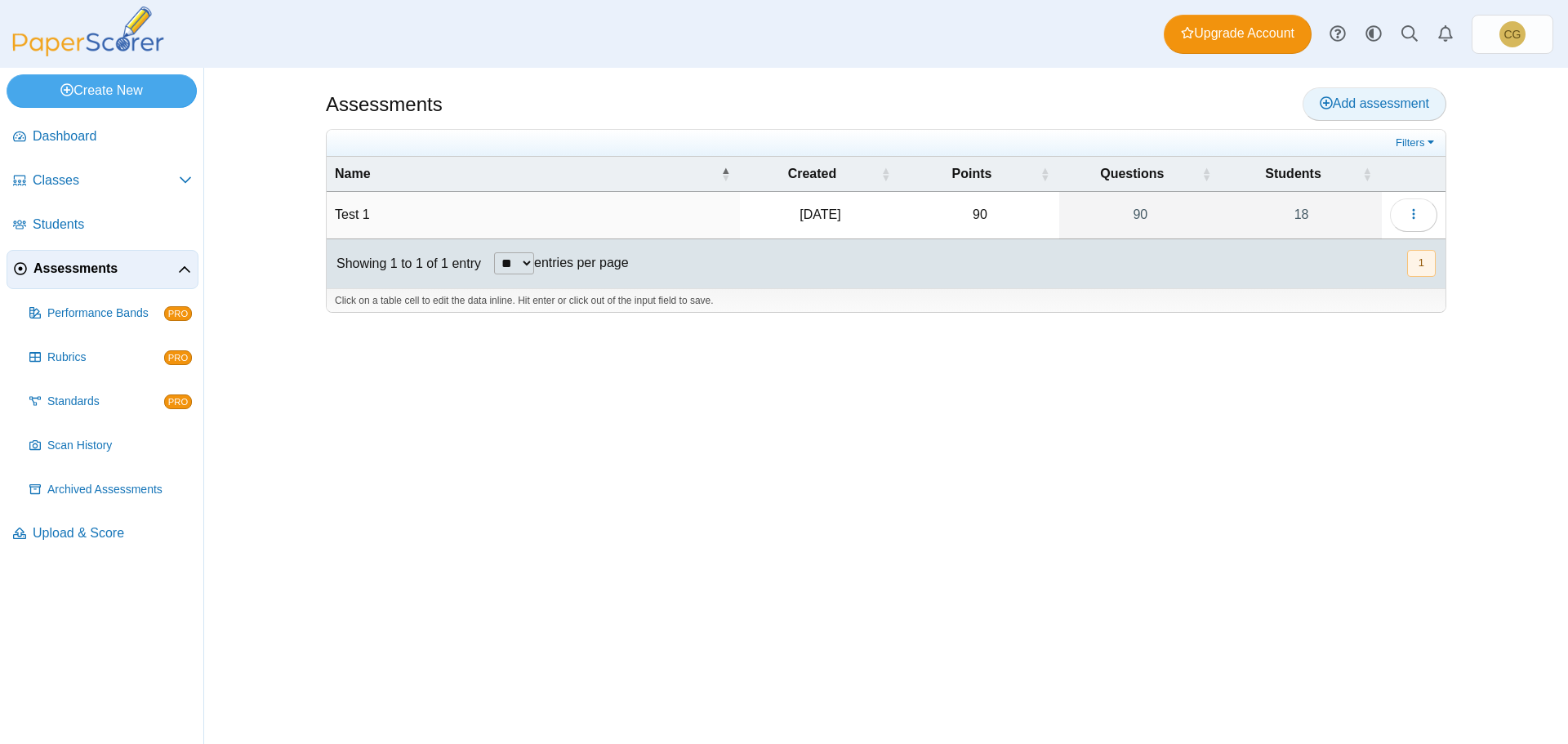
click at [1381, 108] on span "Add assessment" at bounding box center [1374, 104] width 109 height 14
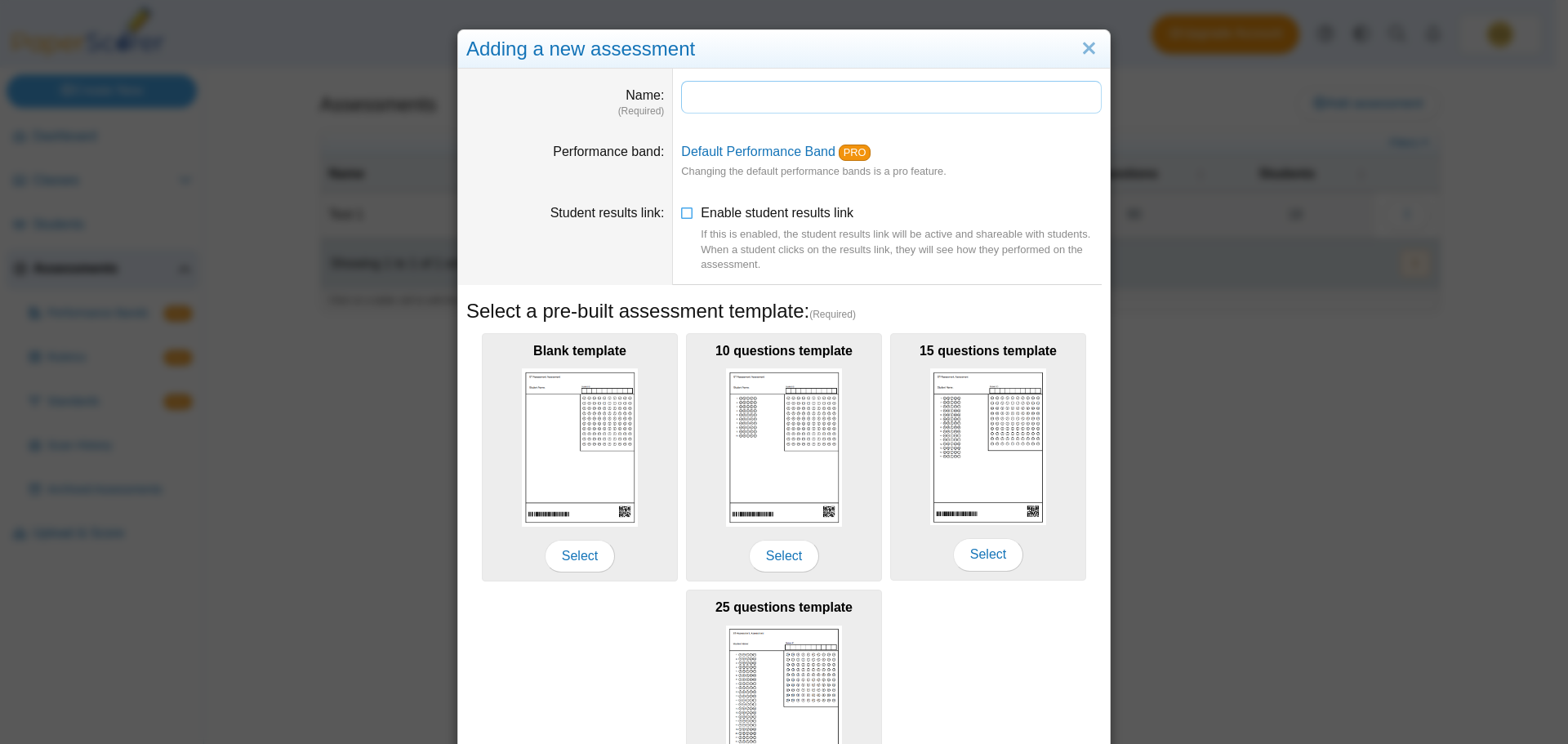
click at [768, 104] on input "Name" at bounding box center [891, 97] width 421 height 33
type input "*"
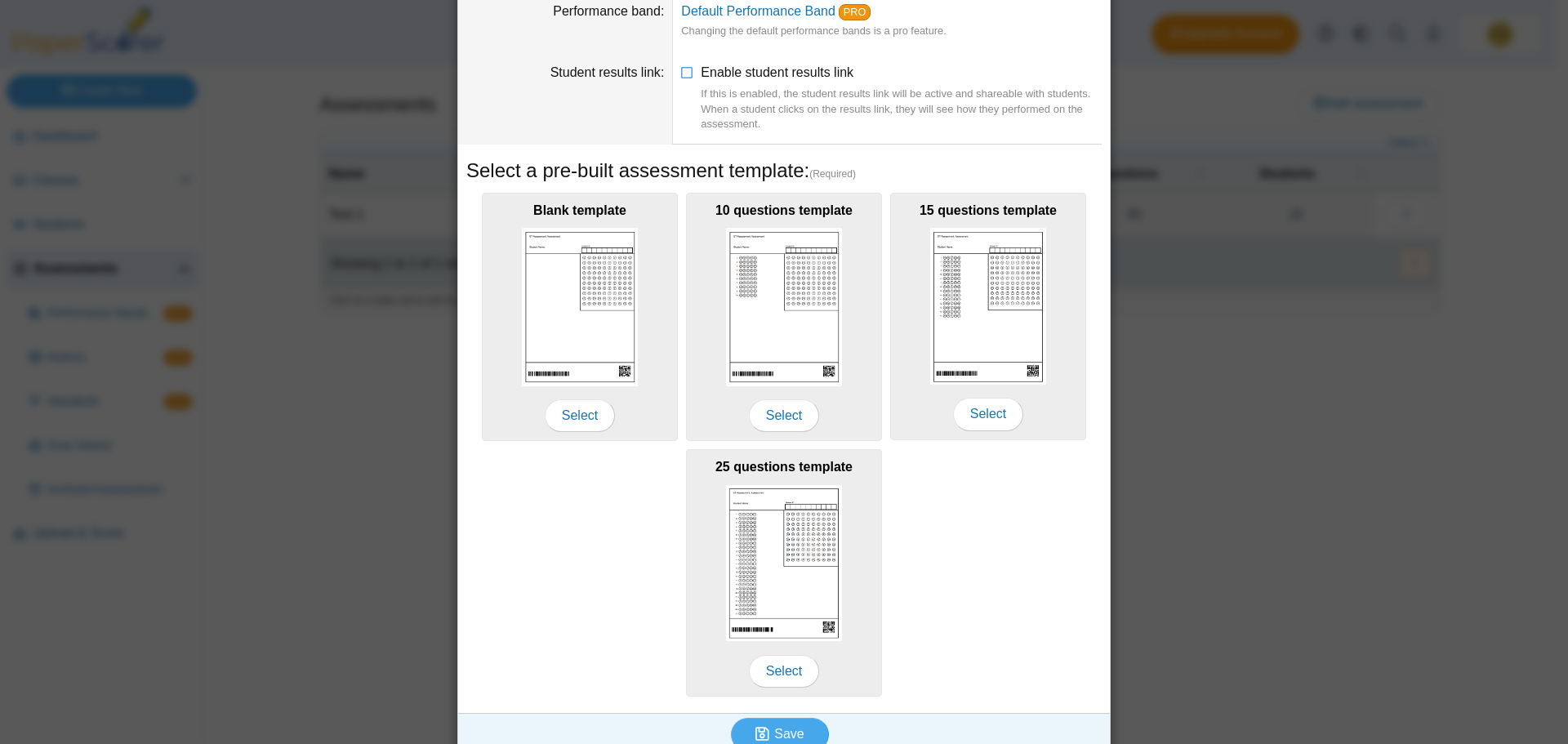
scroll to position [160, 0]
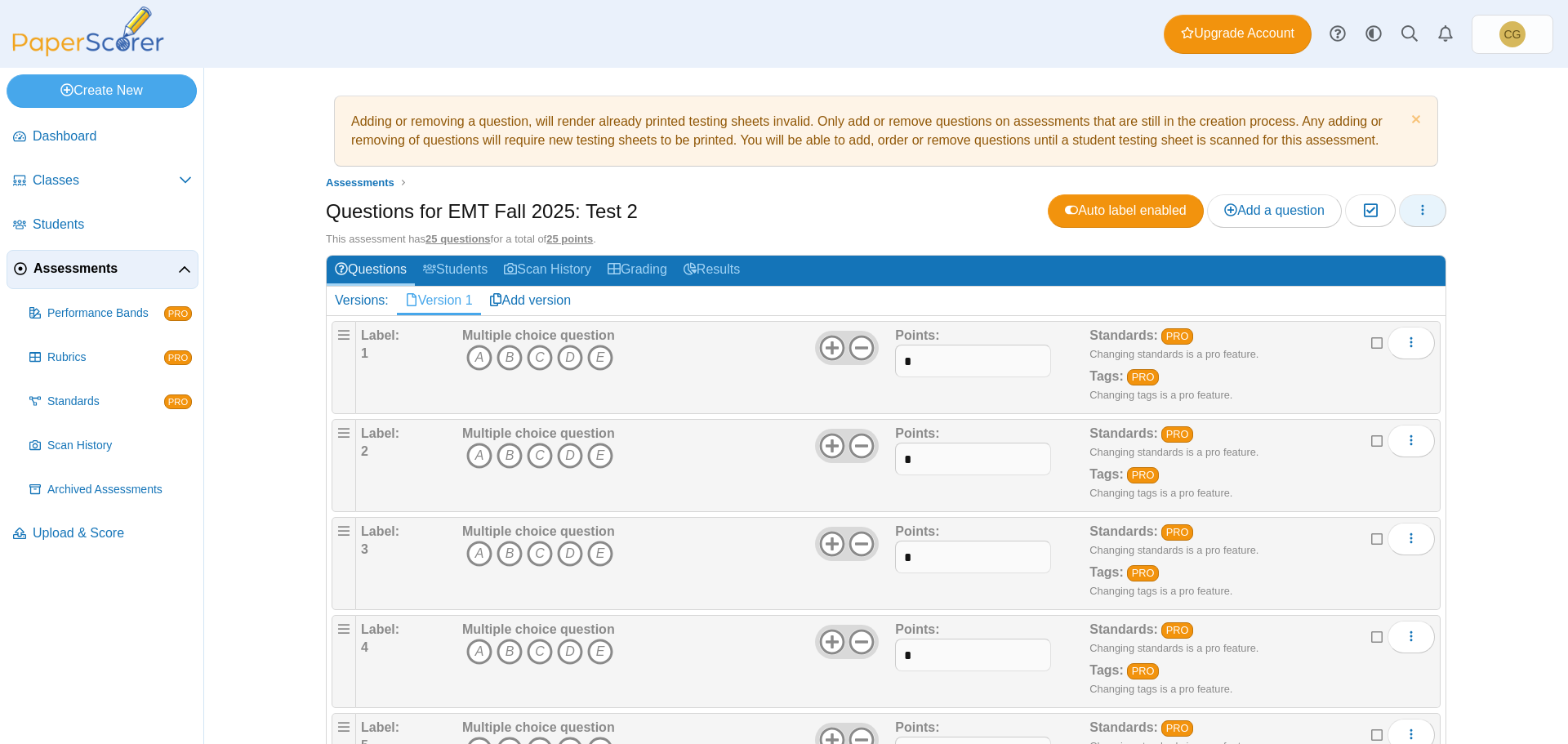
click at [1416, 214] on icon "button" at bounding box center [1422, 210] width 13 height 13
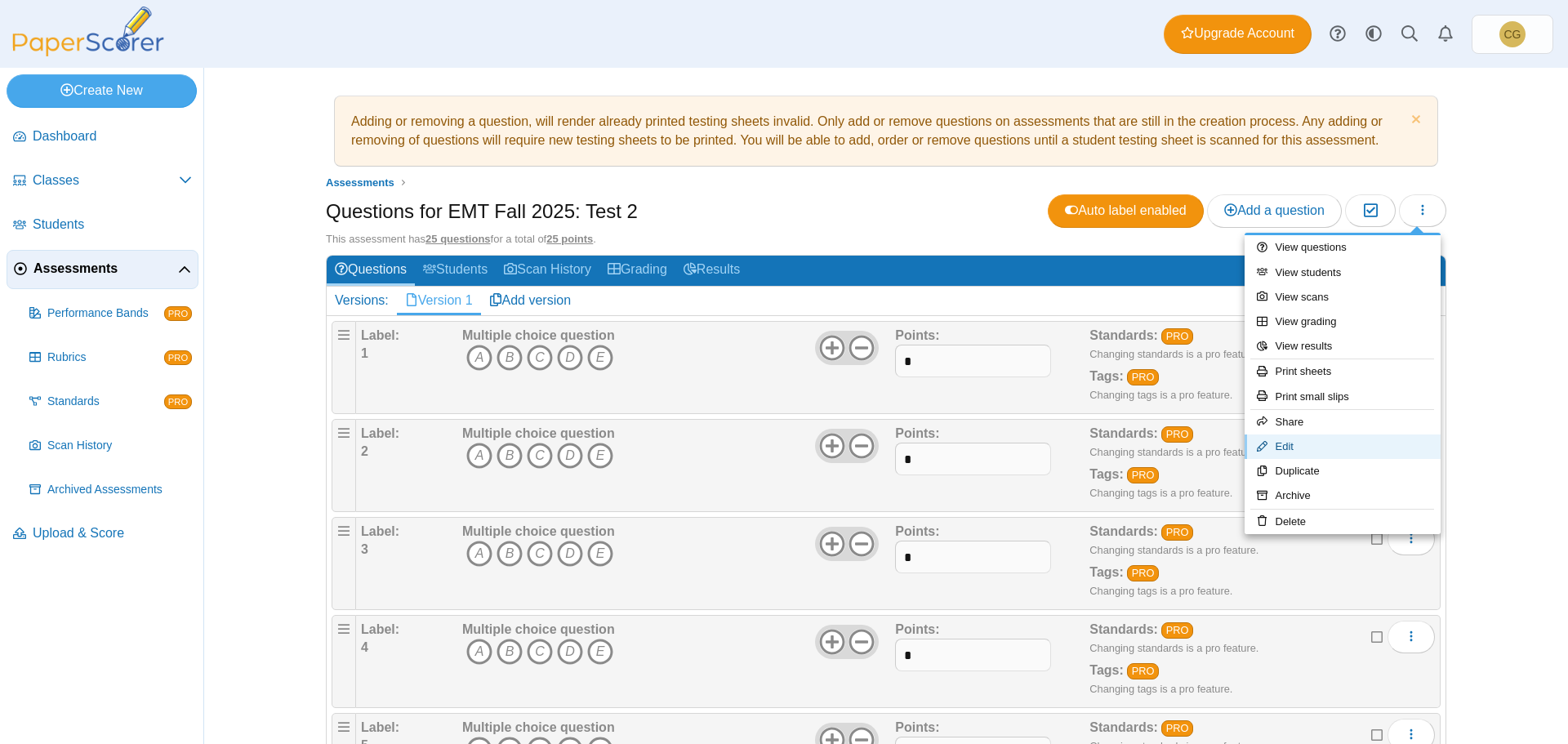
click at [1303, 454] on link "Edit" at bounding box center [1342, 447] width 196 height 25
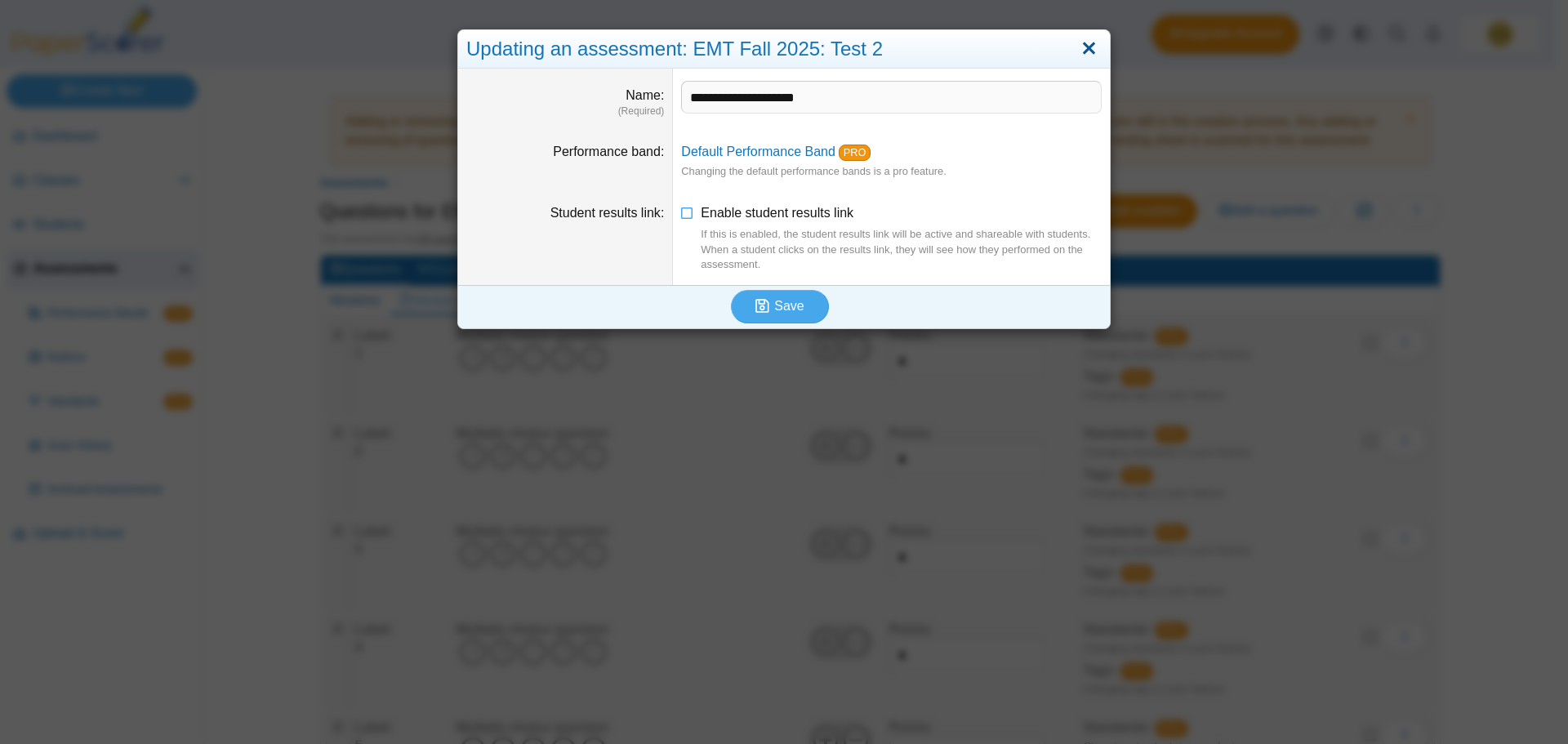
click at [1088, 50] on link "Close" at bounding box center [1089, 49] width 26 height 28
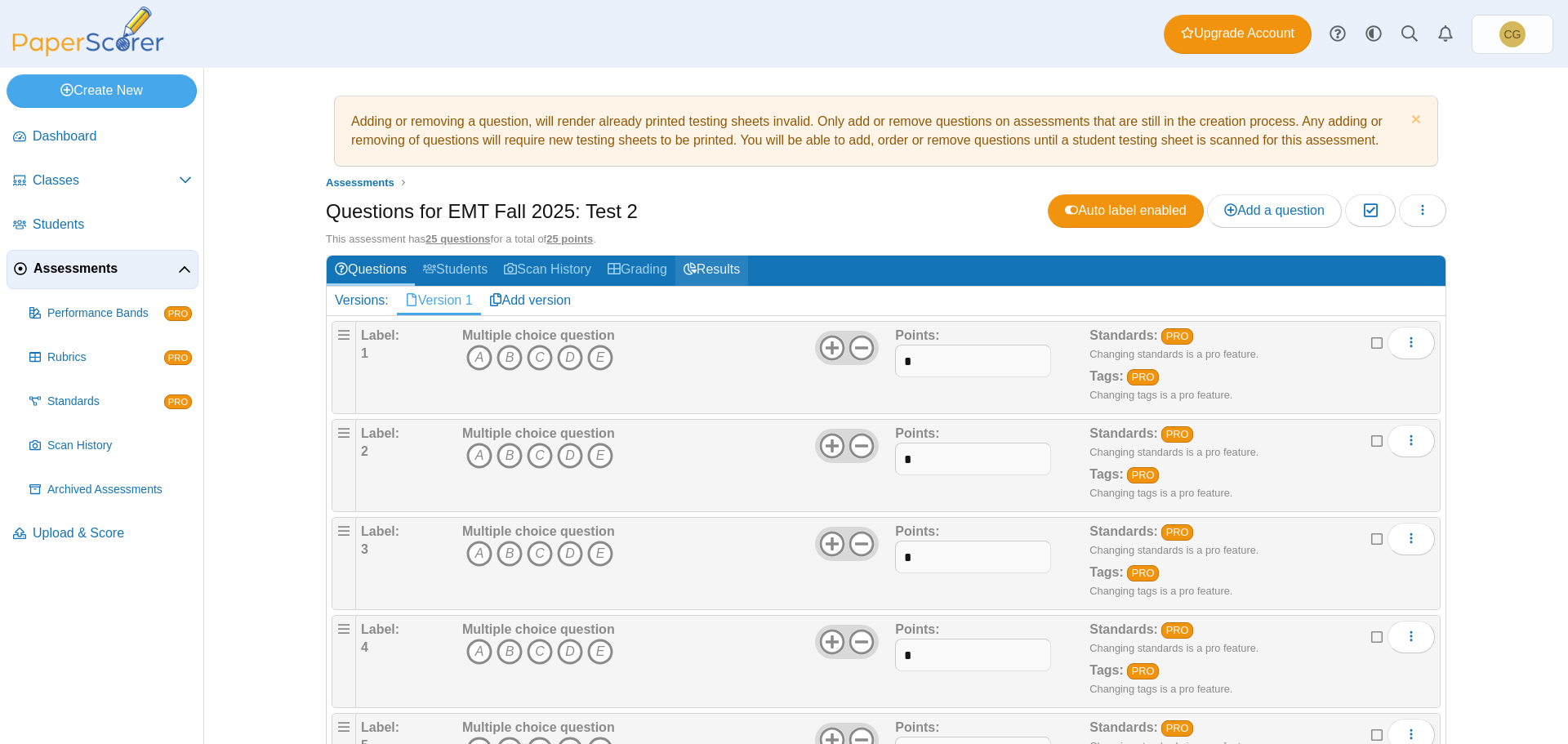
click at [715, 271] on link "Results" at bounding box center [712, 271] width 73 height 30
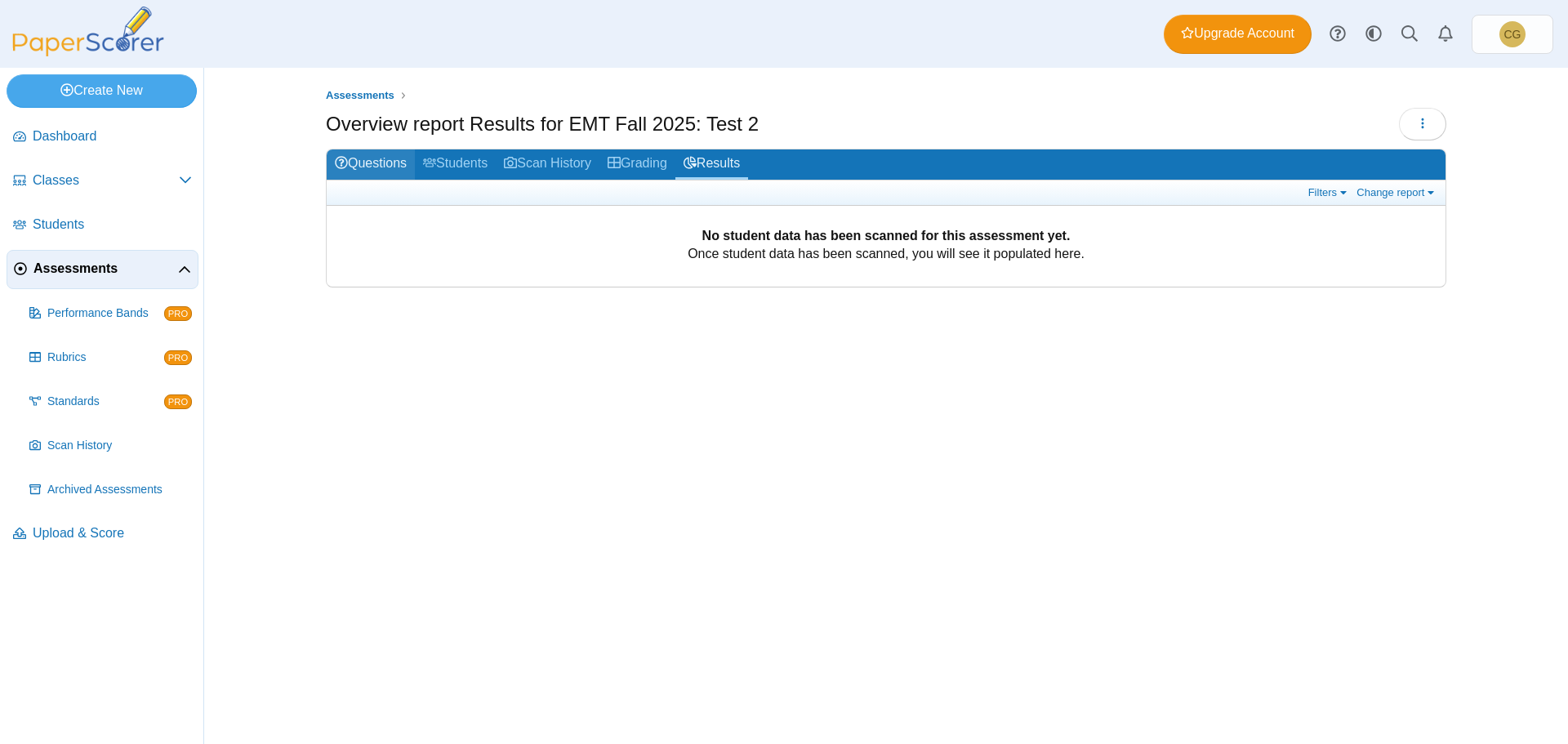
click at [375, 158] on link "Questions" at bounding box center [370, 164] width 88 height 30
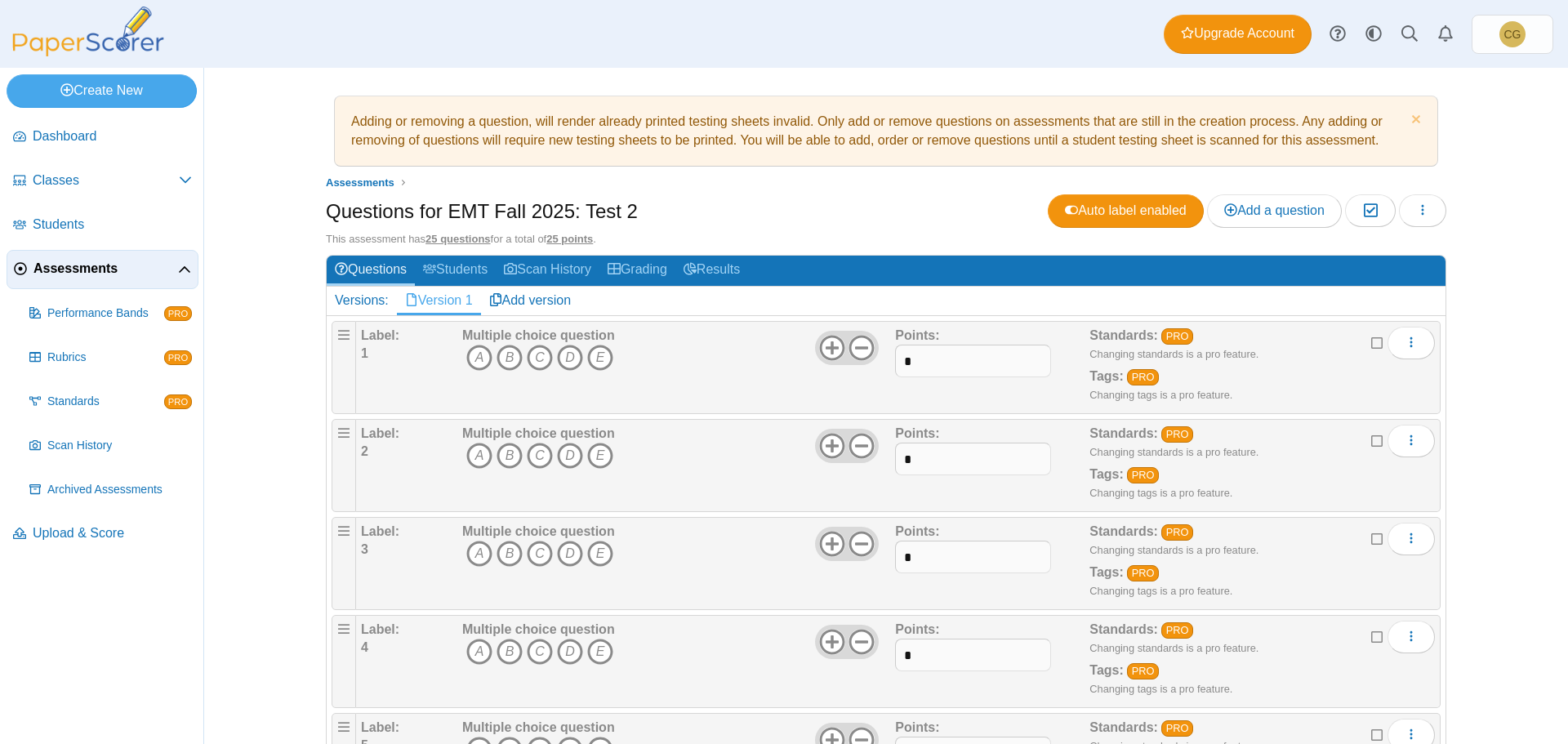
click at [368, 333] on b "Label:" at bounding box center [380, 336] width 38 height 14
click at [387, 348] on div "Label: 1" at bounding box center [409, 368] width 97 height 82
click at [475, 331] on b "Multiple choice question" at bounding box center [539, 336] width 153 height 14
click at [1414, 118] on link "Dismiss notice" at bounding box center [1414, 121] width 14 height 17
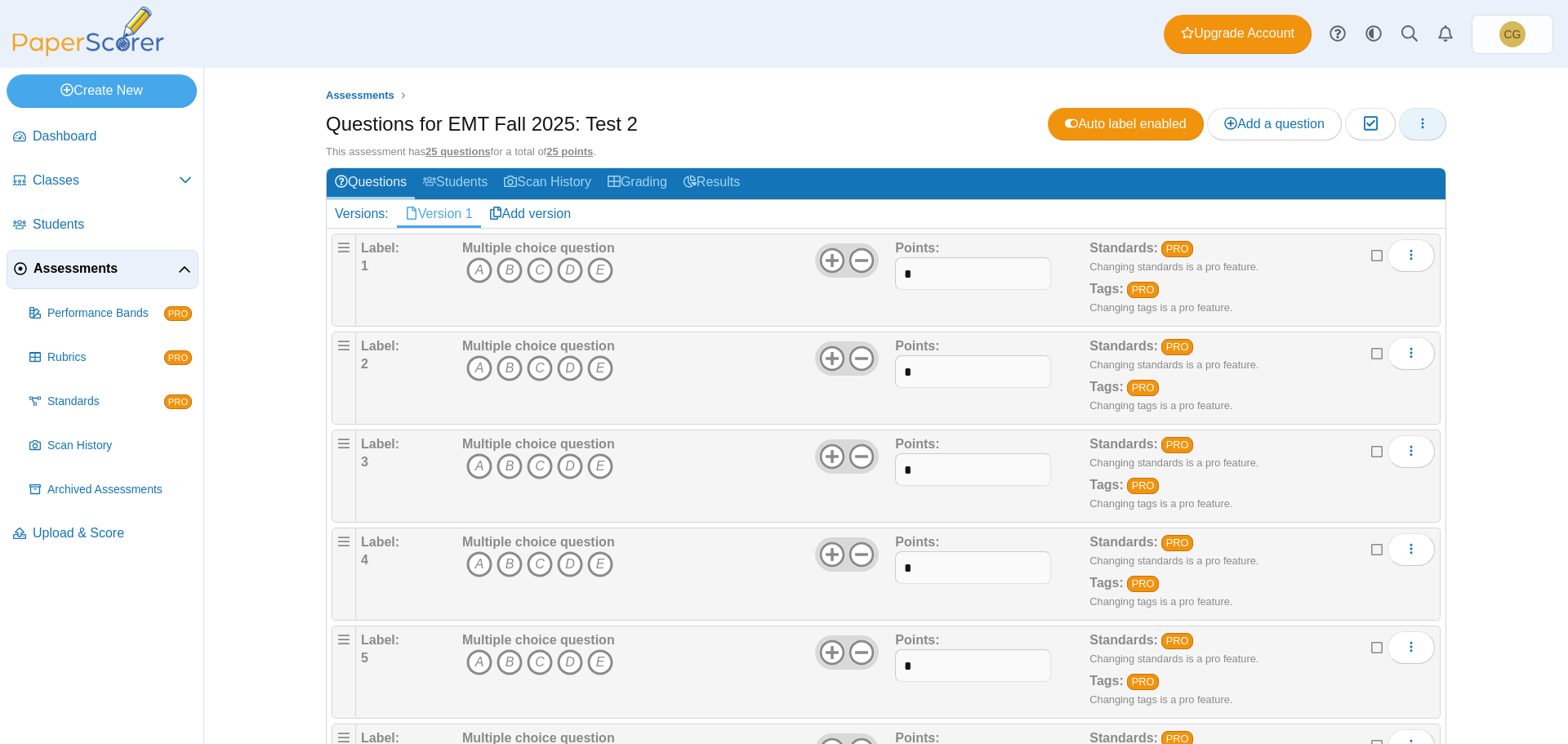
click at [1432, 127] on button "button" at bounding box center [1422, 123] width 47 height 33
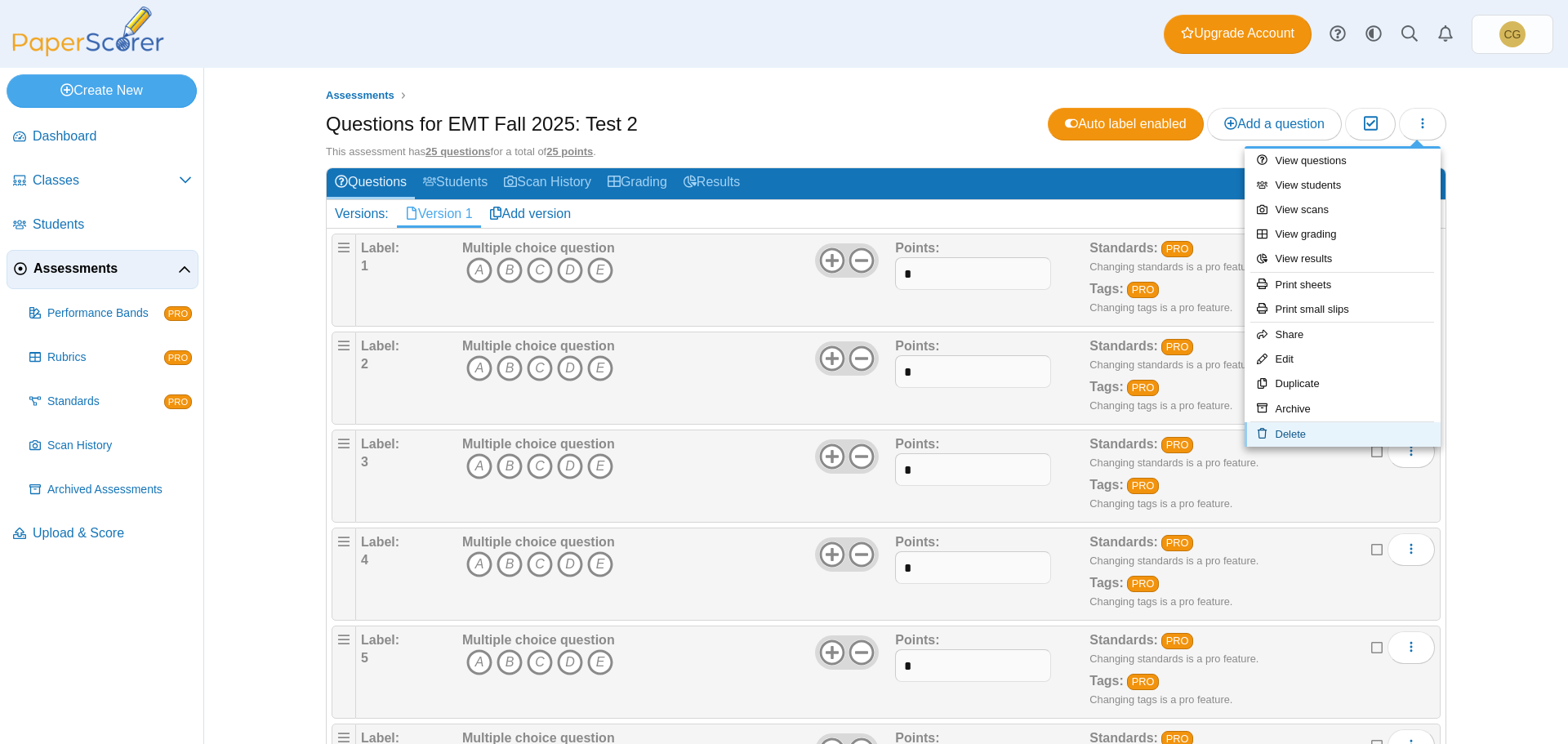
click at [1293, 434] on link "Delete" at bounding box center [1342, 435] width 196 height 25
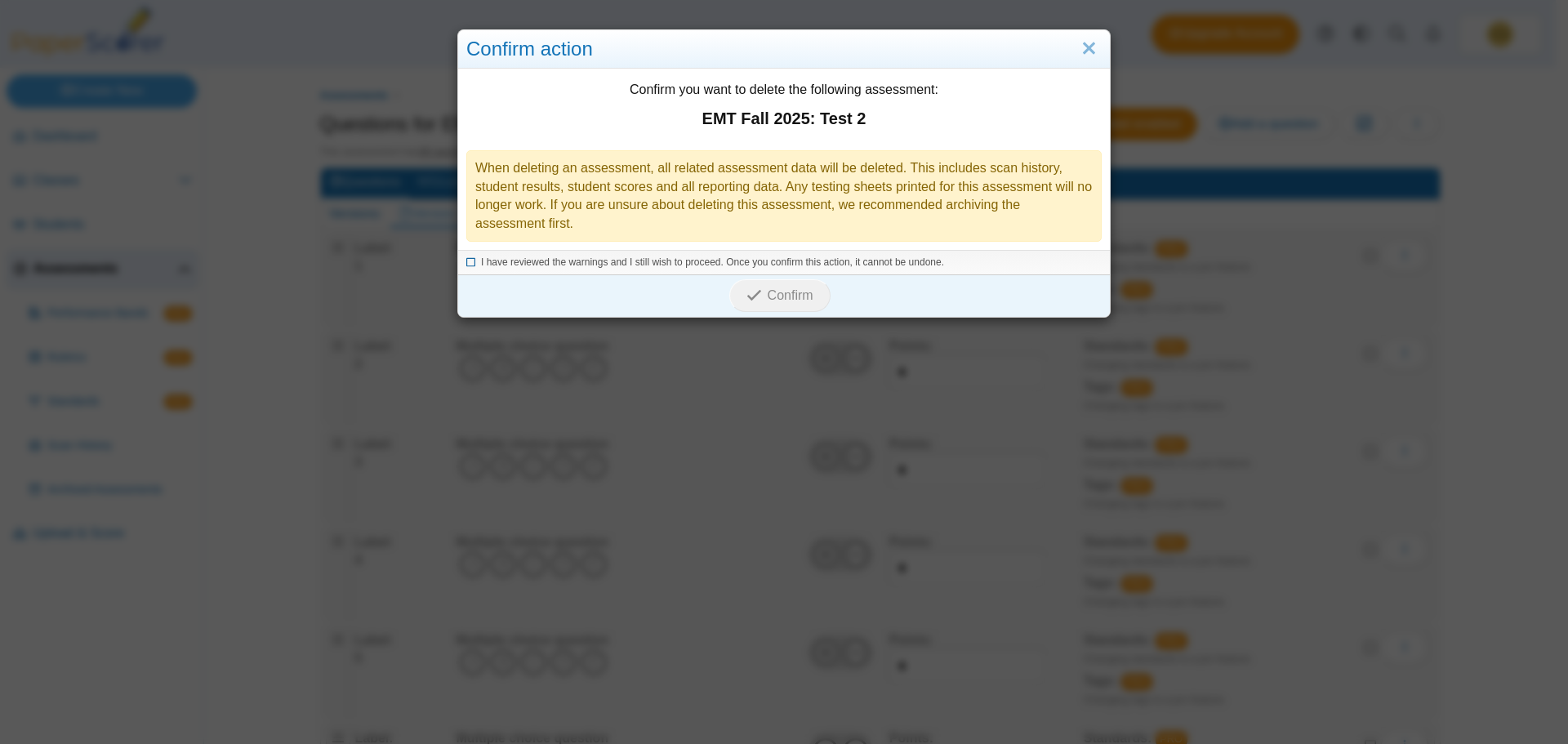
click at [467, 262] on icon at bounding box center [471, 260] width 10 height 9
click at [775, 297] on span "Confirm" at bounding box center [791, 296] width 46 height 14
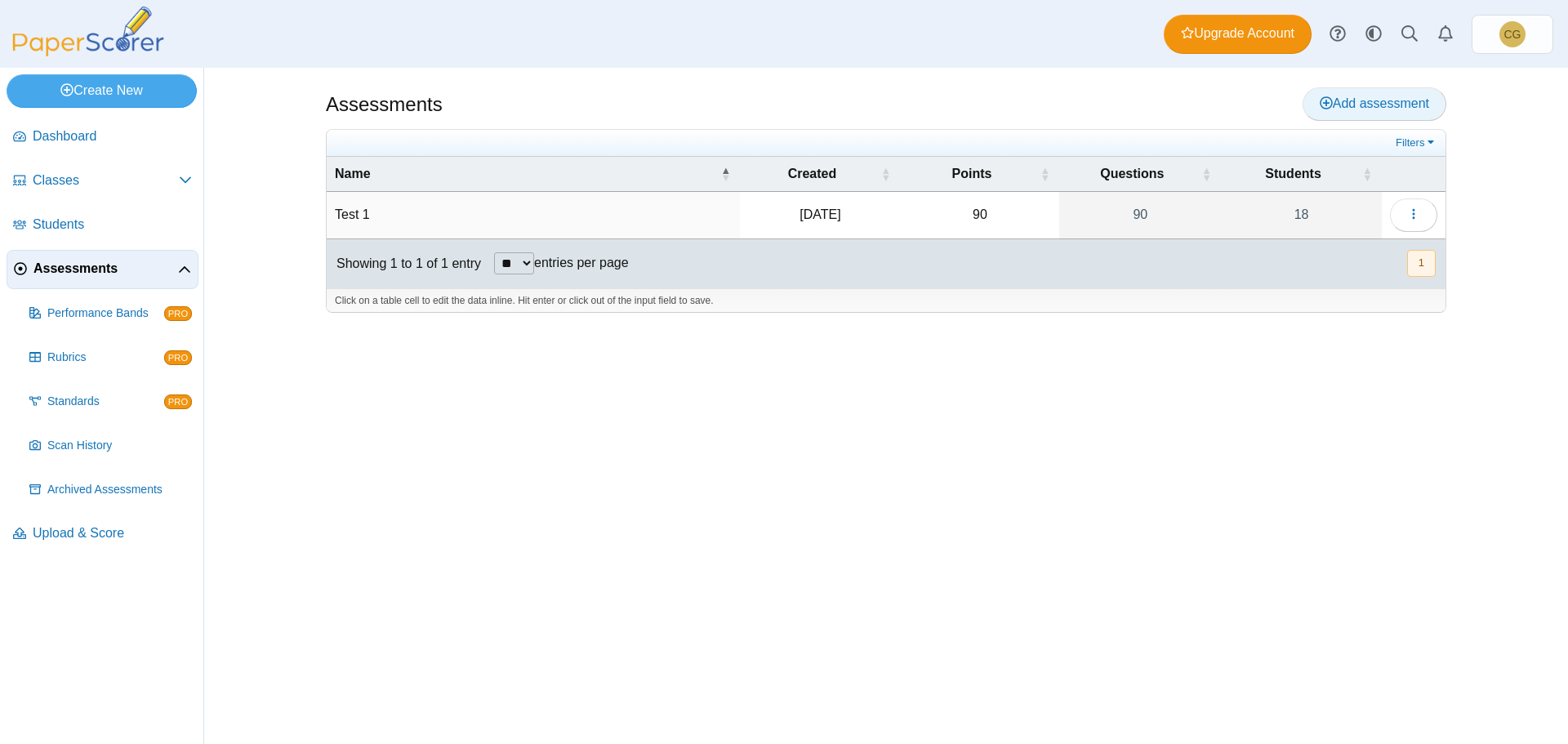
click at [1388, 101] on span "Add assessment" at bounding box center [1374, 104] width 109 height 14
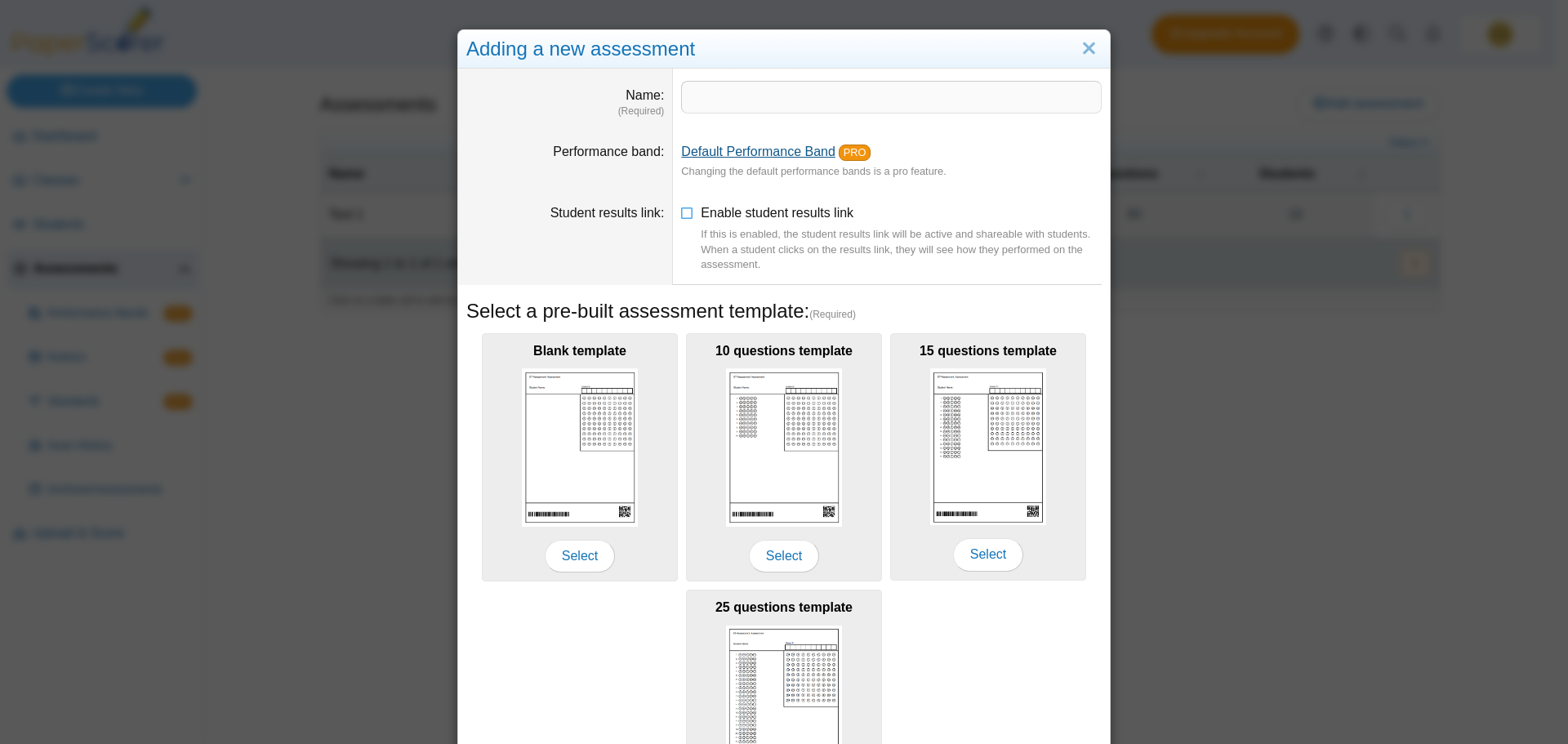
click at [740, 152] on link "Default Performance Band" at bounding box center [758, 152] width 154 height 14
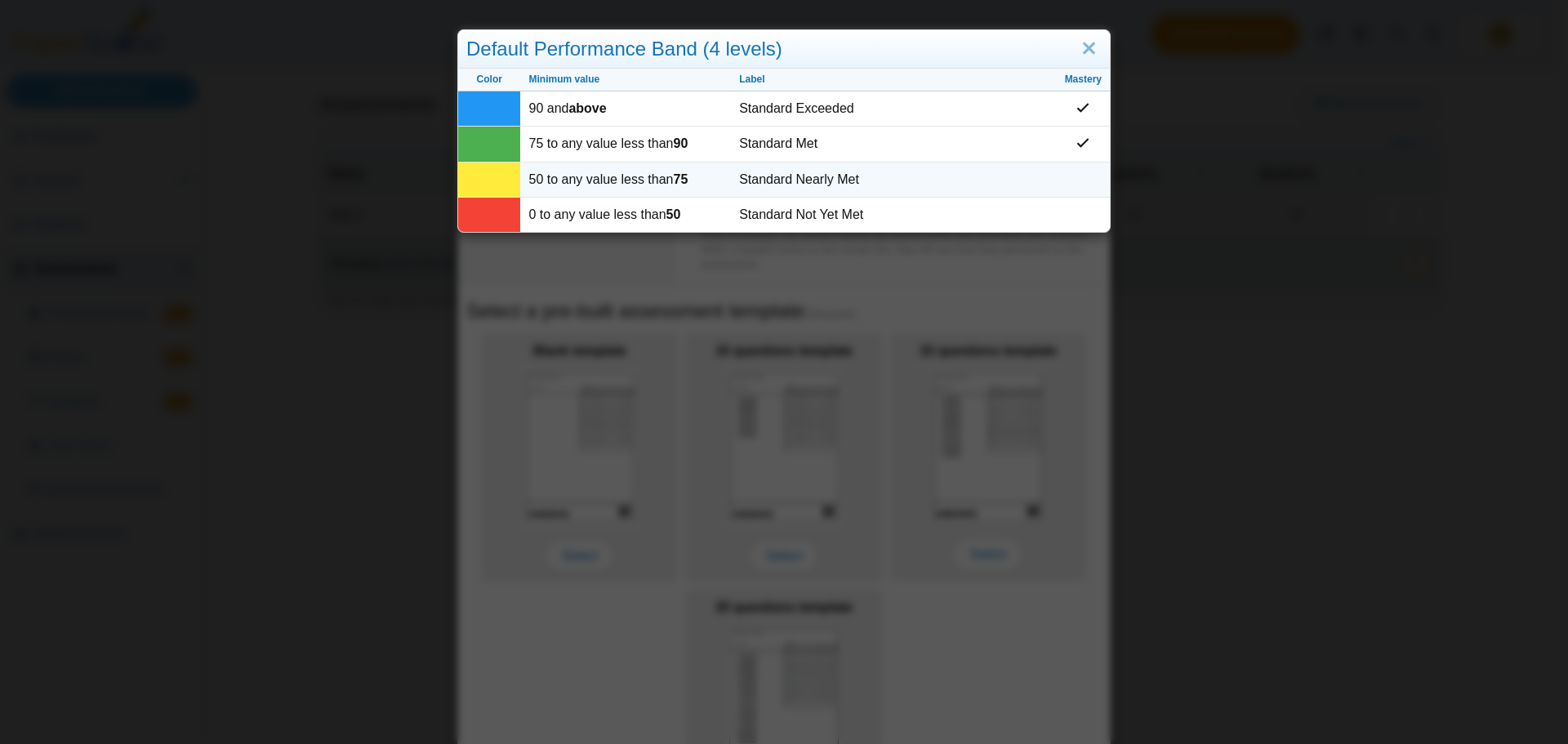
click at [1067, 173] on td at bounding box center [1083, 180] width 53 height 36
click at [890, 182] on td "Standard Nearly Met" at bounding box center [893, 180] width 325 height 36
click at [482, 176] on td at bounding box center [489, 180] width 62 height 36
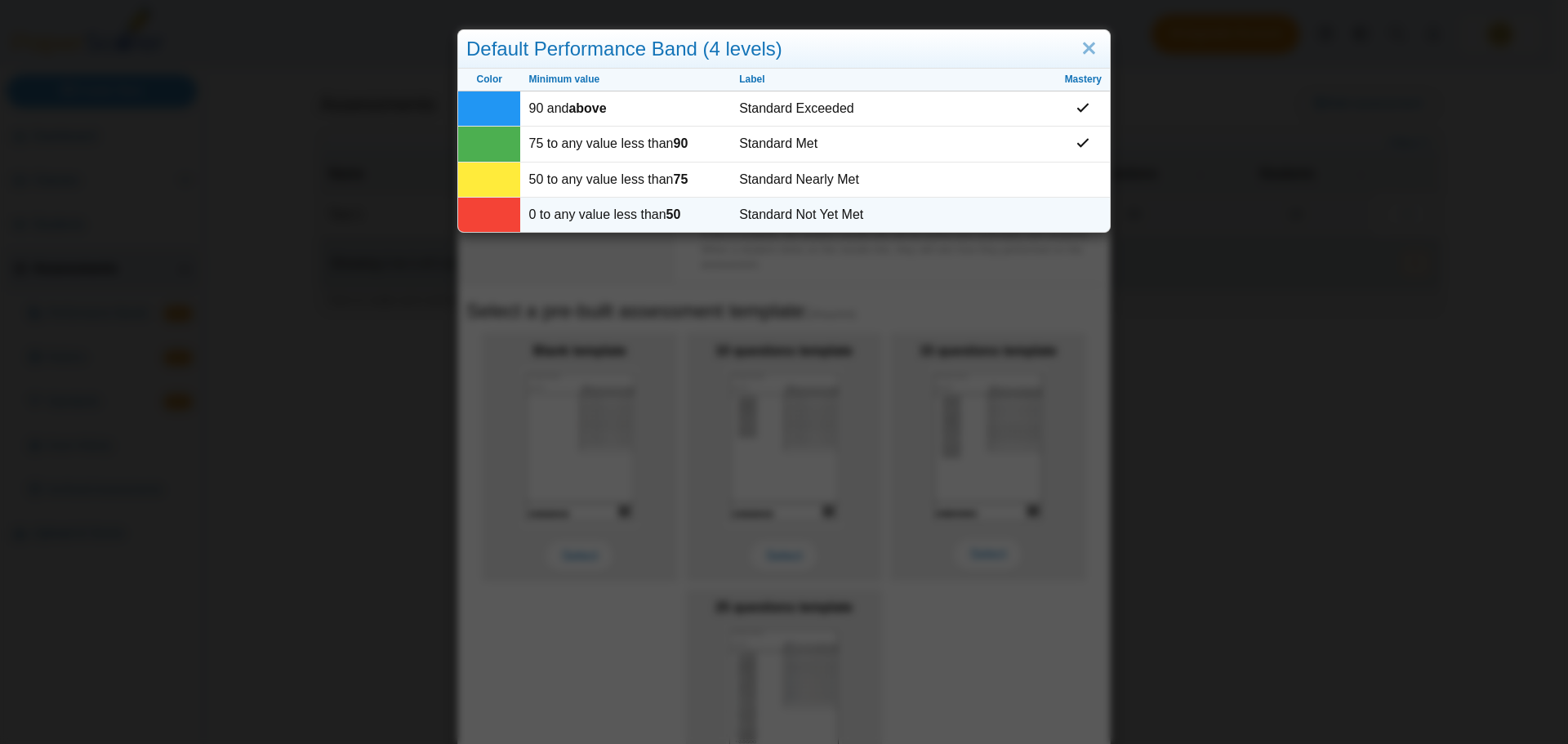
click at [482, 209] on td at bounding box center [489, 215] width 62 height 35
click at [780, 217] on td "Standard Not Yet Met" at bounding box center [893, 215] width 325 height 35
click at [1081, 40] on link "Close" at bounding box center [1089, 49] width 26 height 28
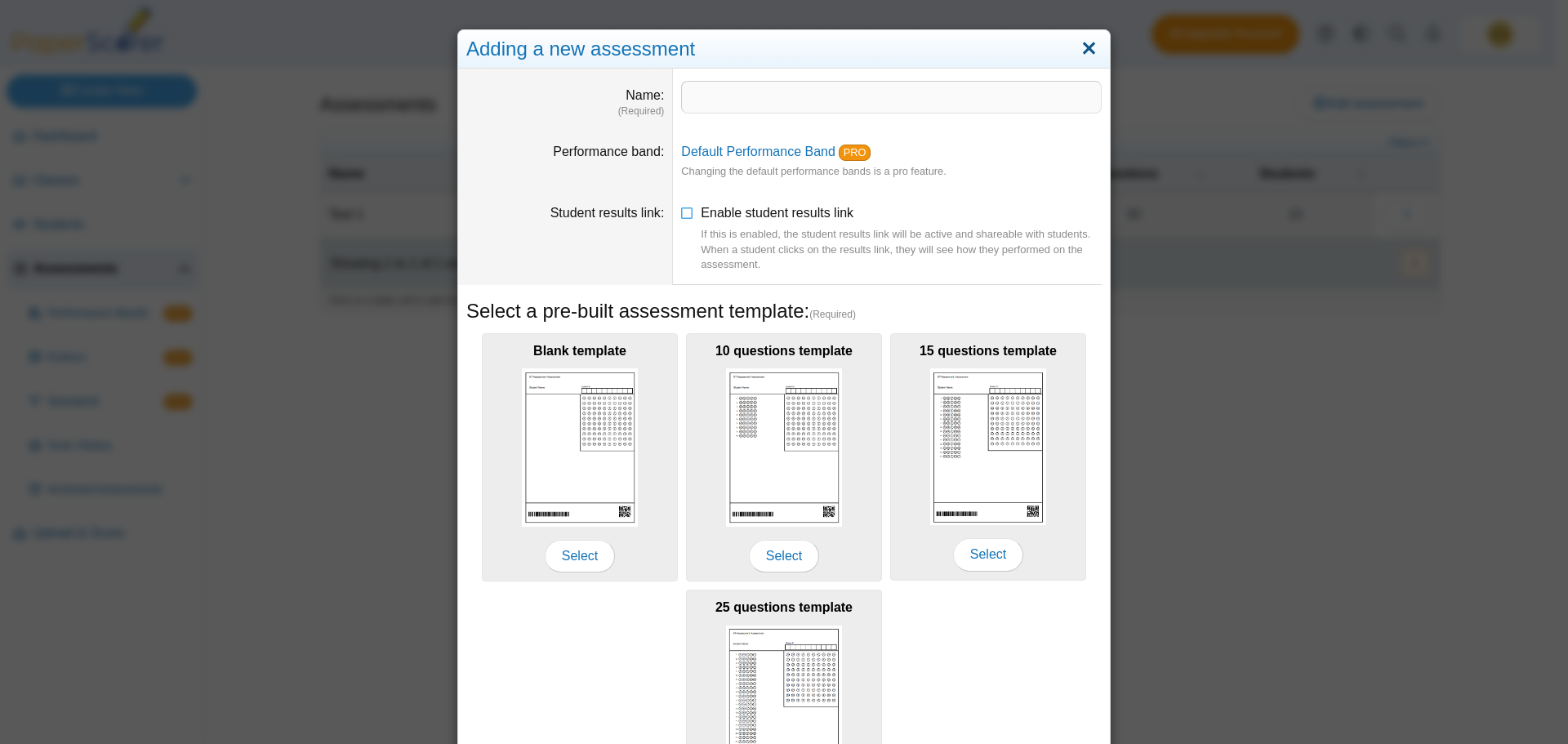
click at [1082, 42] on link "Close" at bounding box center [1089, 49] width 26 height 28
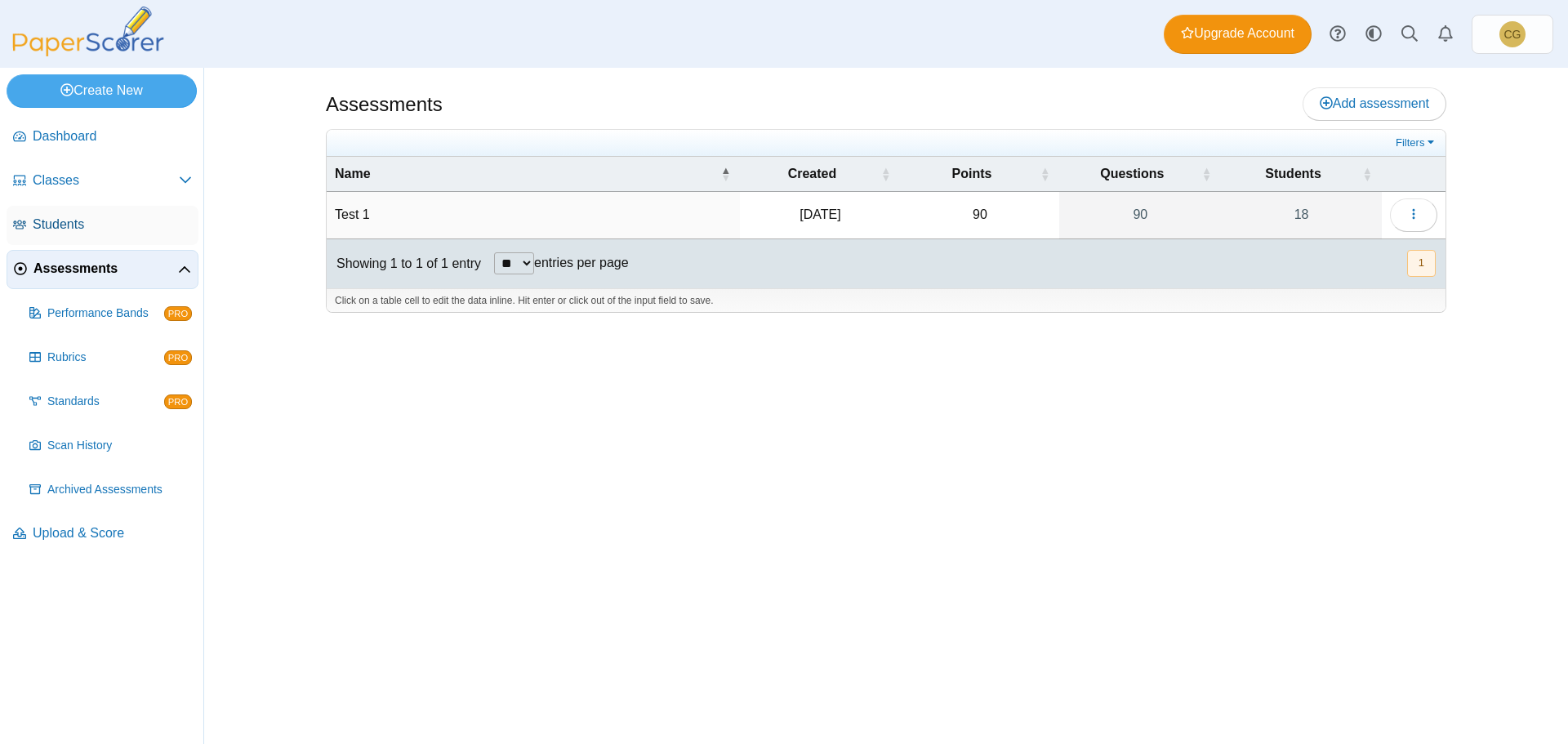
click at [49, 220] on span "Students" at bounding box center [112, 225] width 159 height 18
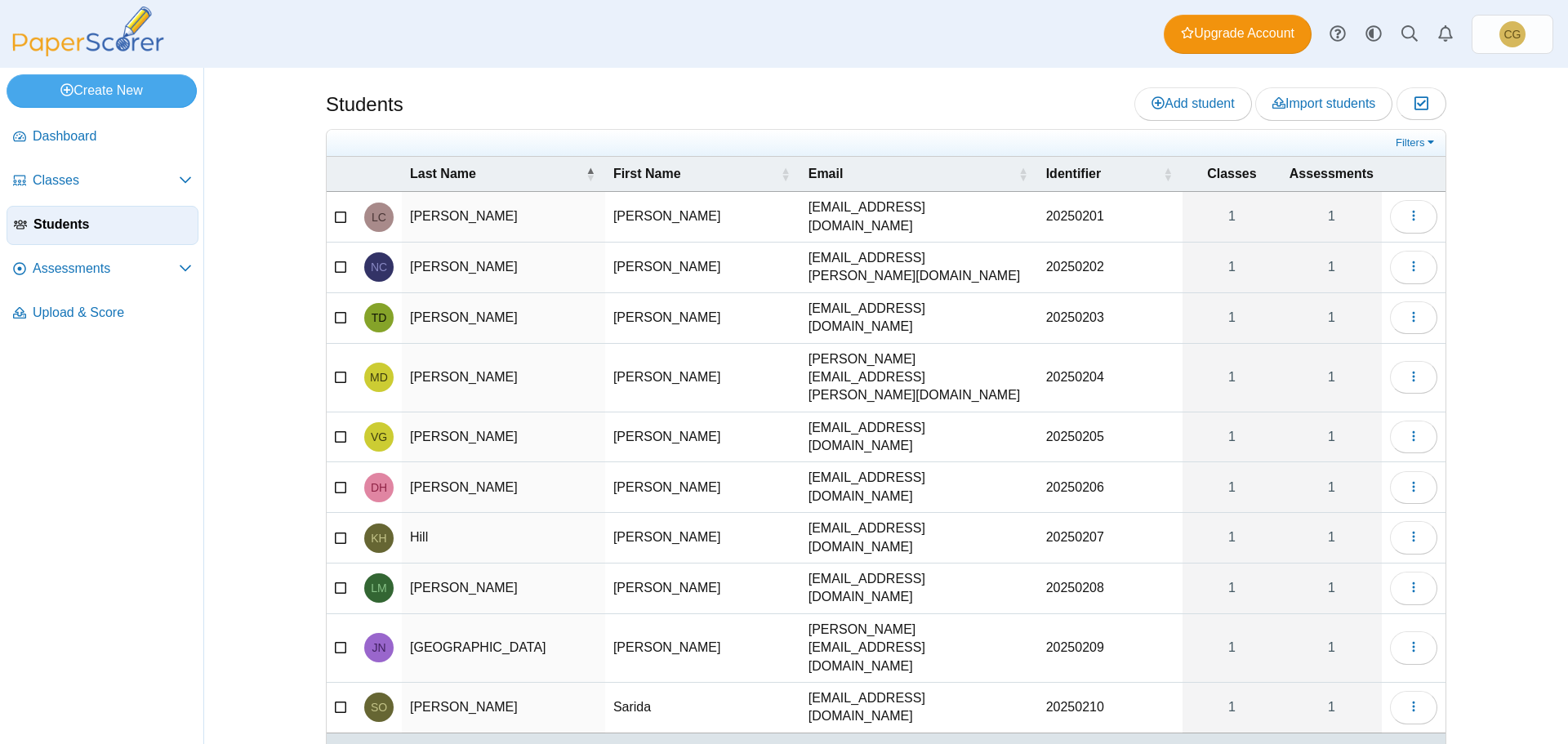
scroll to position [6, 0]
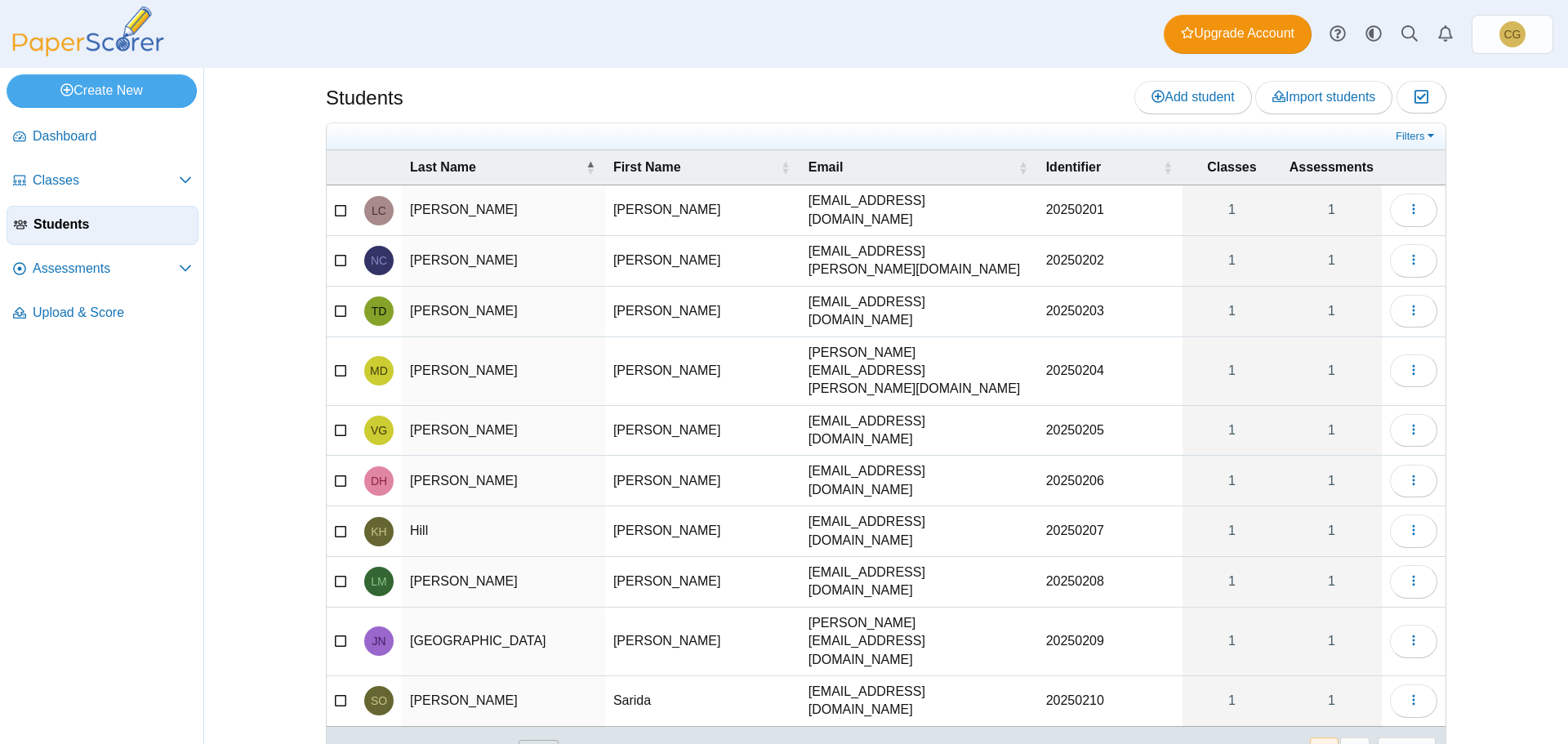
click at [536, 740] on select "** ** ** ***" at bounding box center [538, 750] width 40 height 22
select select "**"
click at [519, 740] on select "** ** ** ***" at bounding box center [538, 750] width 40 height 22
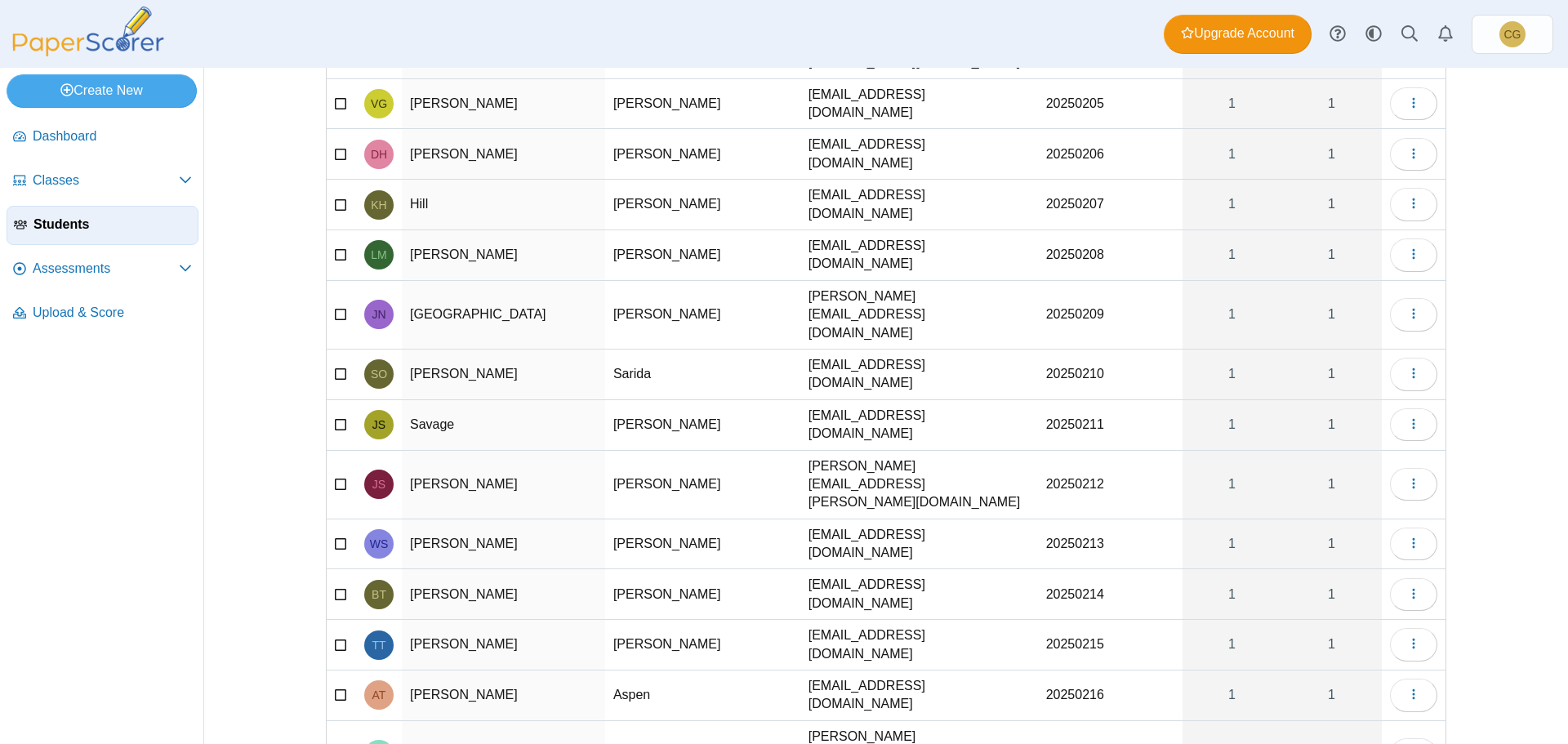
scroll to position [382, 0]
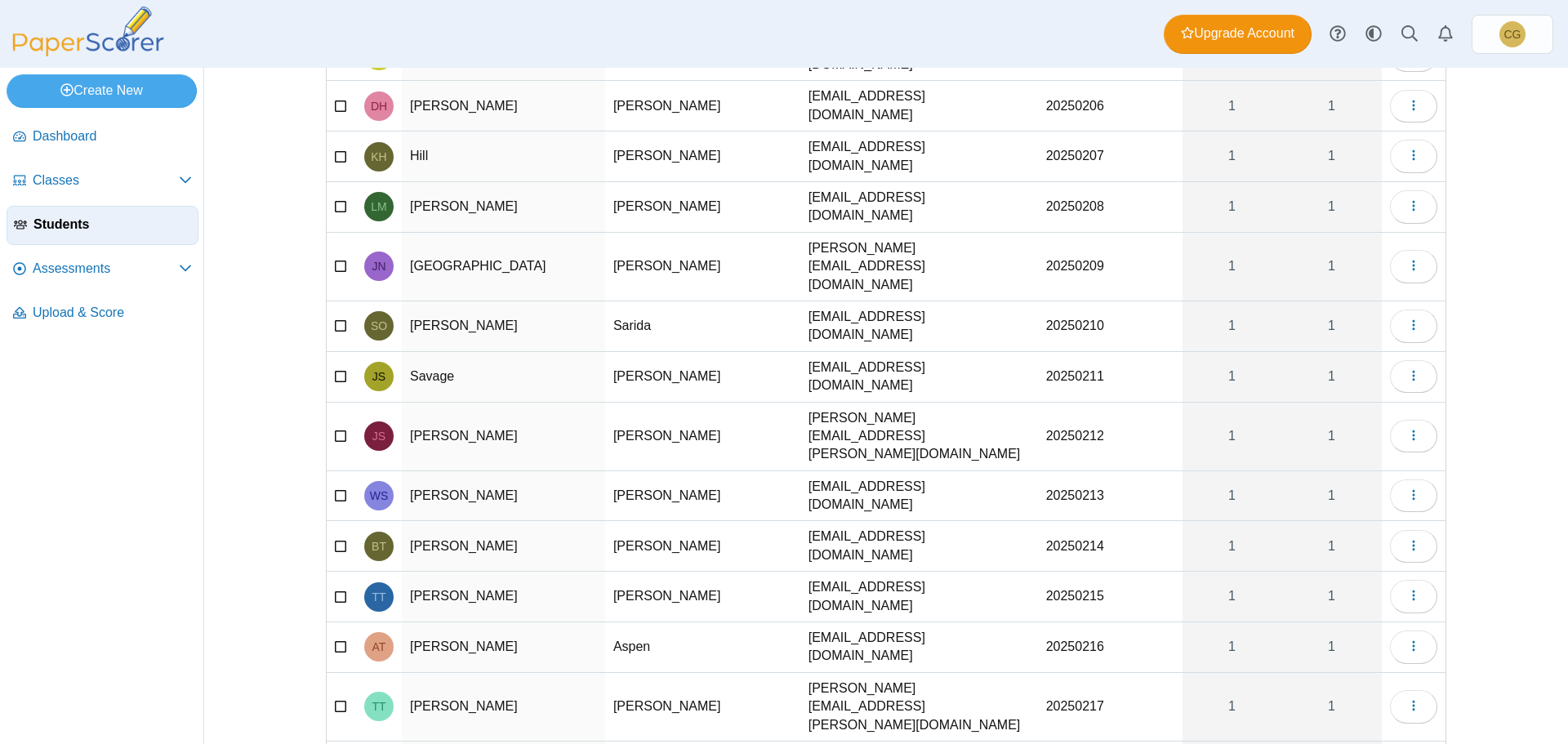
click at [631, 572] on td "[PERSON_NAME]" at bounding box center [703, 597] width 195 height 51
type input "*****"
click at [1490, 525] on div "Students Add student Import students Moderation 0" at bounding box center [886, 406] width 1364 height 677
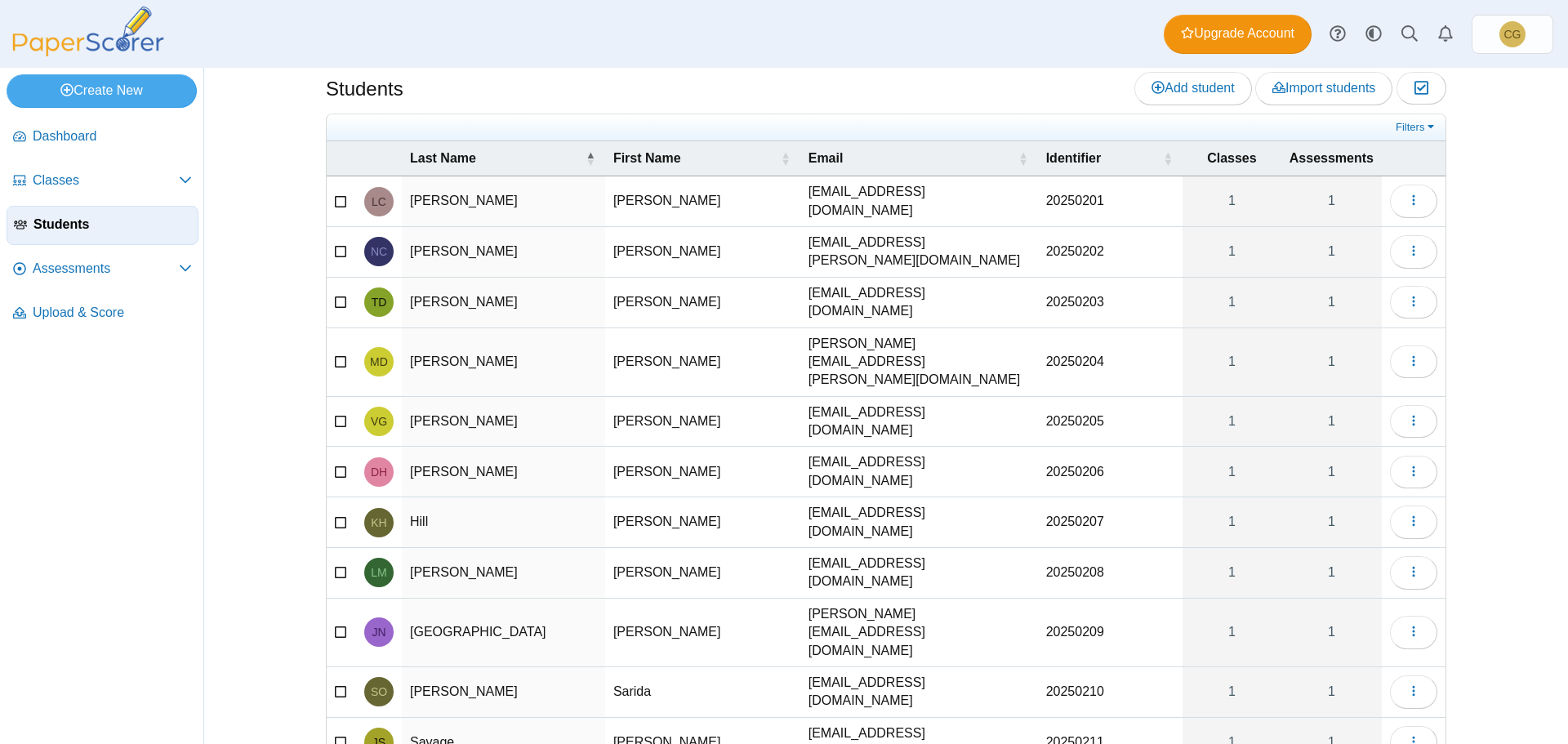
scroll to position [0, 0]
